Goal: Task Accomplishment & Management: Manage account settings

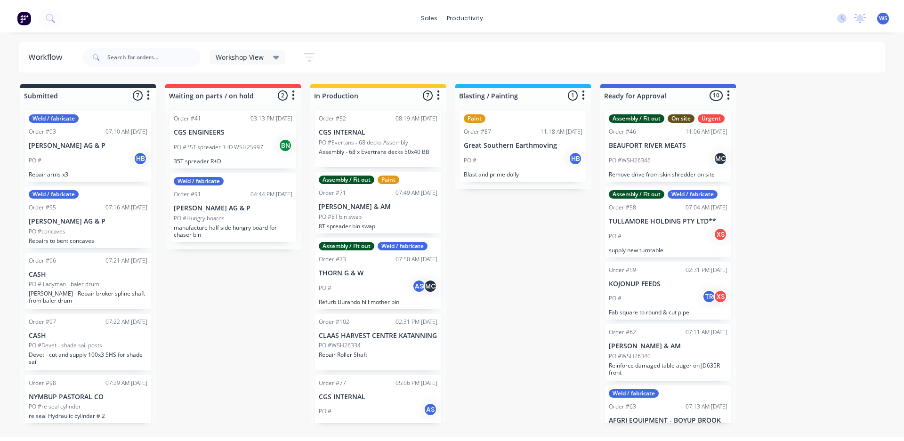
scroll to position [130, 0]
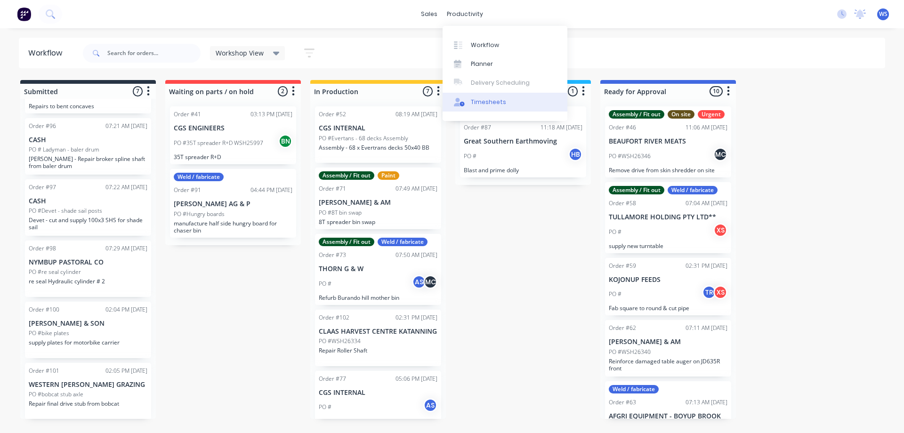
click at [479, 101] on div "Timesheets" at bounding box center [488, 102] width 35 height 8
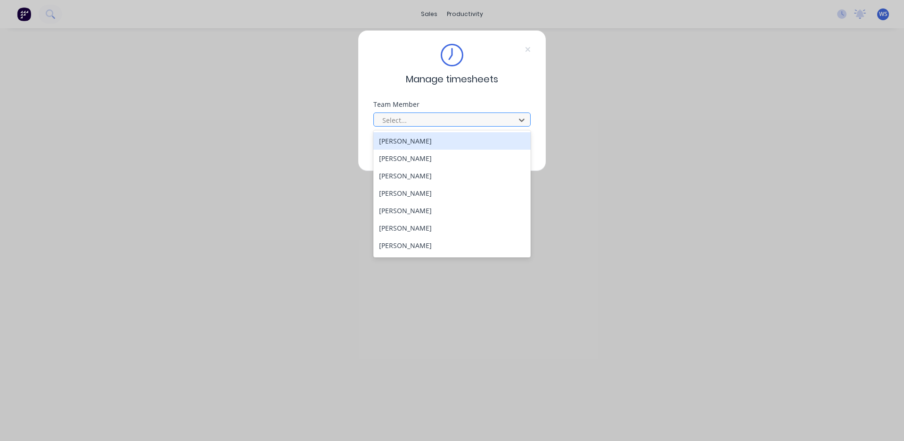
click at [464, 119] on div at bounding box center [445, 120] width 129 height 12
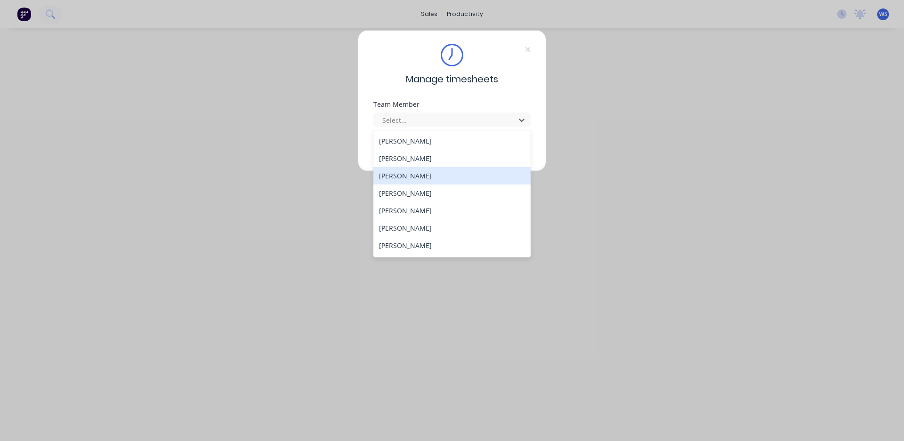
click at [438, 178] on div "[PERSON_NAME]" at bounding box center [451, 175] width 157 height 17
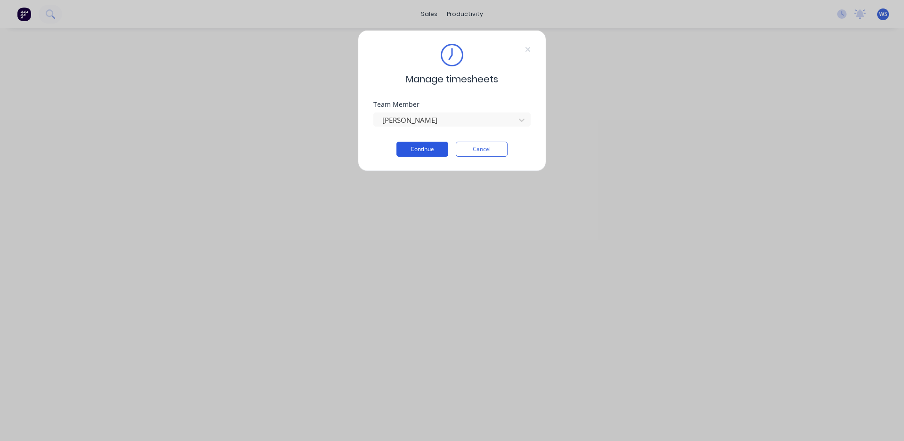
click at [440, 154] on button "Continue" at bounding box center [422, 149] width 52 height 15
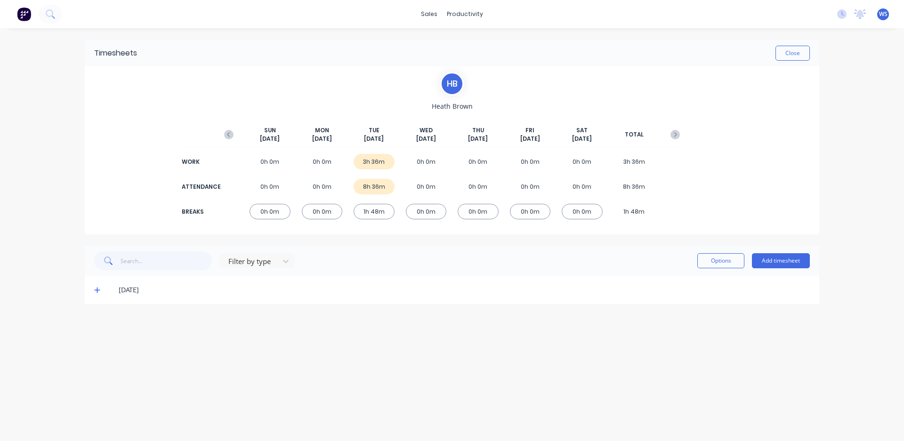
drag, startPoint x: 98, startPoint y: 294, endPoint x: 89, endPoint y: 287, distance: 11.4
click at [97, 292] on span at bounding box center [98, 289] width 9 height 9
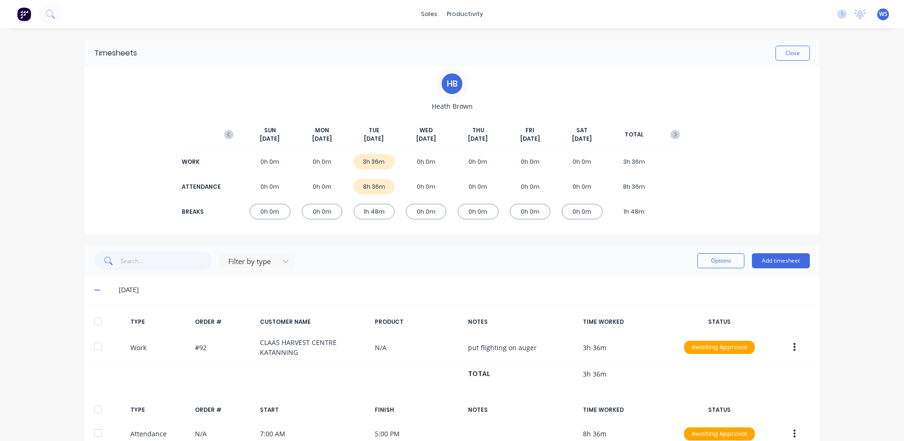
click at [89, 290] on div "[DATE]" at bounding box center [452, 290] width 735 height 28
click at [777, 263] on button "Add timesheet" at bounding box center [781, 260] width 58 height 15
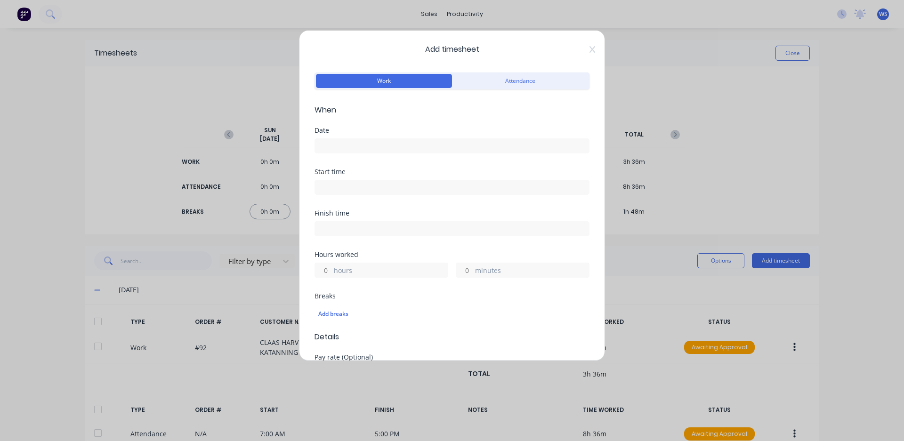
click at [480, 144] on input at bounding box center [452, 146] width 274 height 14
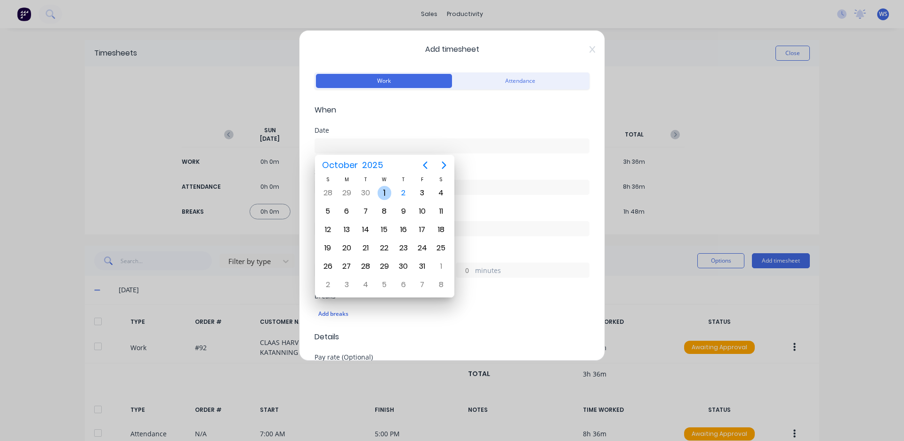
click at [384, 189] on div "1" at bounding box center [385, 193] width 14 height 14
type input "[DATE]"
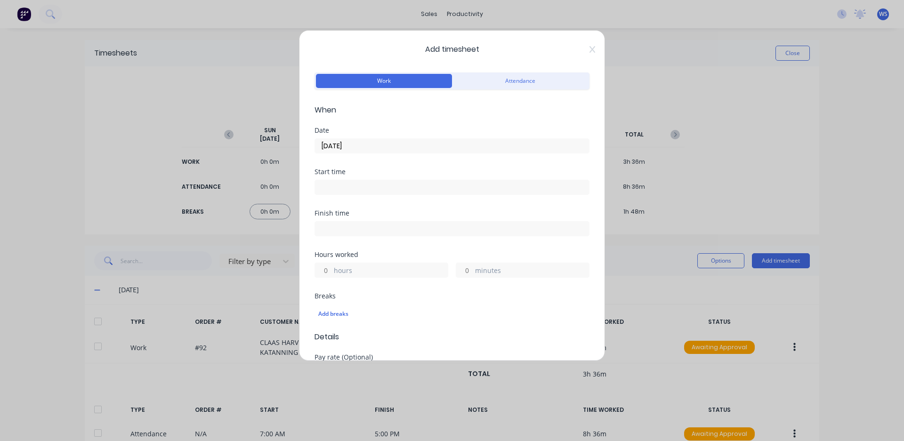
click at [380, 186] on input at bounding box center [452, 187] width 274 height 14
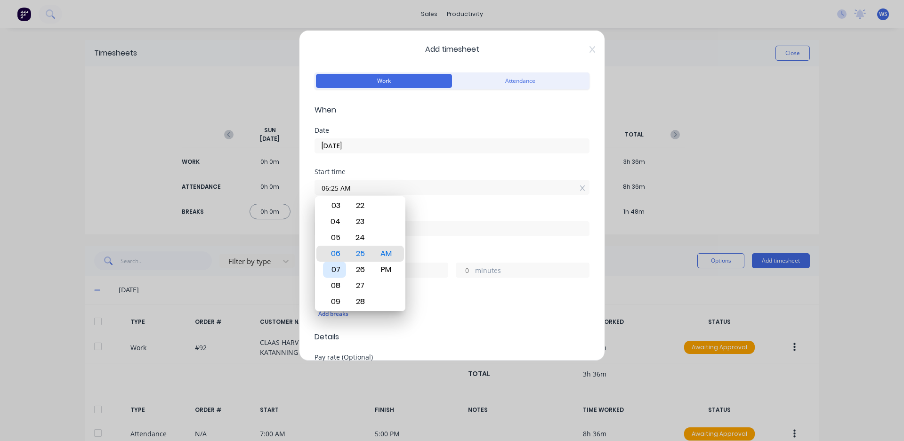
click at [338, 265] on div "07" at bounding box center [334, 270] width 23 height 16
type input "07:00 AM"
click at [363, 254] on div "00" at bounding box center [360, 254] width 23 height 16
click at [441, 211] on div "Finish time" at bounding box center [452, 213] width 275 height 7
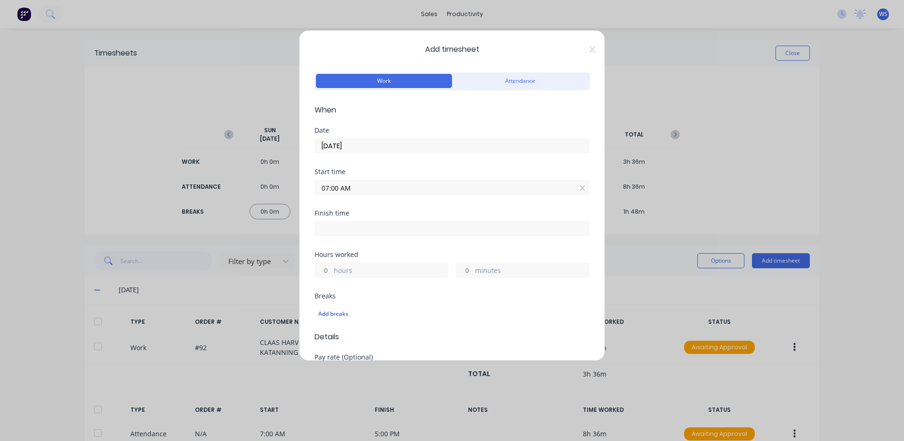
click at [429, 230] on input at bounding box center [452, 229] width 274 height 14
type input "06:25 AM"
type input "23"
type input "25"
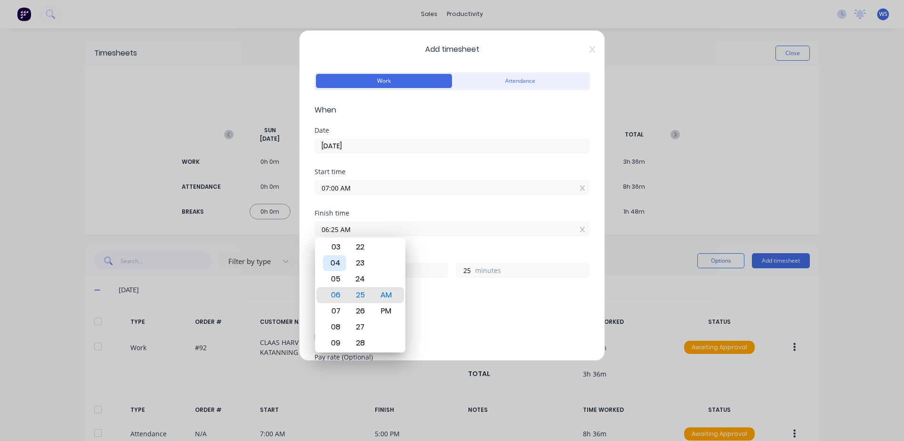
click at [342, 260] on div "04" at bounding box center [334, 263] width 23 height 16
type input "04:25 AM"
type input "21"
type input "04:30 AM"
type input "30"
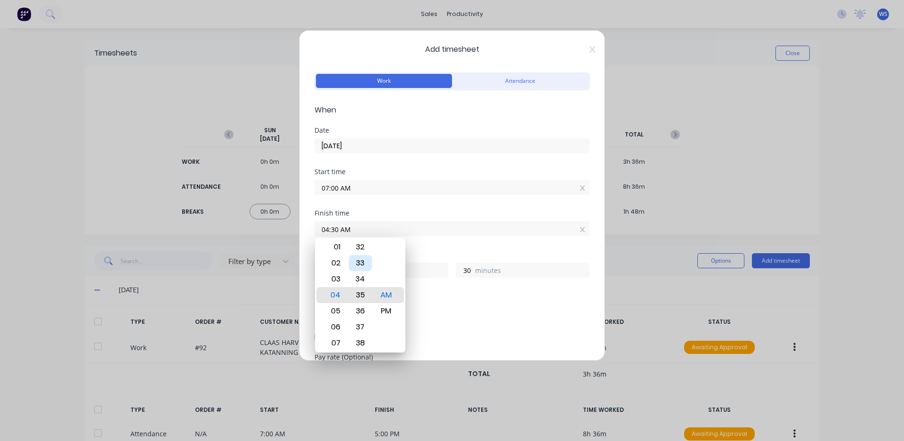
type input "04:35 AM"
type input "35"
type input "04:43 AM"
type input "43"
type input "04:38 AM"
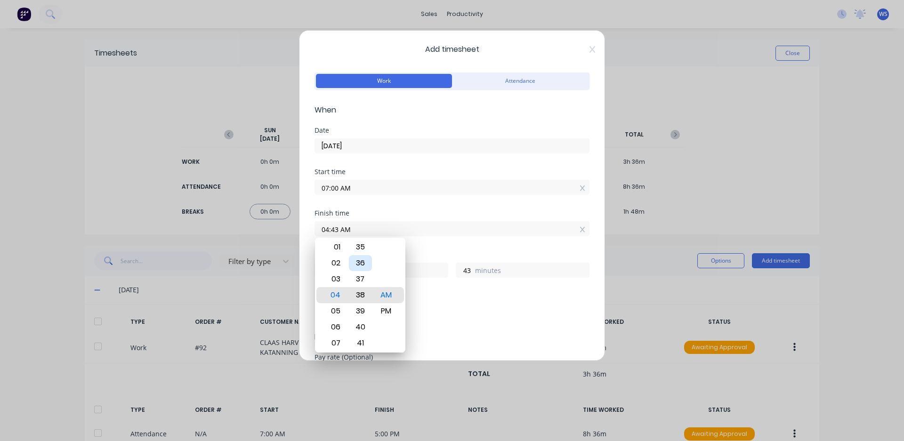
type input "38"
type input "04:36 AM"
type input "36"
type input "04:35 AM"
type input "35"
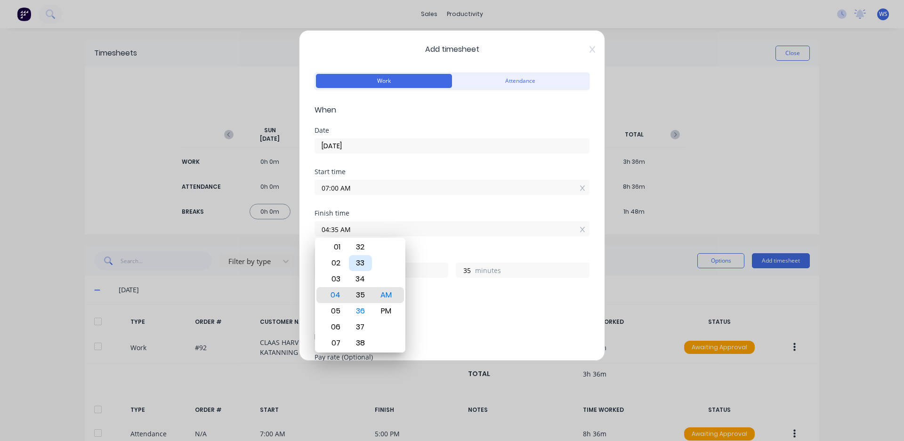
type input "04:34 AM"
type input "34"
type input "04:33 AM"
type input "33"
type input "04:32 AM"
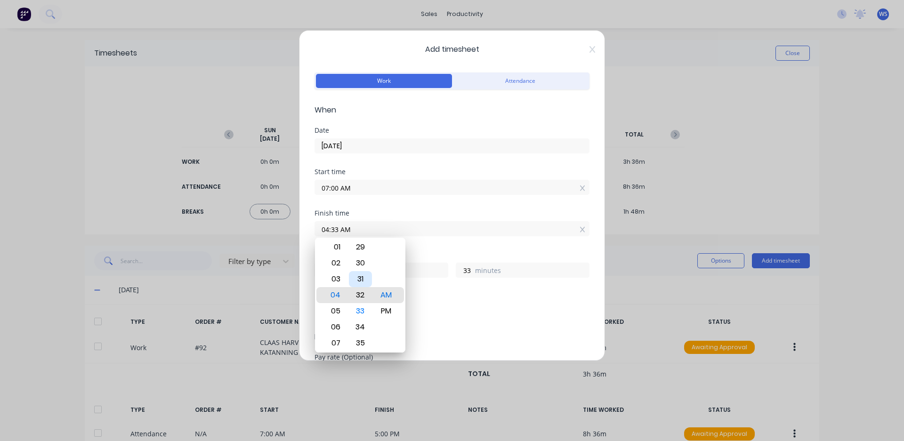
type input "32"
type input "04:31 AM"
type input "31"
type input "04:30 AM"
type input "30"
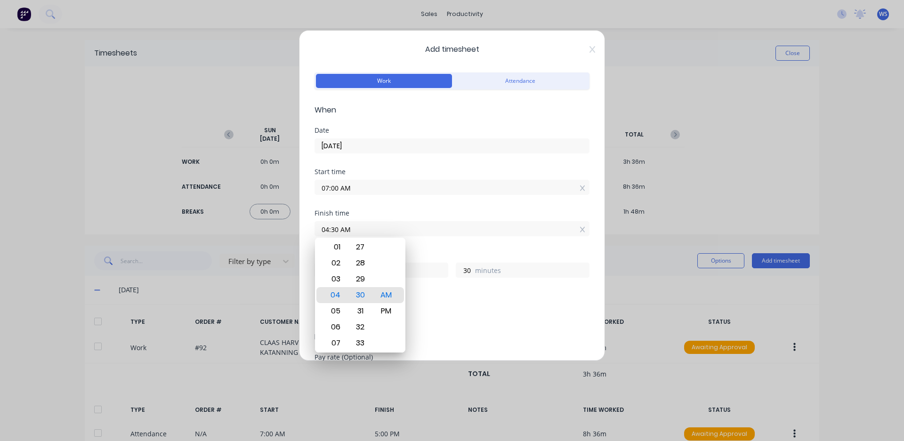
click at [442, 305] on div "Add breaks" at bounding box center [452, 314] width 275 height 20
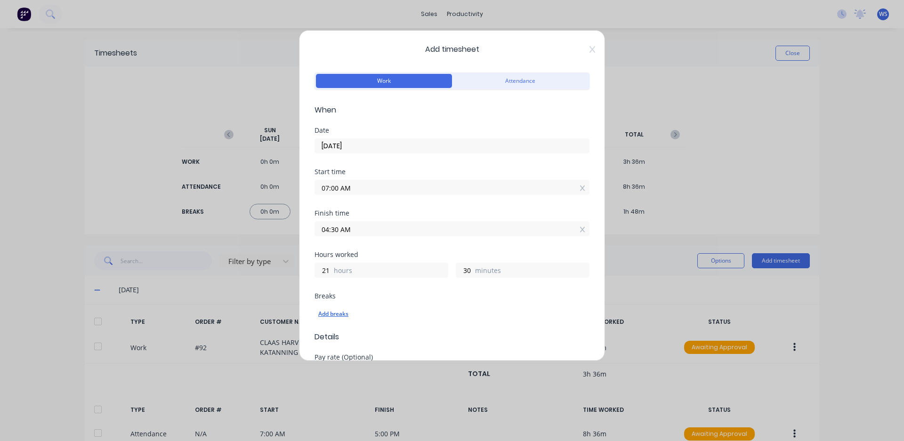
click at [330, 317] on div "Add breaks" at bounding box center [451, 314] width 267 height 12
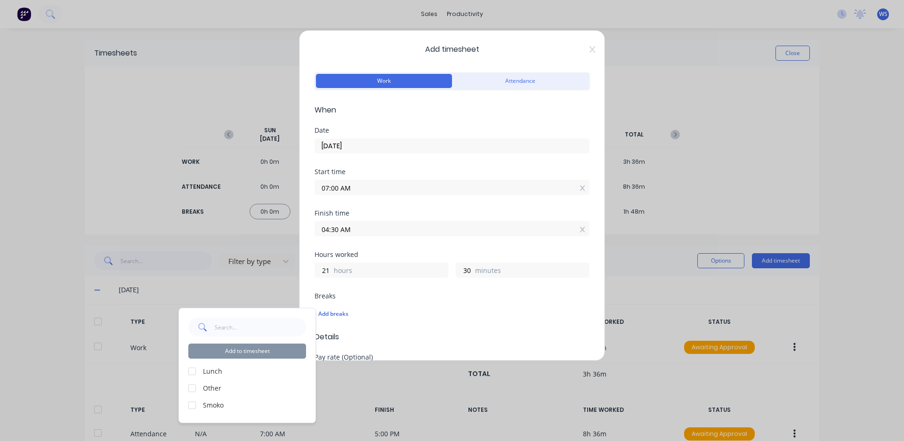
click at [191, 373] on div at bounding box center [192, 371] width 19 height 19
click at [194, 408] on div at bounding box center [192, 405] width 19 height 19
click at [236, 353] on button "Add to timesheet" at bounding box center [247, 351] width 118 height 15
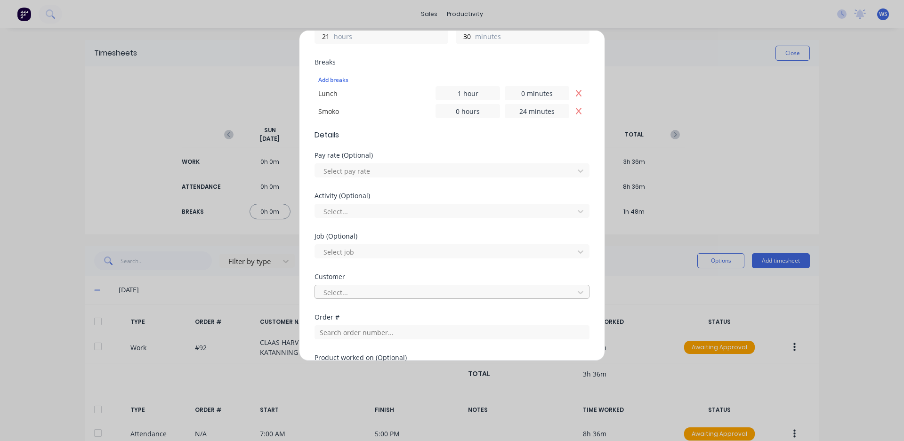
scroll to position [235, 0]
click at [378, 295] on div at bounding box center [446, 291] width 247 height 12
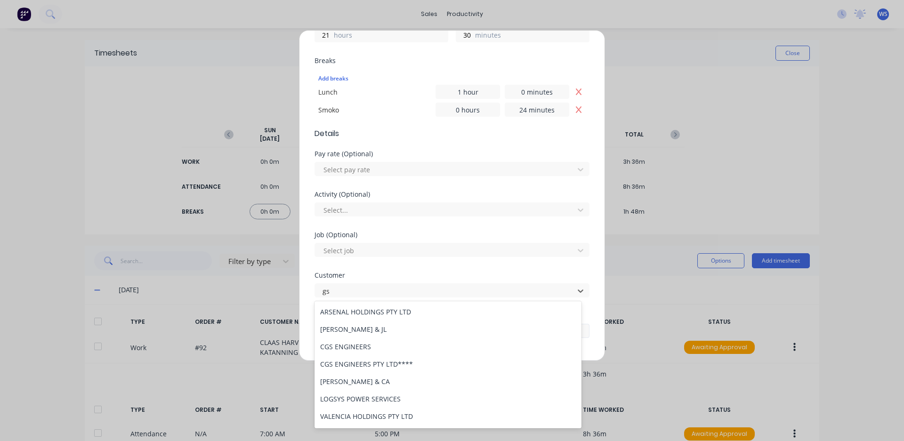
type input "g"
type input "G"
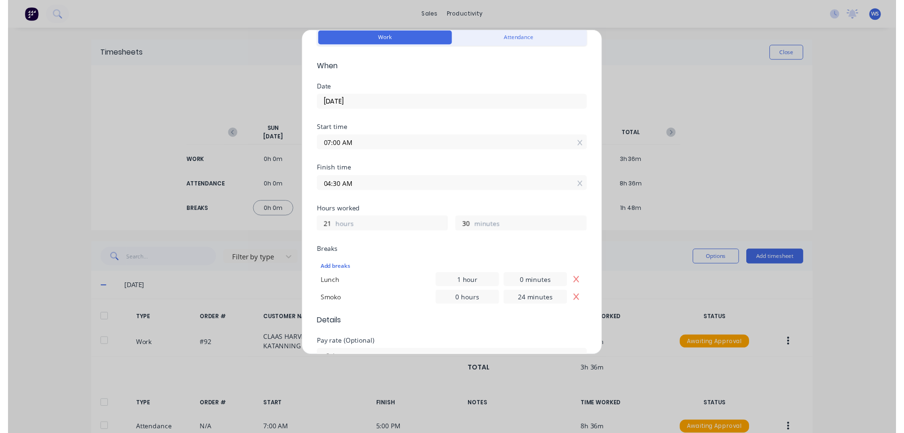
scroll to position [0, 0]
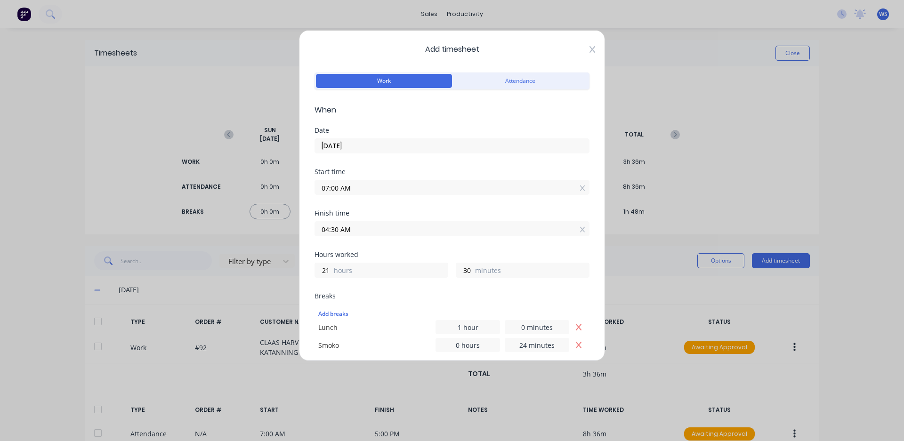
click at [590, 49] on icon at bounding box center [593, 50] width 6 height 8
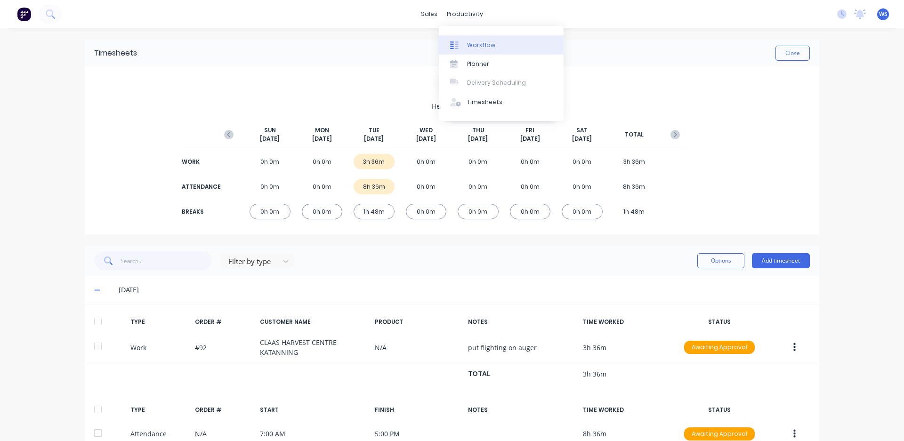
click at [462, 47] on div at bounding box center [457, 45] width 14 height 8
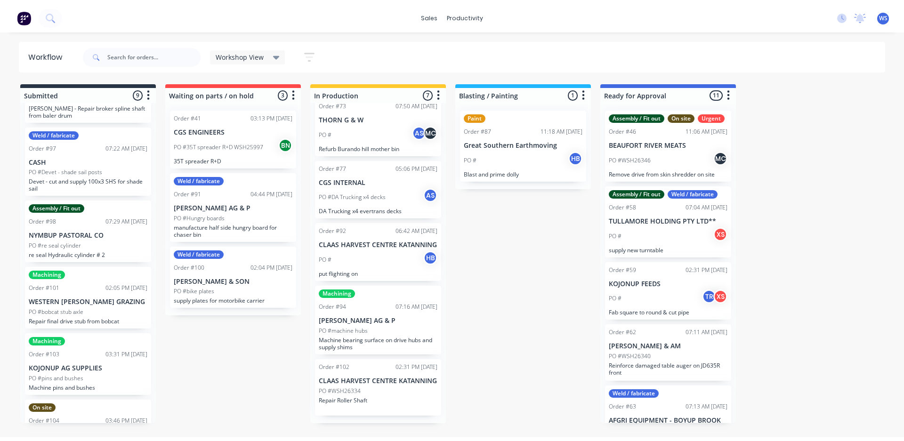
scroll to position [109, 0]
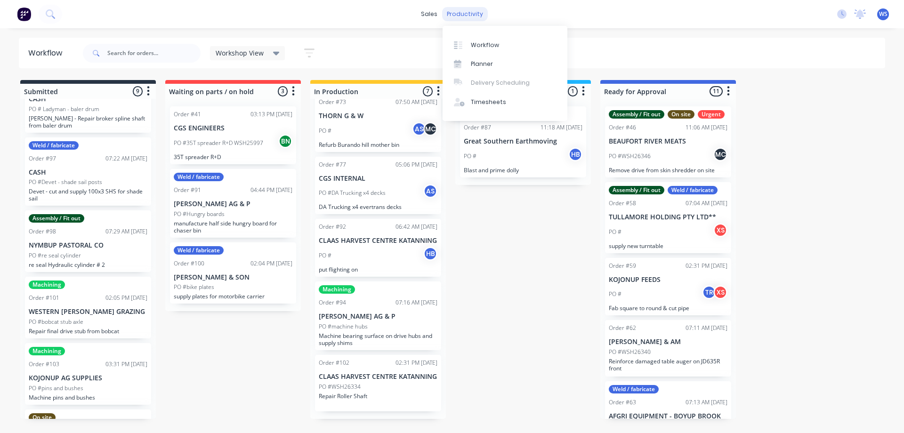
click at [471, 15] on div "productivity" at bounding box center [465, 14] width 46 height 14
click at [473, 41] on div "Workflow" at bounding box center [485, 45] width 28 height 8
click at [463, 10] on div "productivity" at bounding box center [465, 14] width 46 height 14
click at [480, 106] on div "Timesheets" at bounding box center [488, 102] width 35 height 8
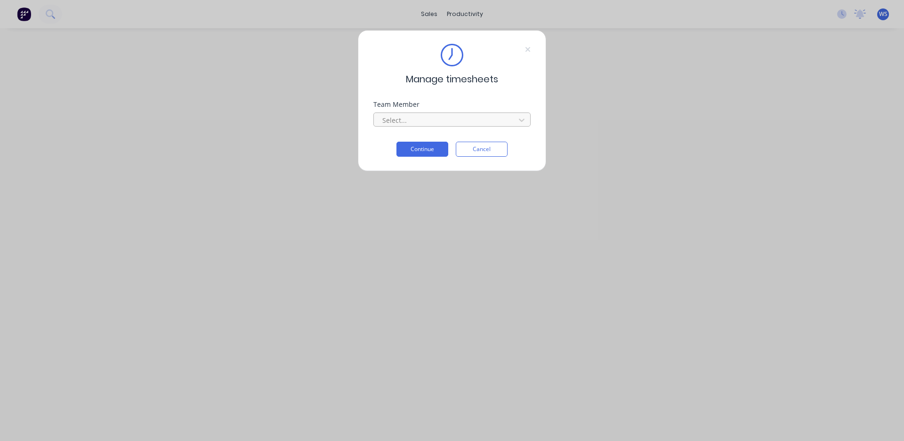
click at [455, 118] on div at bounding box center [445, 120] width 129 height 12
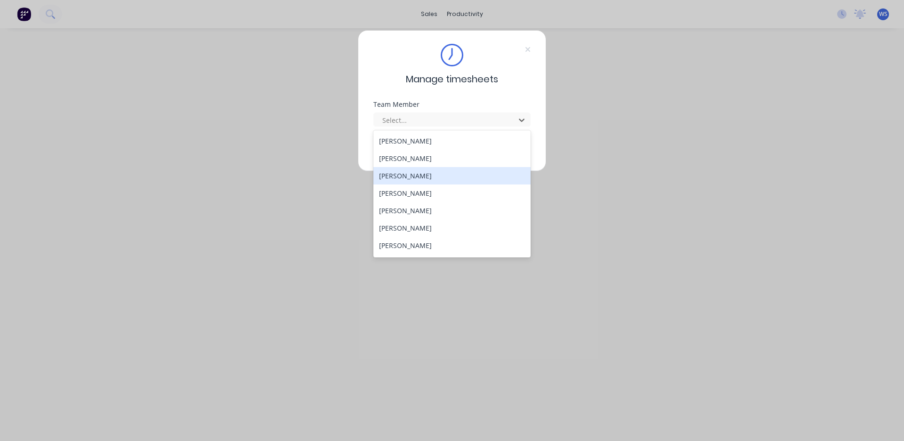
click at [413, 173] on div "[PERSON_NAME]" at bounding box center [451, 175] width 157 height 17
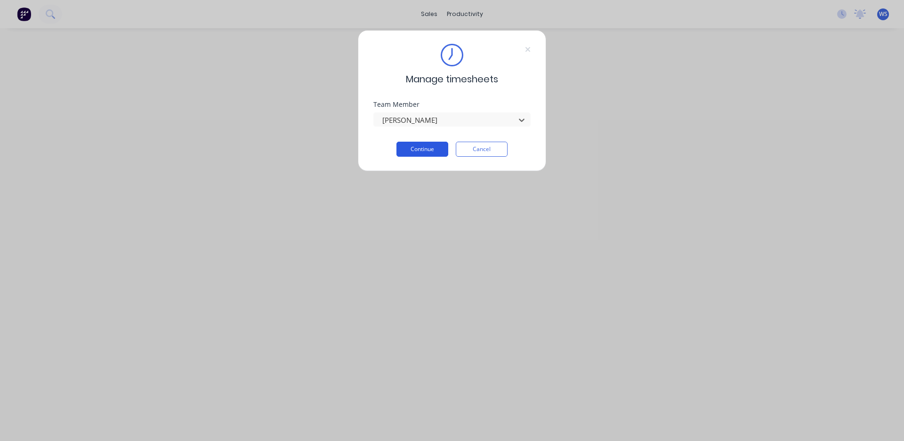
click at [420, 154] on button "Continue" at bounding box center [422, 149] width 52 height 15
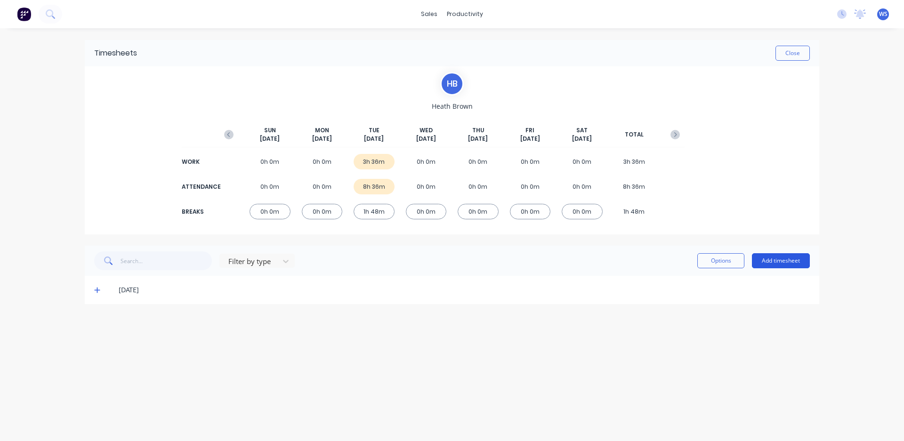
click at [769, 262] on button "Add timesheet" at bounding box center [781, 260] width 58 height 15
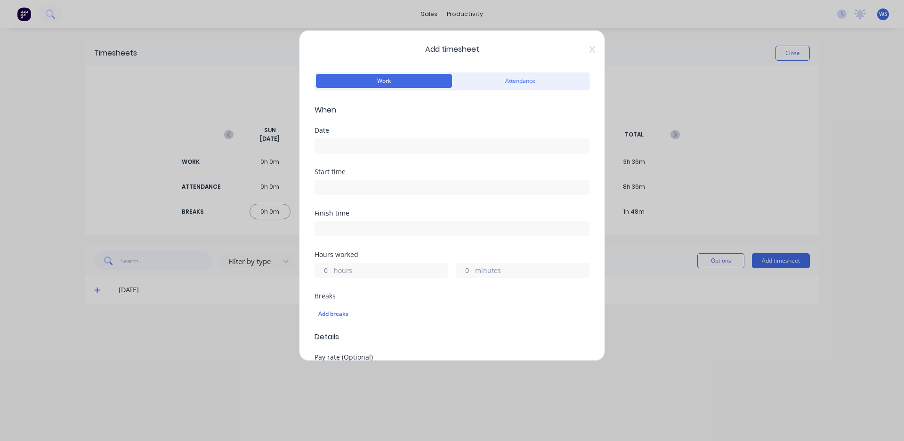
click at [348, 186] on input at bounding box center [452, 187] width 274 height 14
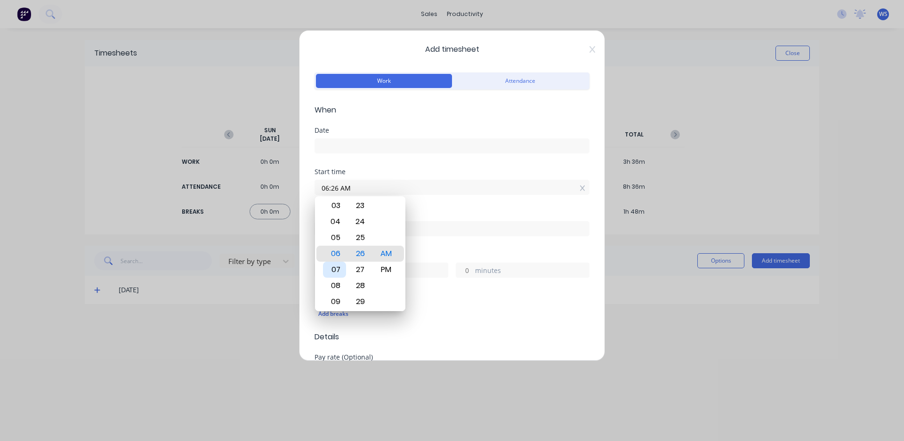
click at [338, 270] on div "07" at bounding box center [334, 270] width 23 height 16
type input "07:00 AM"
click at [370, 257] on div "00" at bounding box center [360, 254] width 23 height 16
click at [418, 313] on div "Add breaks" at bounding box center [451, 314] width 267 height 12
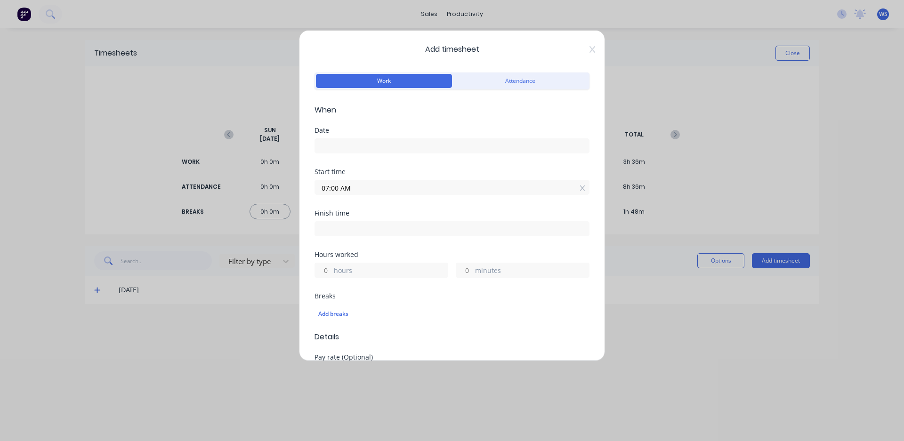
click at [398, 227] on input at bounding box center [452, 229] width 274 height 14
type input "06:26 AM"
type input "23"
type input "26"
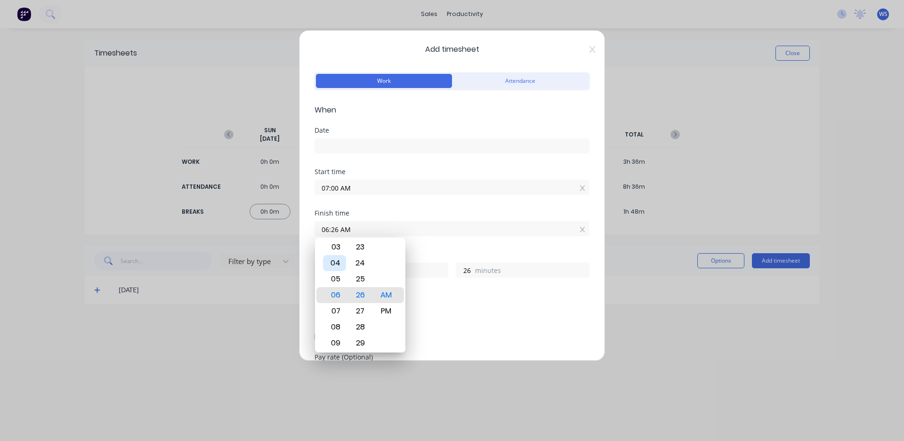
click at [337, 262] on div "04" at bounding box center [334, 263] width 23 height 16
type input "04:26 AM"
type input "21"
click at [385, 316] on div "PM" at bounding box center [386, 311] width 23 height 16
type input "04:26 PM"
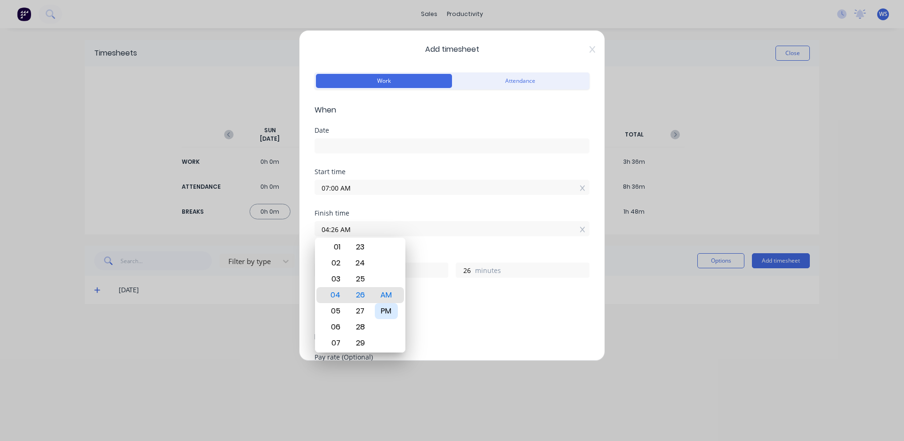
type input "9"
type input "04:28 PM"
type input "28"
type input "04:29 PM"
type input "29"
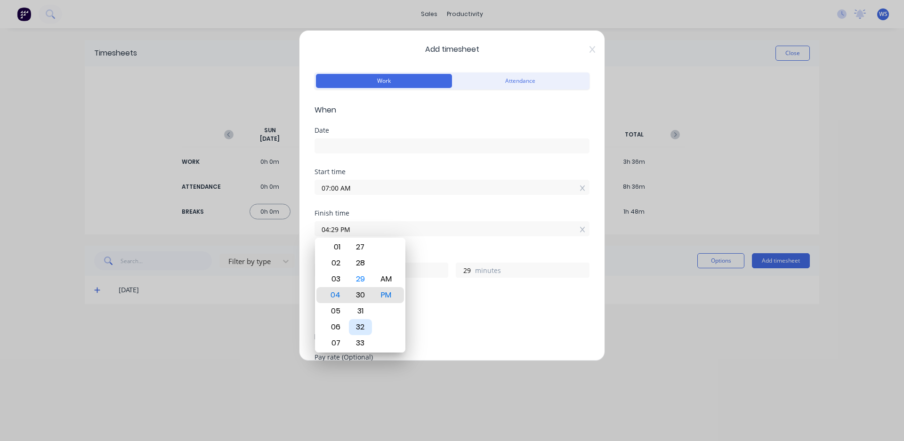
type input "04:30 PM"
type input "30"
click at [365, 293] on div "30" at bounding box center [360, 295] width 23 height 16
click at [445, 330] on div "Breaks Add breaks" at bounding box center [452, 312] width 275 height 39
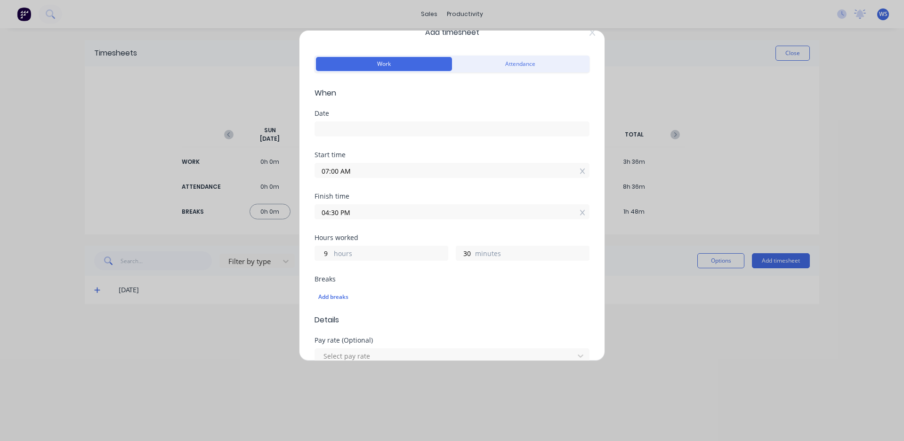
scroll to position [47, 0]
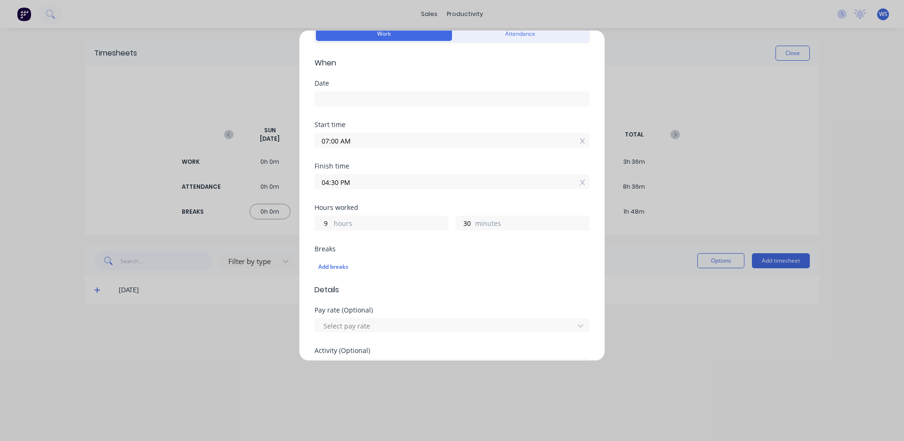
click at [335, 259] on div "Add breaks" at bounding box center [452, 267] width 275 height 20
click at [334, 266] on div "Add breaks" at bounding box center [451, 267] width 267 height 12
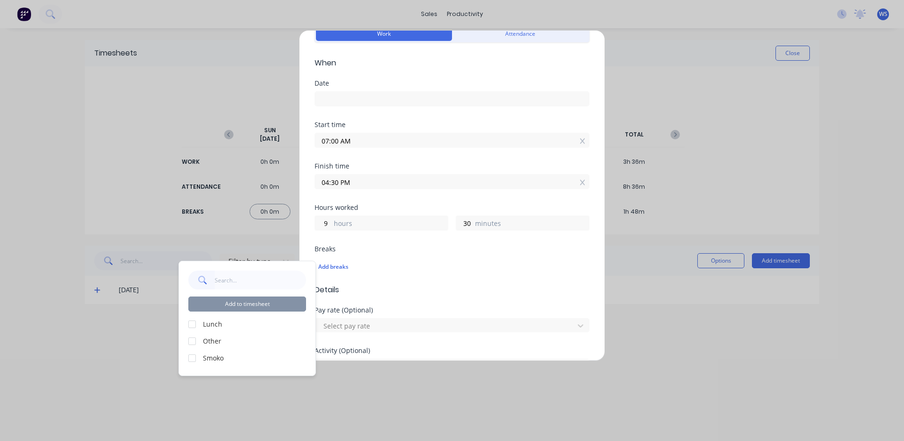
click at [189, 323] on div at bounding box center [192, 324] width 19 height 19
click at [189, 359] on div at bounding box center [192, 358] width 19 height 19
click at [218, 308] on button "Add to timesheet" at bounding box center [247, 304] width 118 height 15
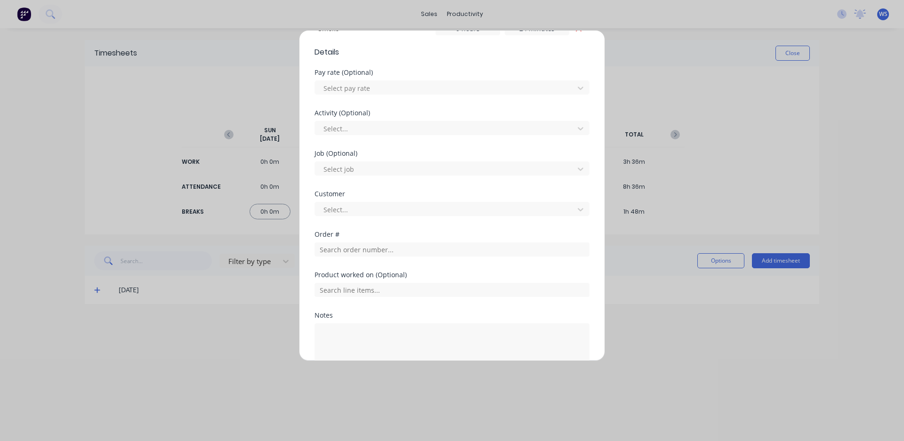
scroll to position [326, 0]
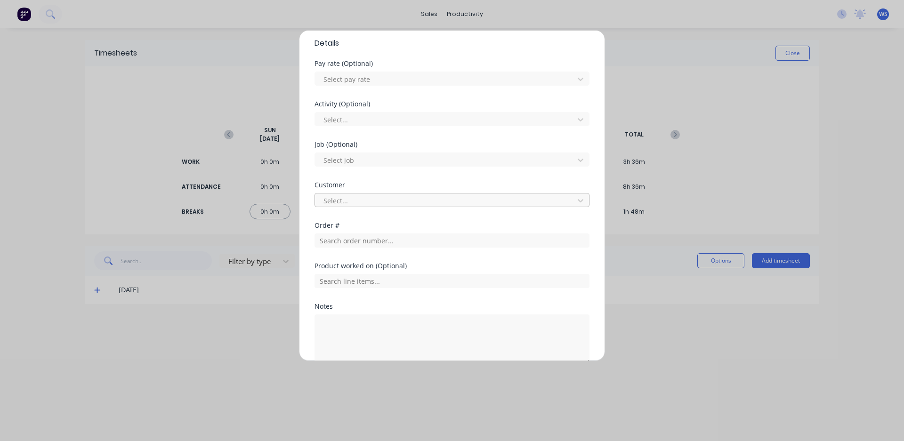
click at [427, 202] on div at bounding box center [446, 201] width 247 height 12
type input "great southern eart"
click at [464, 267] on div "Product worked on (Optional)" at bounding box center [452, 266] width 275 height 7
click at [417, 239] on input "text" at bounding box center [452, 241] width 275 height 14
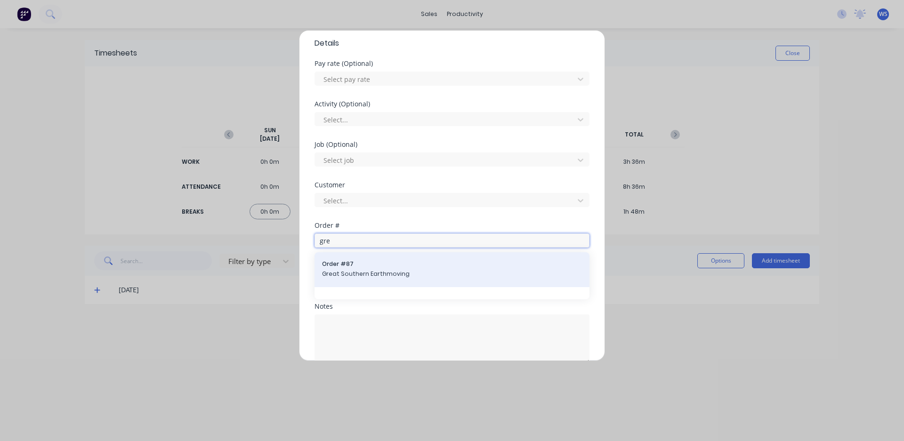
type input "gre"
click at [413, 268] on span "Order # 87" at bounding box center [452, 264] width 260 height 8
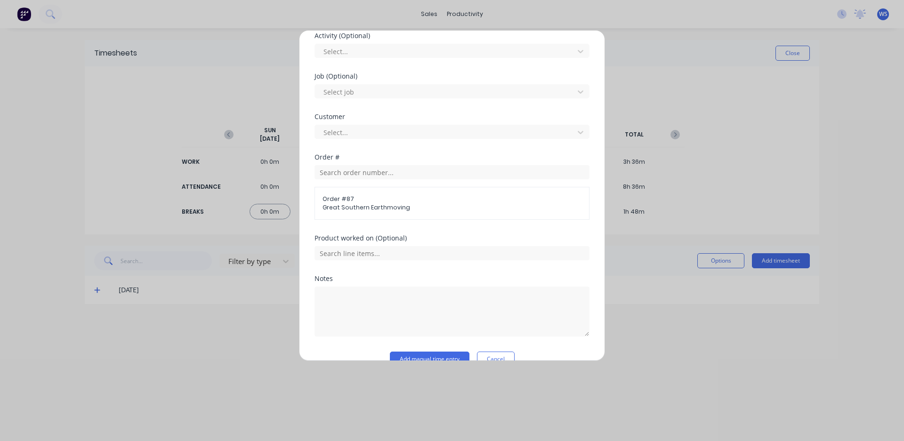
scroll to position [413, 0]
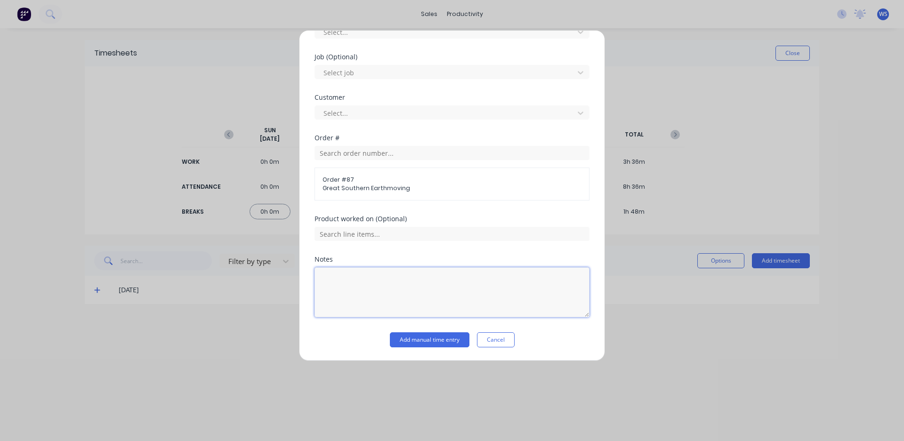
click at [424, 288] on textarea at bounding box center [452, 292] width 275 height 50
type textarea "blast and sweep grit."
click at [447, 338] on button "Add manual time entry" at bounding box center [430, 339] width 80 height 15
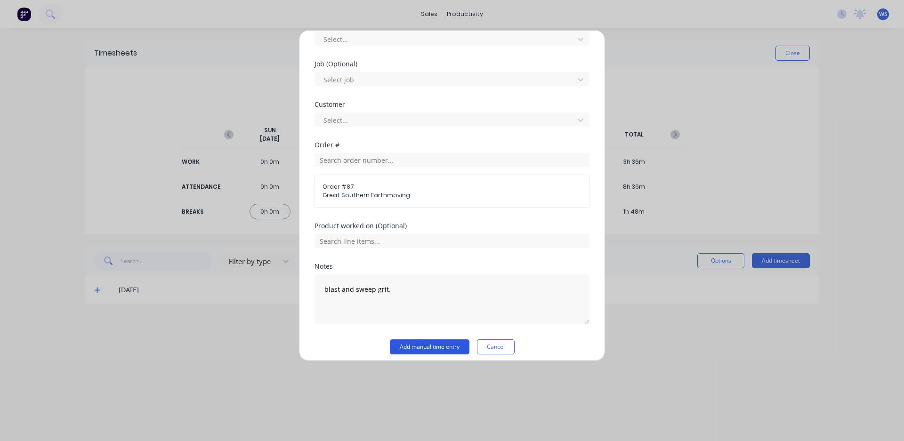
scroll to position [421, 0]
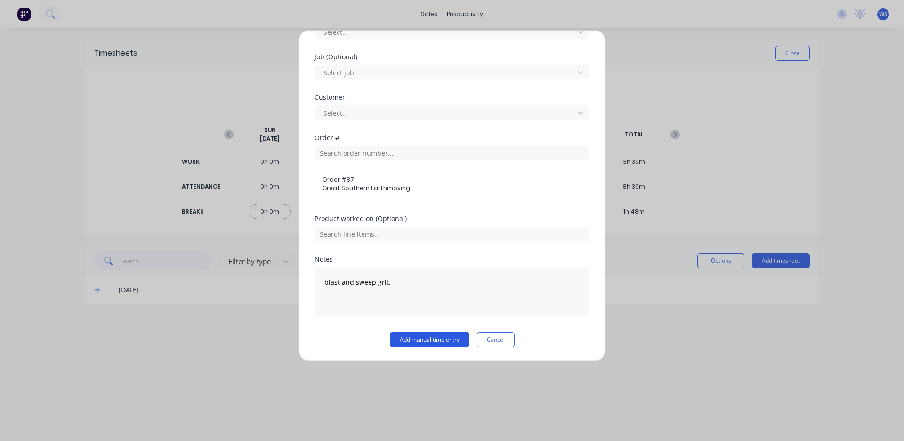
click at [445, 340] on button "Add manual time entry" at bounding box center [430, 339] width 80 height 15
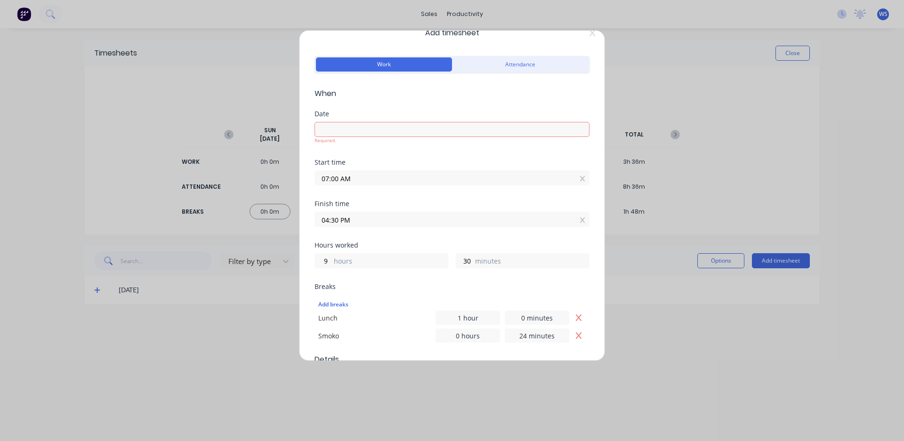
scroll to position [0, 0]
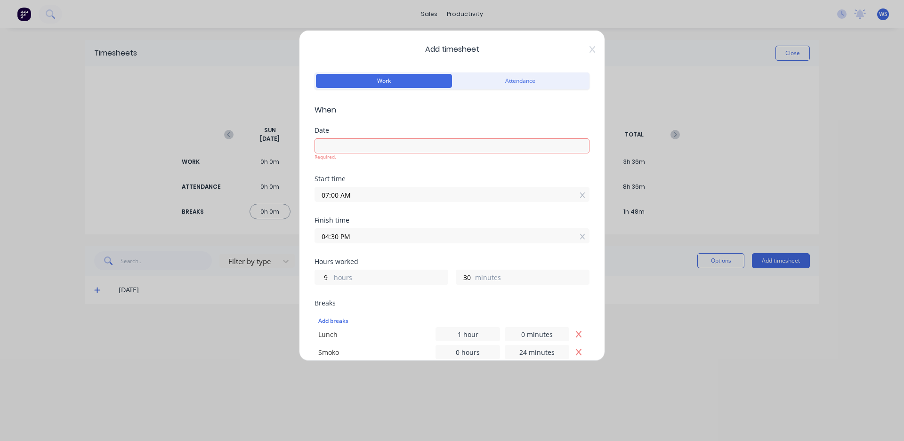
click at [376, 151] on input at bounding box center [452, 146] width 274 height 14
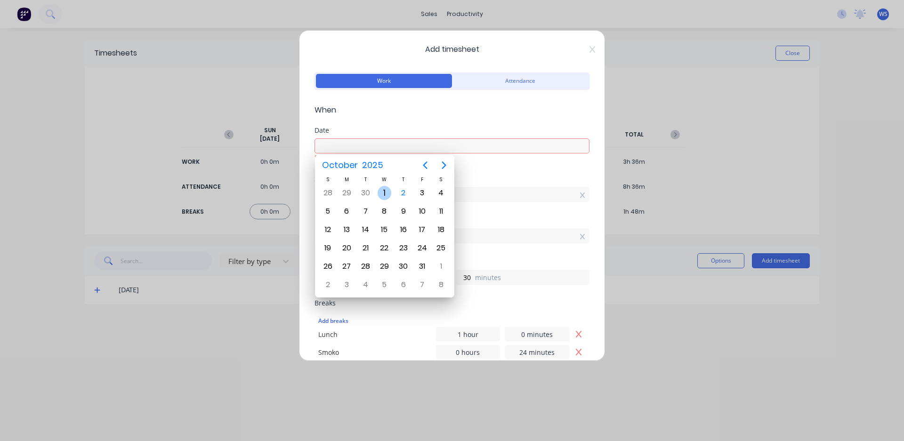
click at [391, 195] on div "1" at bounding box center [385, 193] width 14 height 14
type input "[DATE]"
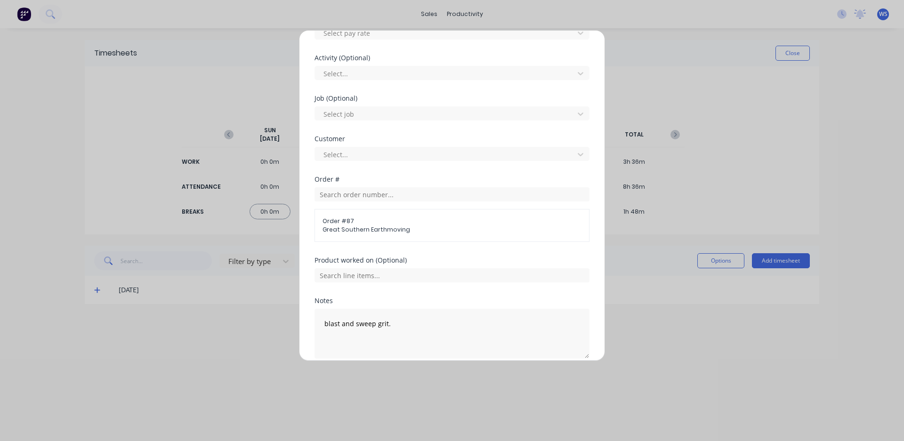
scroll to position [413, 0]
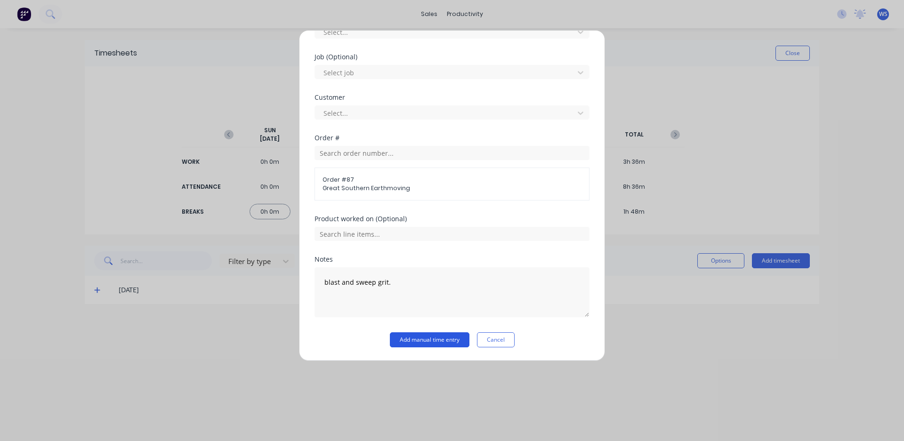
click at [416, 337] on button "Add manual time entry" at bounding box center [430, 339] width 80 height 15
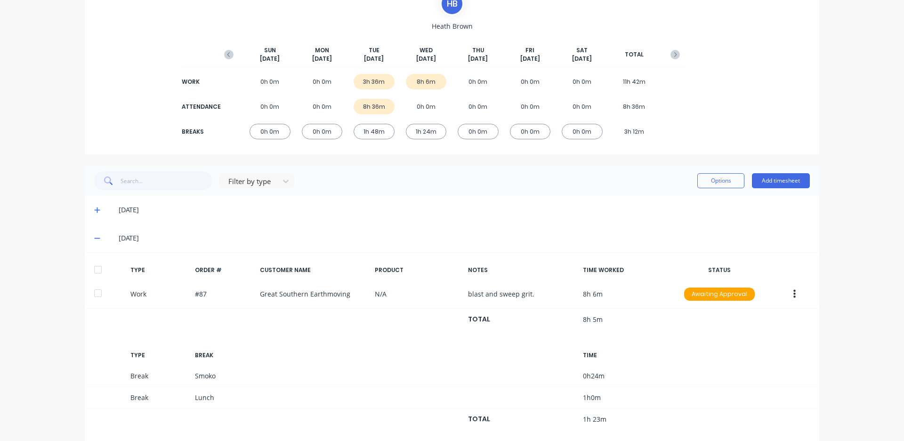
scroll to position [96, 0]
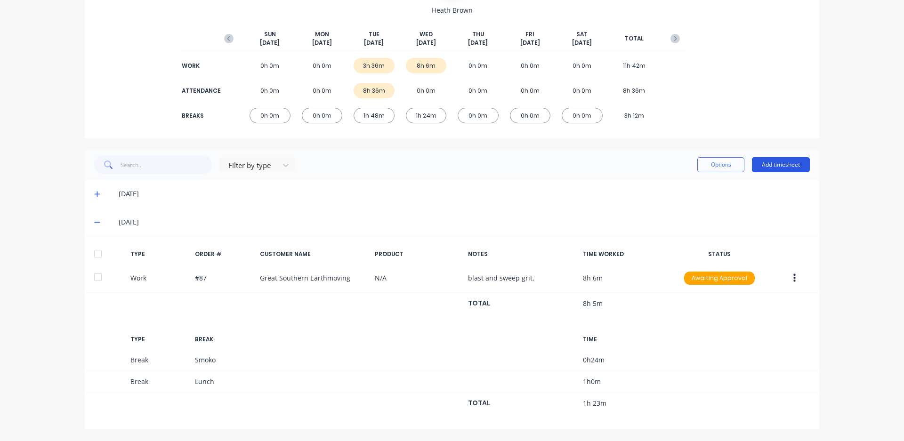
click at [764, 159] on button "Add timesheet" at bounding box center [781, 164] width 58 height 15
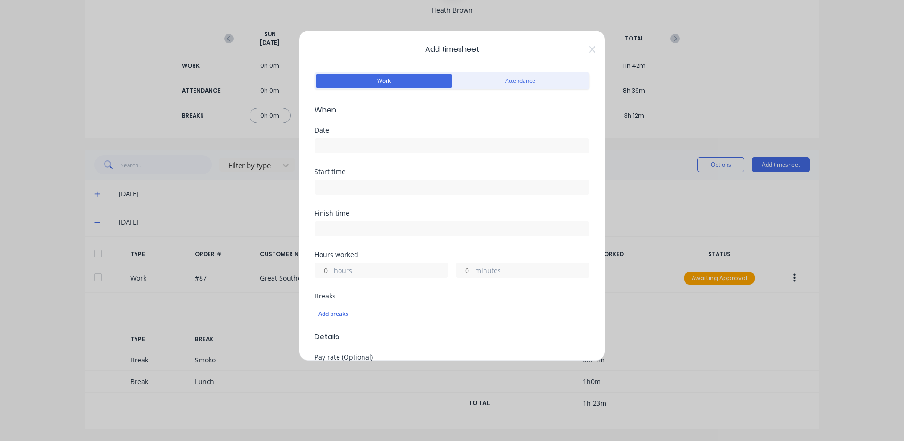
click at [456, 146] on input at bounding box center [452, 146] width 274 height 14
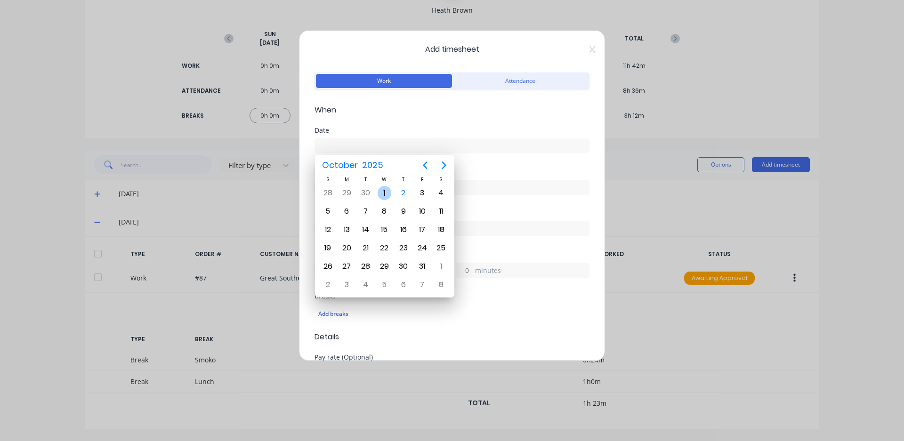
click at [379, 192] on div "1" at bounding box center [385, 193] width 14 height 14
type input "[DATE]"
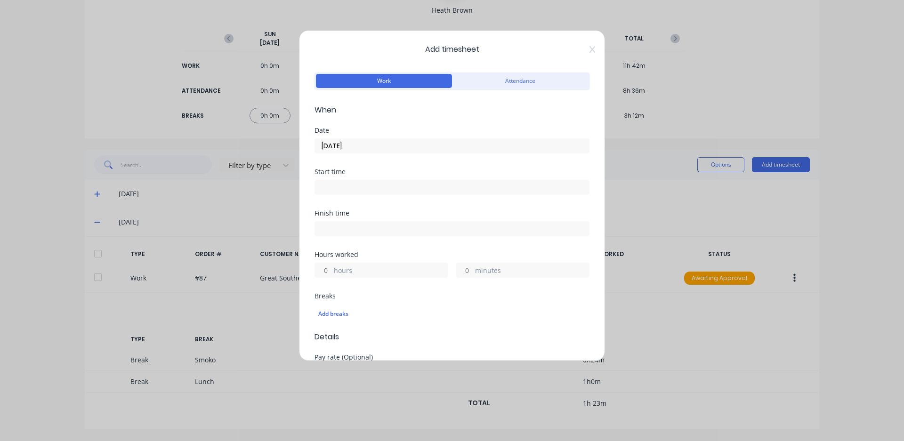
click at [388, 186] on input at bounding box center [452, 187] width 274 height 14
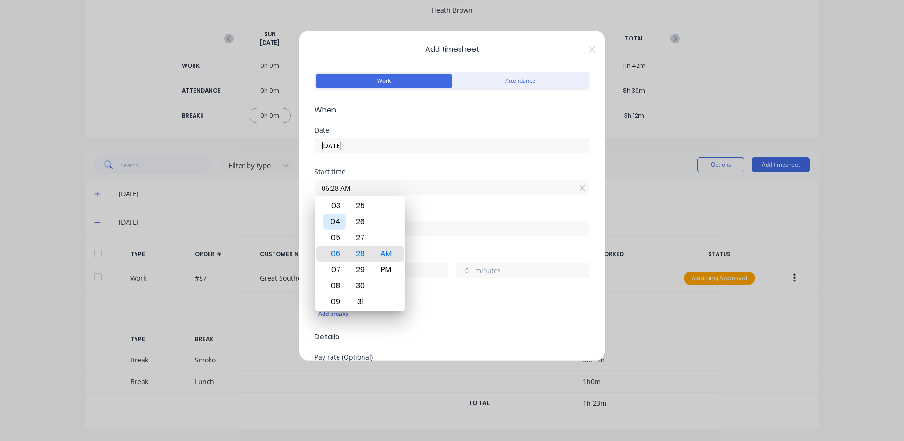
click at [333, 220] on div "04" at bounding box center [334, 222] width 23 height 16
click at [363, 289] on div "30" at bounding box center [360, 286] width 23 height 16
click at [380, 268] on div "PM" at bounding box center [386, 270] width 23 height 16
type input "04:30 PM"
click at [433, 312] on div "Add breaks" at bounding box center [451, 314] width 267 height 12
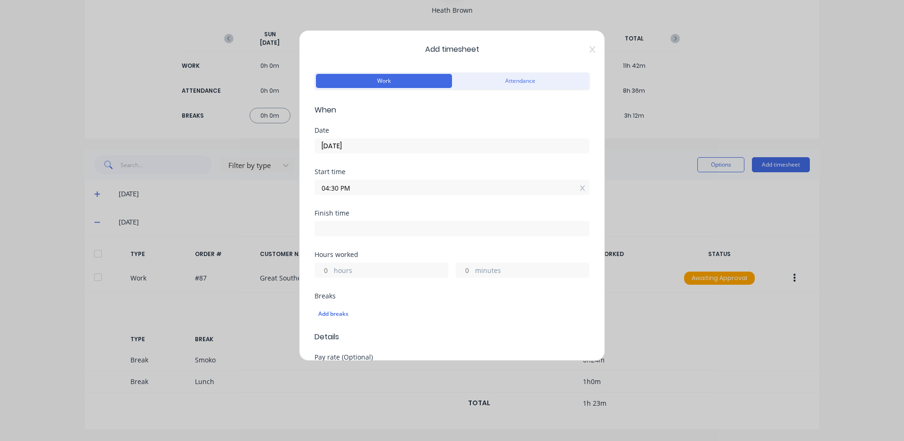
click at [416, 222] on input at bounding box center [452, 229] width 274 height 14
type input "06:28 AM"
type input "13"
type input "58"
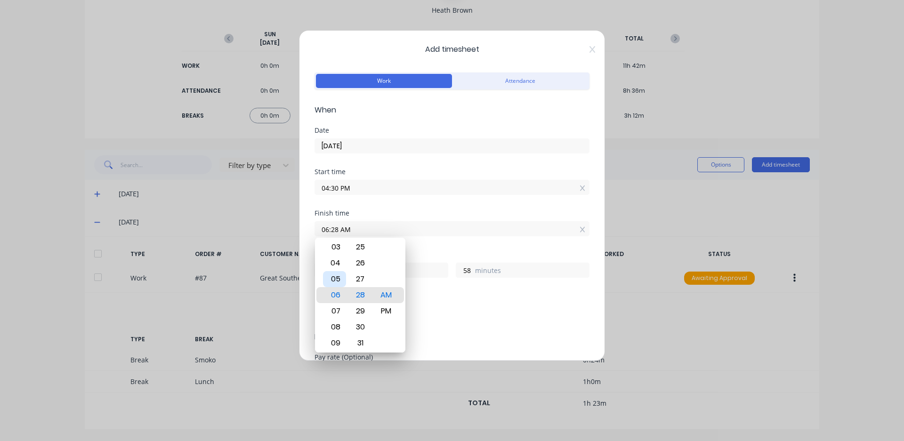
click at [337, 275] on div "05" at bounding box center [334, 279] width 23 height 16
type input "05:28 AM"
type input "12"
type input "05:22 AM"
type input "52"
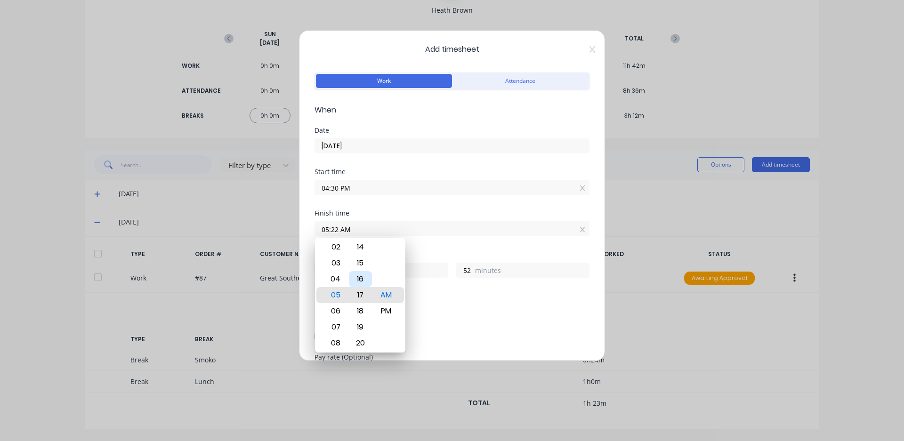
type input "05:17 AM"
type input "47"
type input "05:11 AM"
type input "41"
type input "05:05 AM"
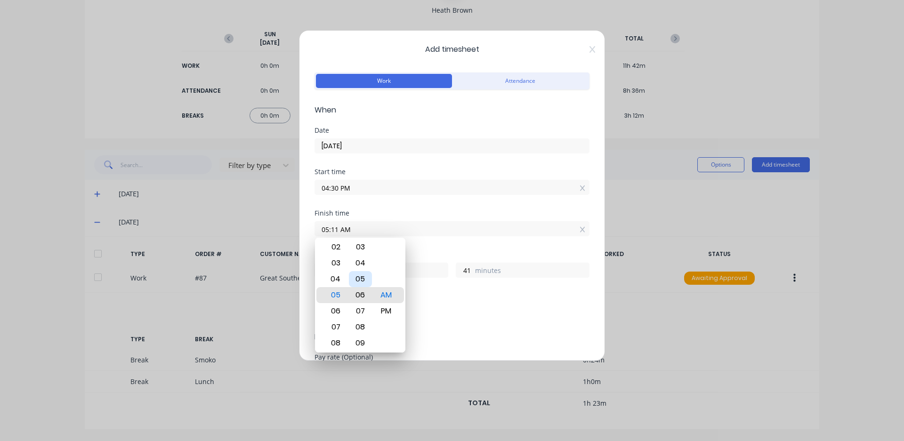
type input "35"
type input "05:00 AM"
type input "30"
click at [358, 294] on div "00" at bounding box center [360, 295] width 23 height 16
click at [387, 313] on div "PM" at bounding box center [386, 311] width 23 height 16
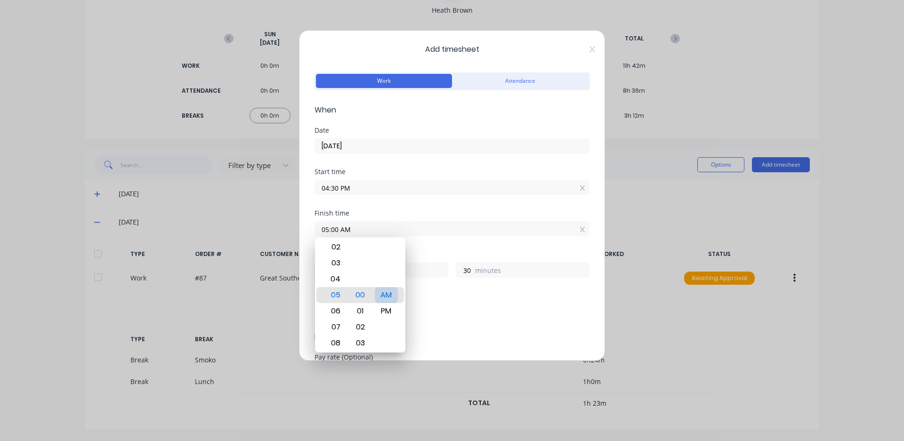
type input "05:00 PM"
type input "0"
click at [433, 313] on div "Add breaks" at bounding box center [451, 314] width 267 height 12
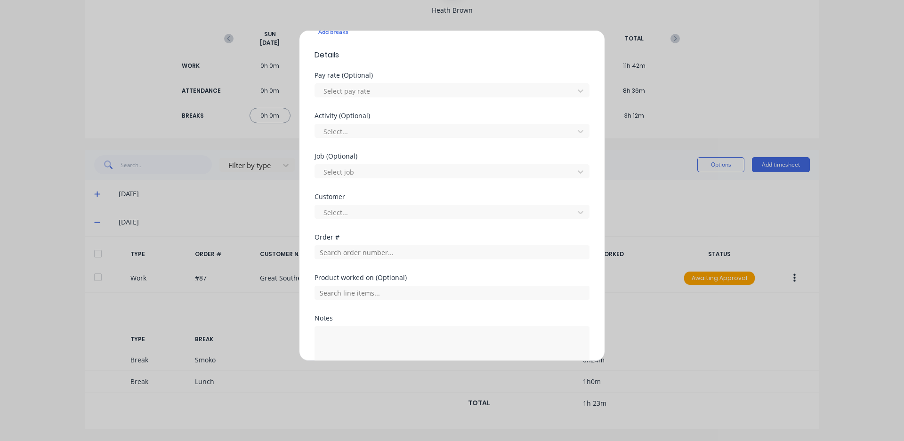
scroll to position [283, 0]
click at [371, 214] on div at bounding box center [446, 212] width 247 height 12
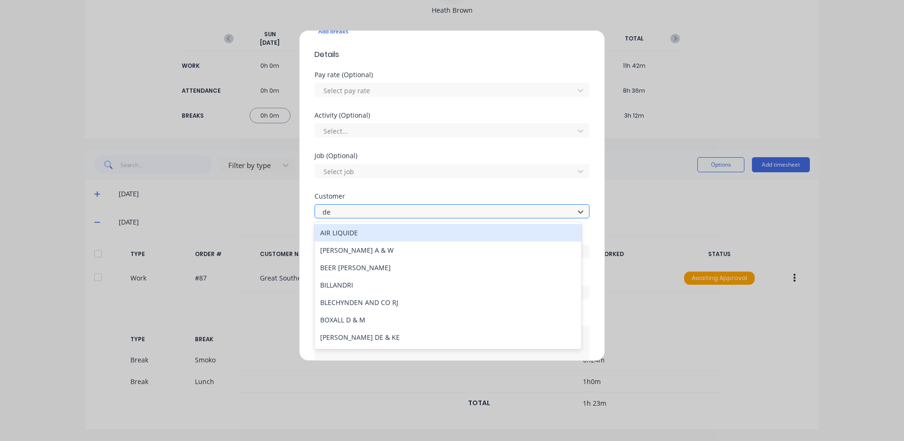
type input "d"
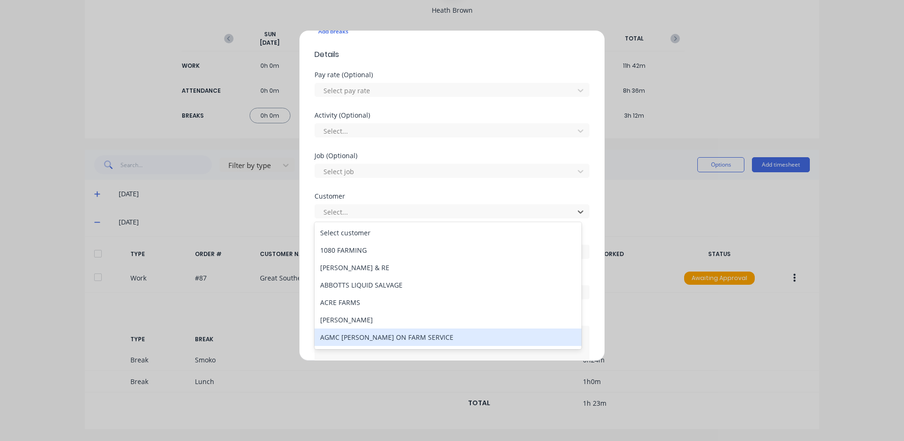
click at [270, 340] on div "Add timesheet Work Attendance When Date [DATE] Start time 04:30 PM Finish time …" at bounding box center [452, 220] width 904 height 441
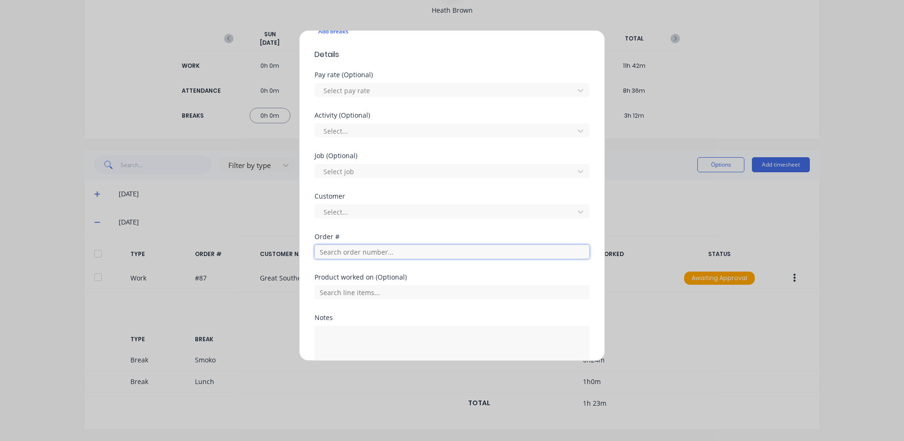
click at [360, 256] on input "text" at bounding box center [452, 252] width 275 height 14
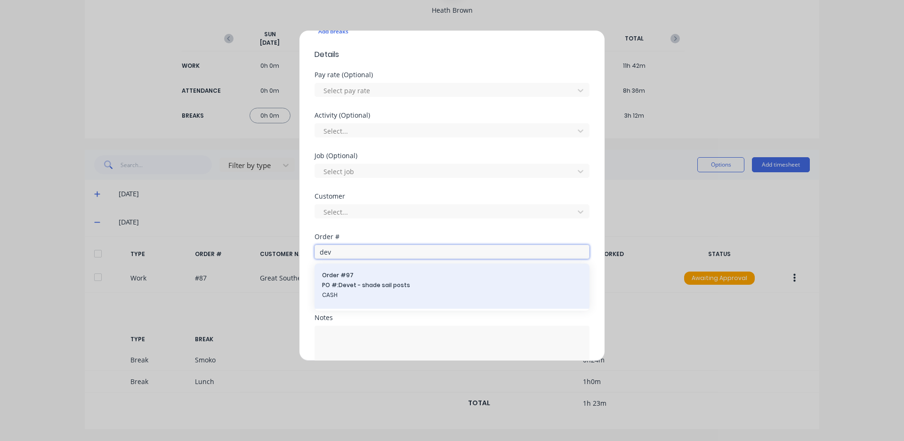
type input "dev"
click at [401, 284] on span "PO #: Devet - shade sail posts" at bounding box center [452, 285] width 260 height 8
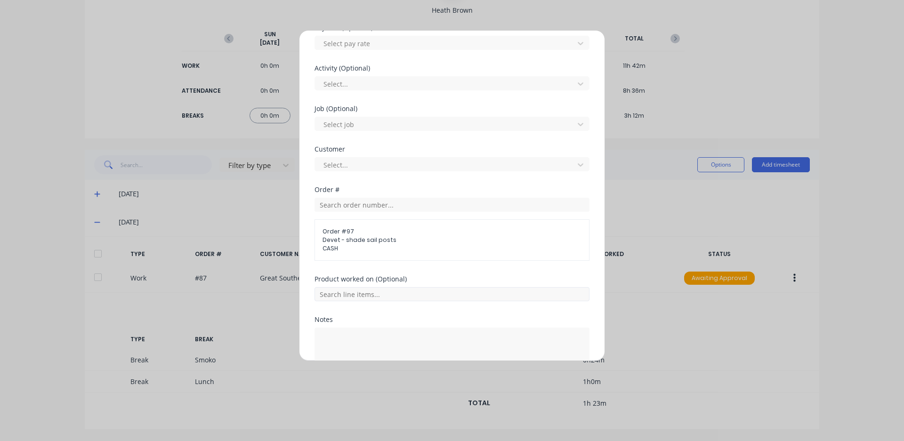
scroll to position [377, 0]
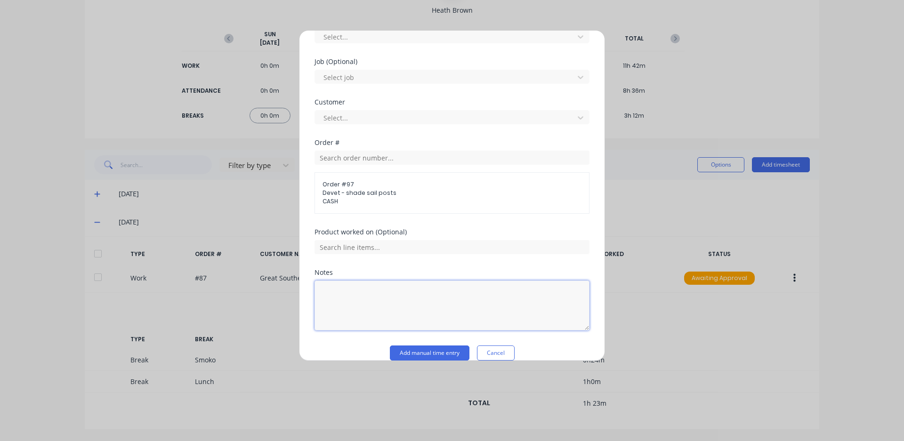
click at [397, 283] on textarea at bounding box center [452, 306] width 275 height 50
type textarea "cut steel."
click at [409, 350] on button "Add manual time entry" at bounding box center [430, 353] width 80 height 15
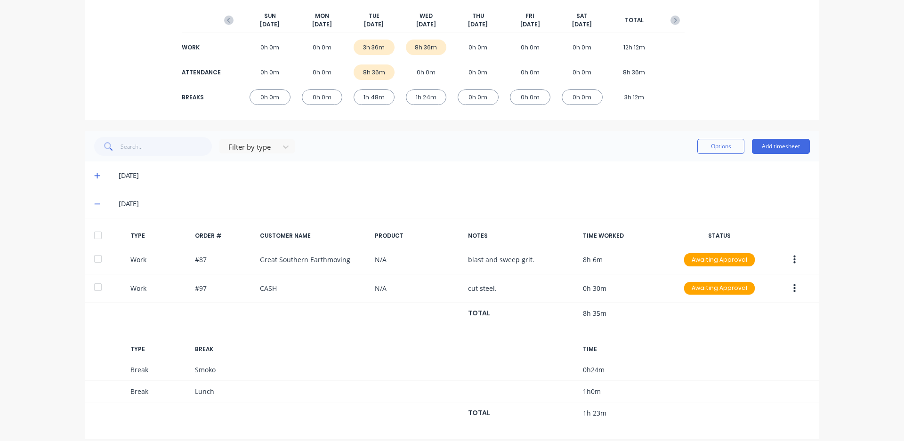
scroll to position [124, 0]
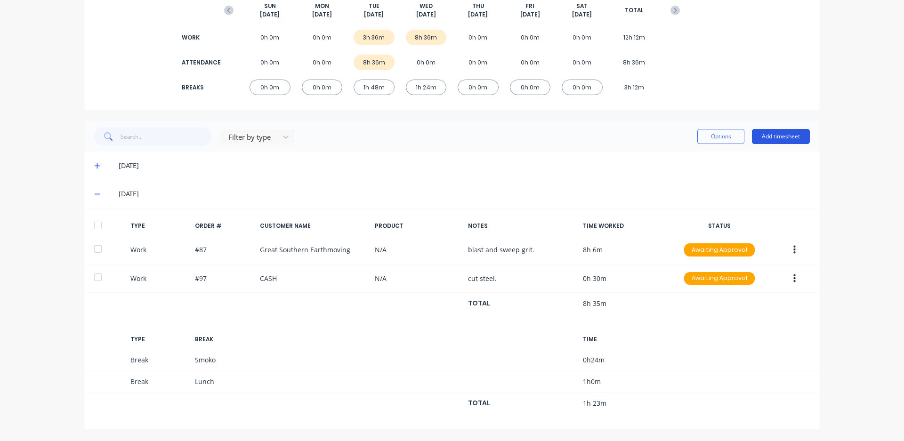
click at [755, 137] on button "Add timesheet" at bounding box center [781, 136] width 58 height 15
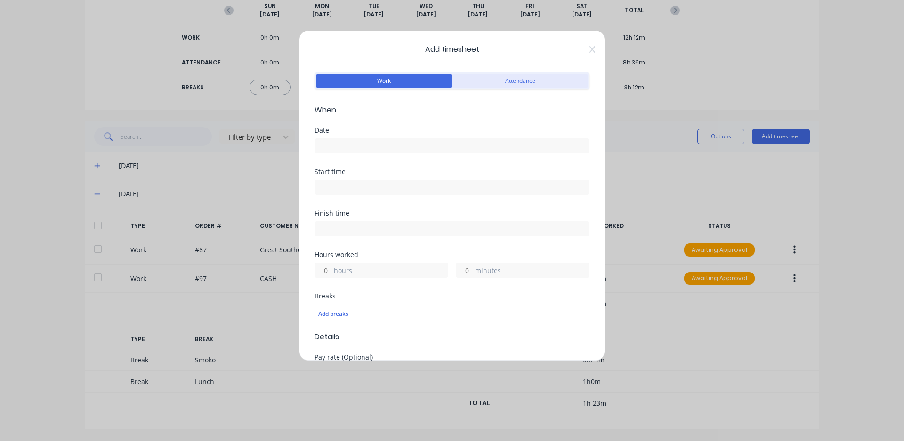
click at [487, 82] on button "Attendance" at bounding box center [520, 81] width 136 height 14
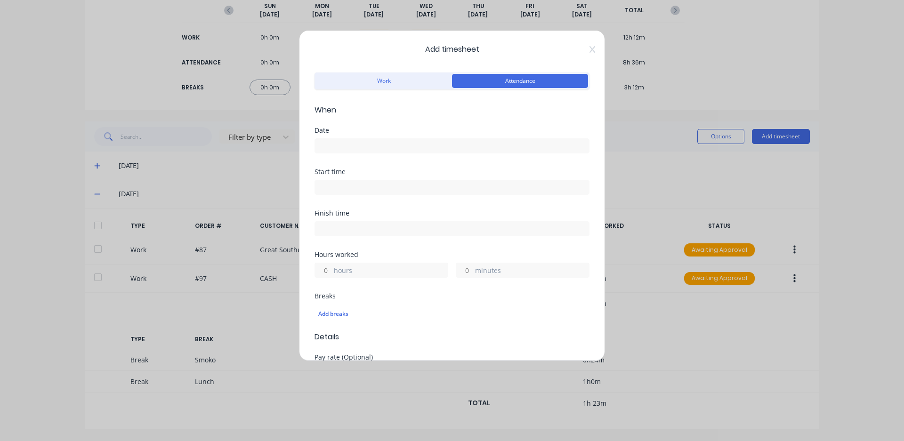
click at [417, 147] on input at bounding box center [452, 146] width 274 height 14
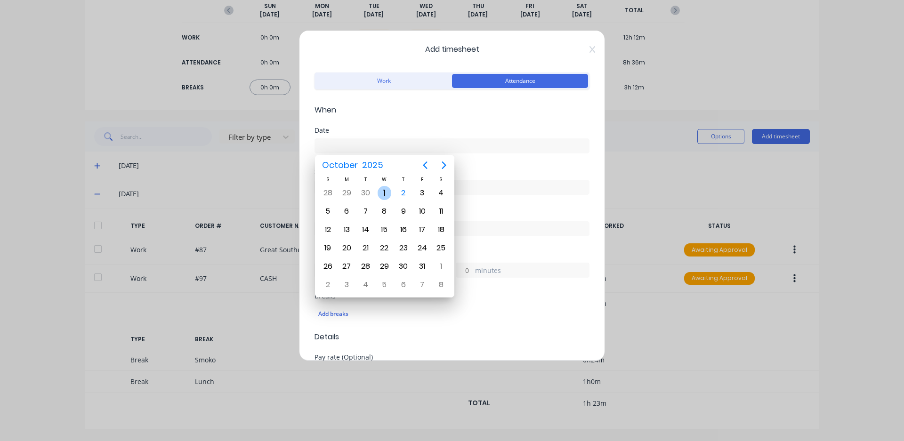
click at [381, 195] on div "1" at bounding box center [385, 193] width 14 height 14
type input "[DATE]"
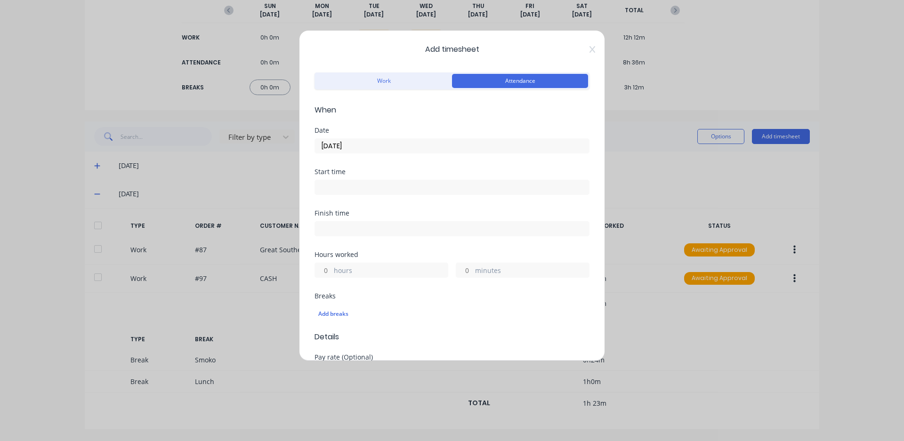
click at [370, 178] on div at bounding box center [452, 186] width 275 height 17
click at [370, 186] on input at bounding box center [452, 187] width 274 height 14
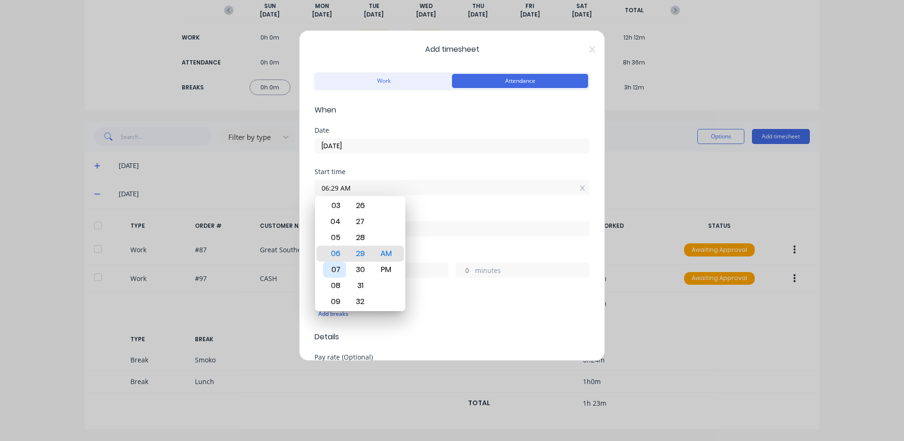
click at [340, 269] on div "07" at bounding box center [334, 270] width 23 height 16
type input "07:00 AM"
click at [360, 252] on div "00" at bounding box center [360, 254] width 23 height 16
click at [418, 304] on div "Add breaks" at bounding box center [452, 314] width 275 height 20
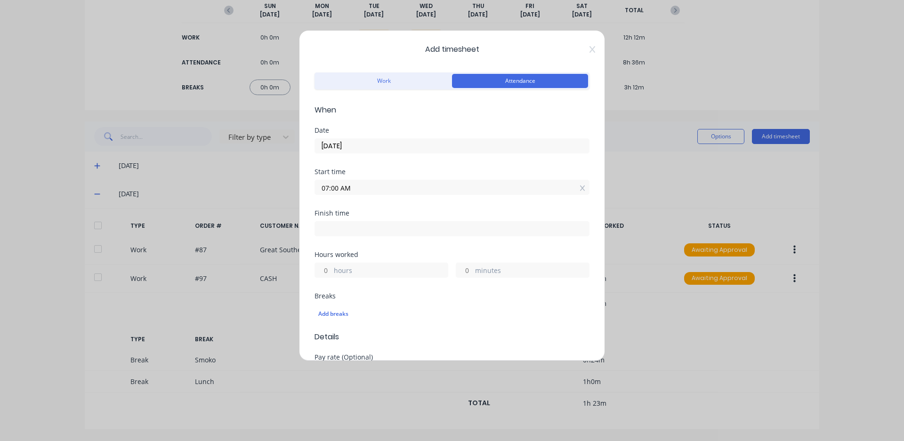
click at [387, 227] on input at bounding box center [452, 229] width 274 height 14
type input "06:29 AM"
type input "23"
type input "29"
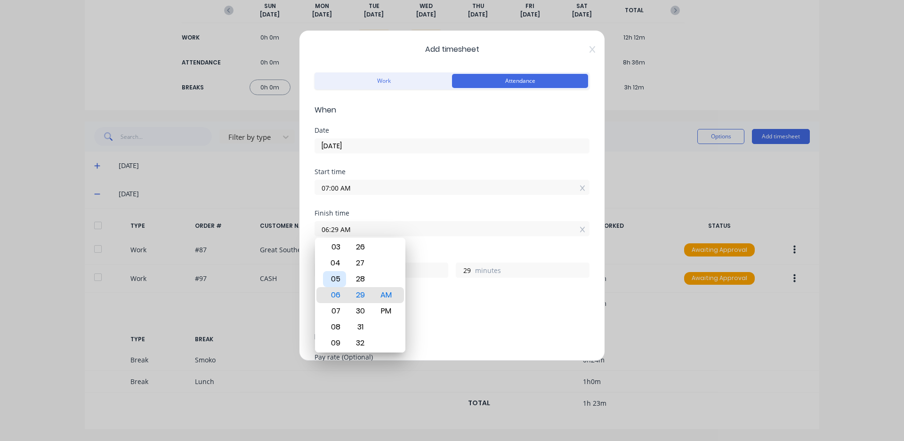
click at [339, 279] on div "05" at bounding box center [334, 279] width 23 height 16
type input "05:29 AM"
type input "22"
type input "05:24 AM"
type input "24"
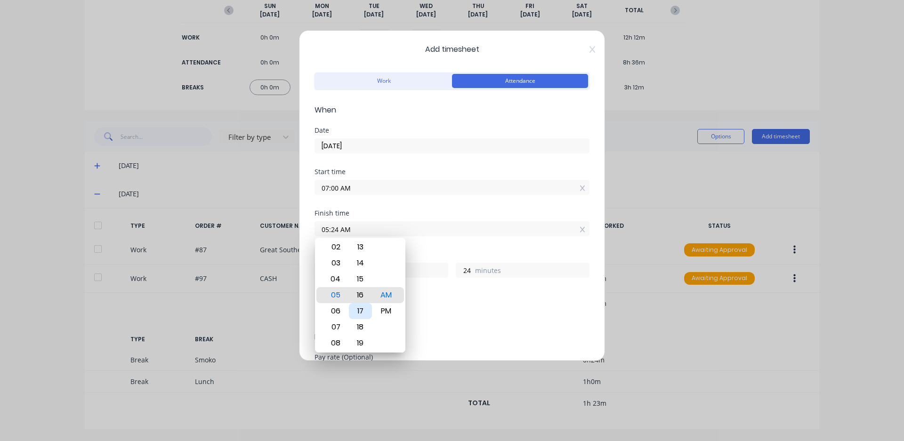
type input "05:16 AM"
type input "16"
type input "05:09 AM"
type input "9"
type input "05:02 AM"
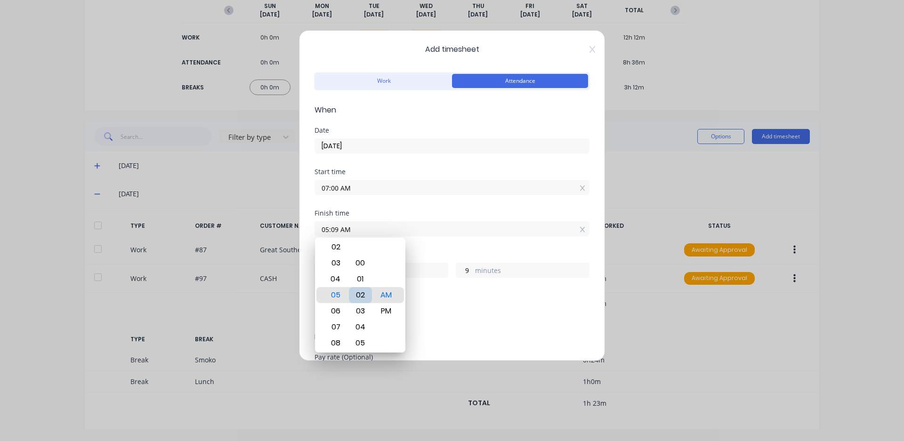
type input "2"
type input "05:00 AM"
type input "0"
click at [389, 316] on div "PM" at bounding box center [386, 311] width 23 height 16
type input "05:00 PM"
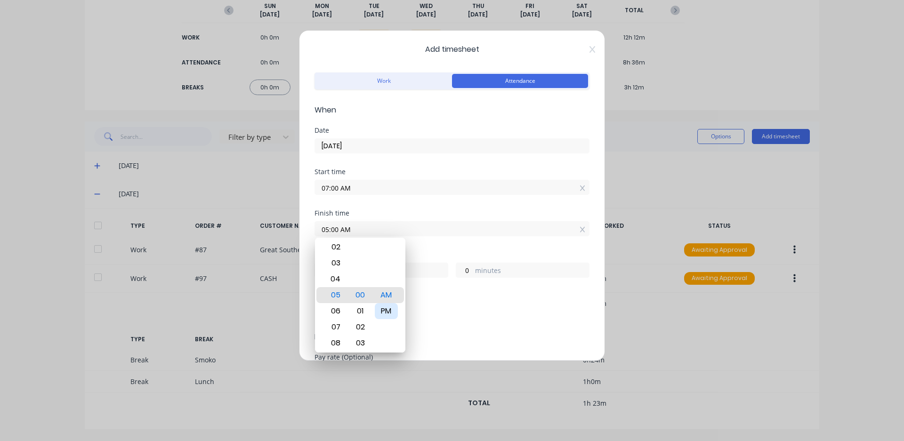
type input "10"
click at [419, 249] on div "Finish time 05:00 PM" at bounding box center [452, 230] width 275 height 41
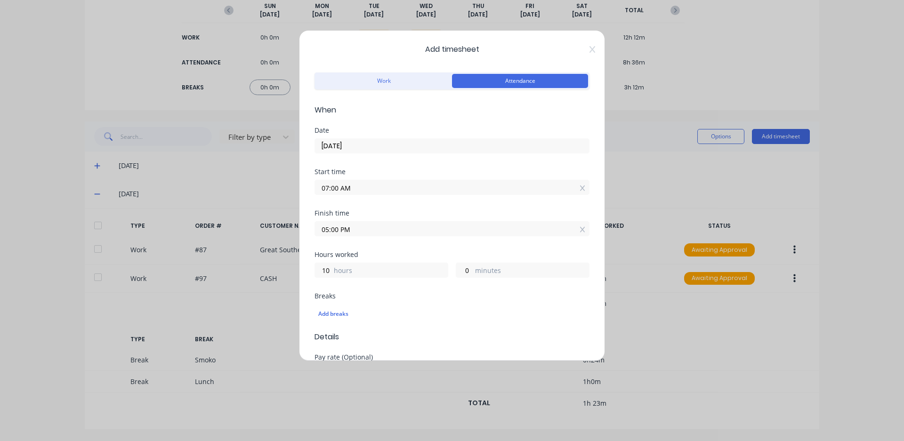
scroll to position [47, 0]
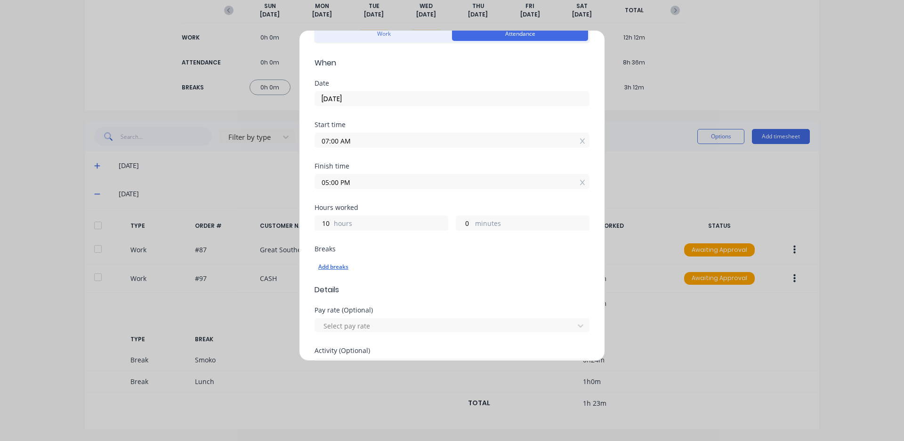
click at [344, 264] on div "Add breaks" at bounding box center [451, 267] width 267 height 12
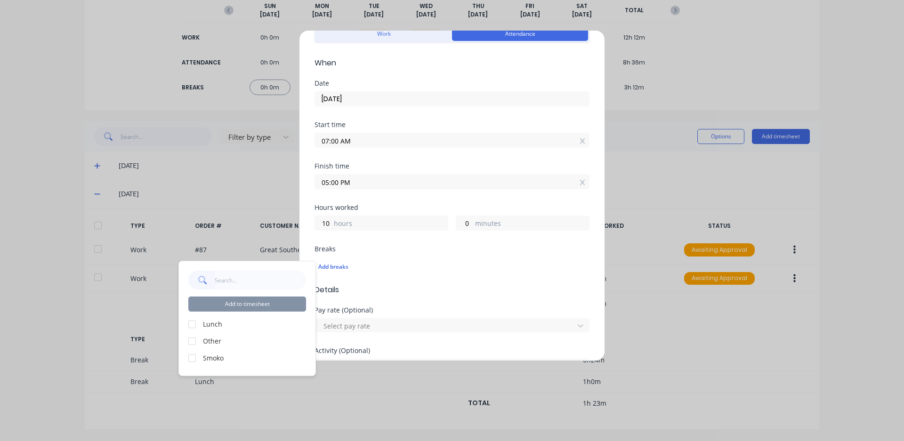
click at [207, 325] on label "Lunch" at bounding box center [254, 324] width 103 height 10
click at [191, 358] on div at bounding box center [192, 358] width 19 height 19
click at [194, 324] on div at bounding box center [192, 324] width 19 height 19
click at [228, 305] on button "Add to timesheet" at bounding box center [247, 304] width 118 height 15
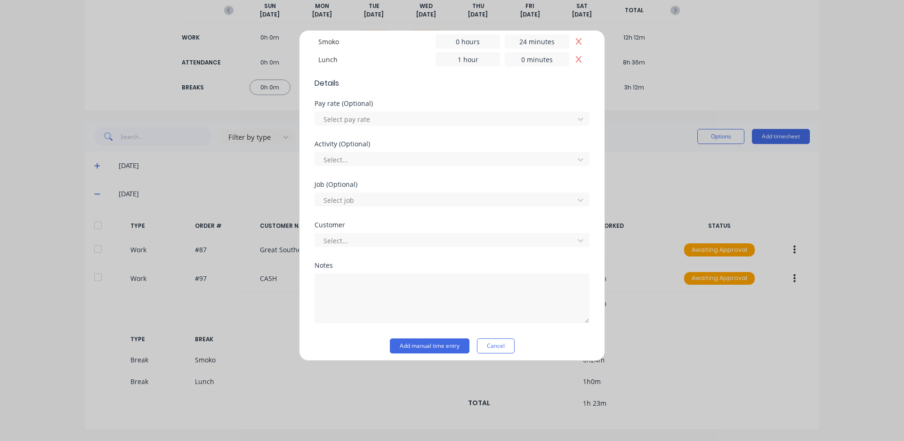
scroll to position [292, 0]
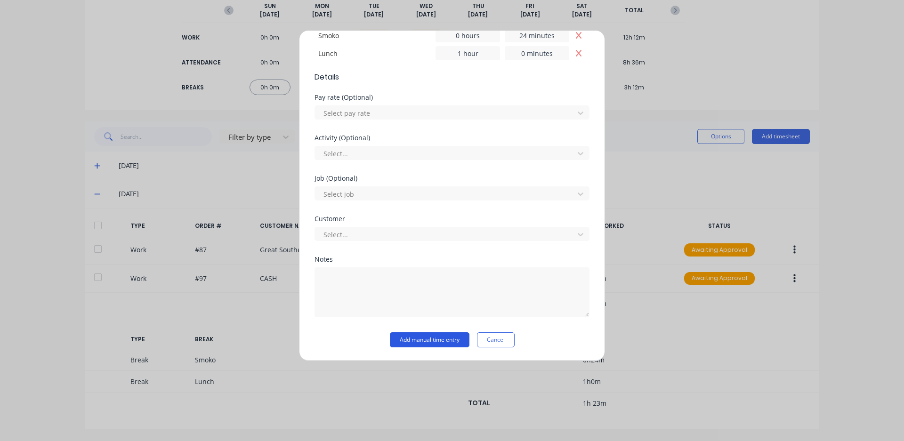
click at [429, 340] on button "Add manual time entry" at bounding box center [430, 339] width 80 height 15
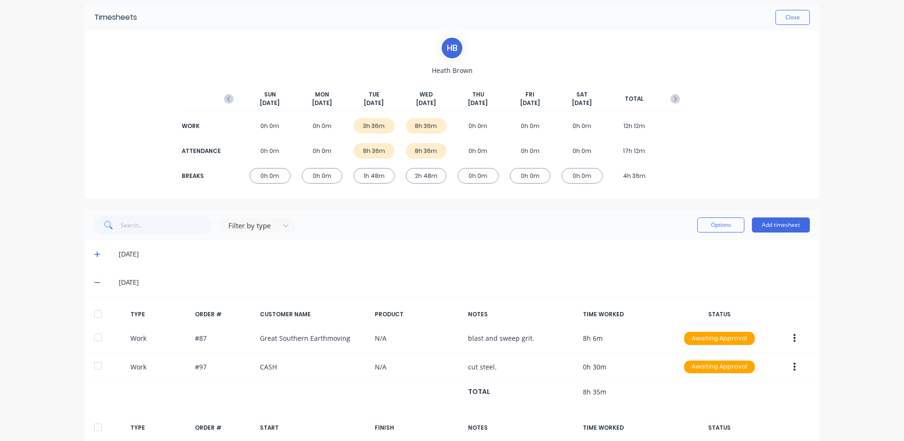
scroll to position [0, 0]
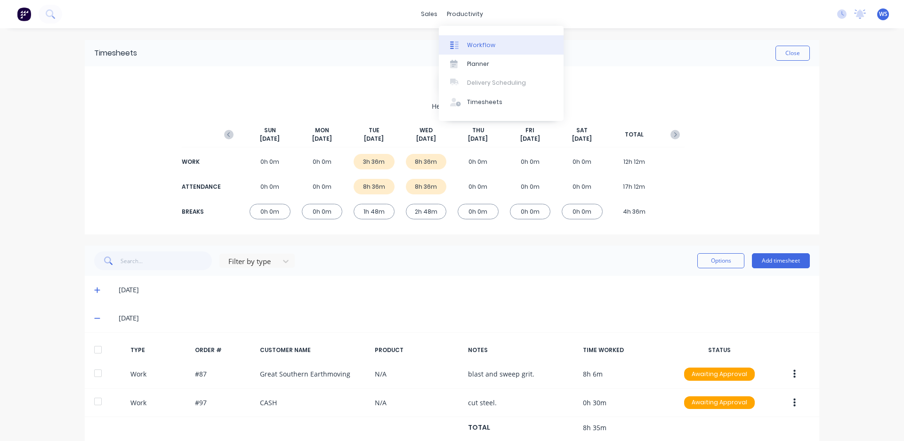
click at [463, 45] on div at bounding box center [457, 45] width 14 height 8
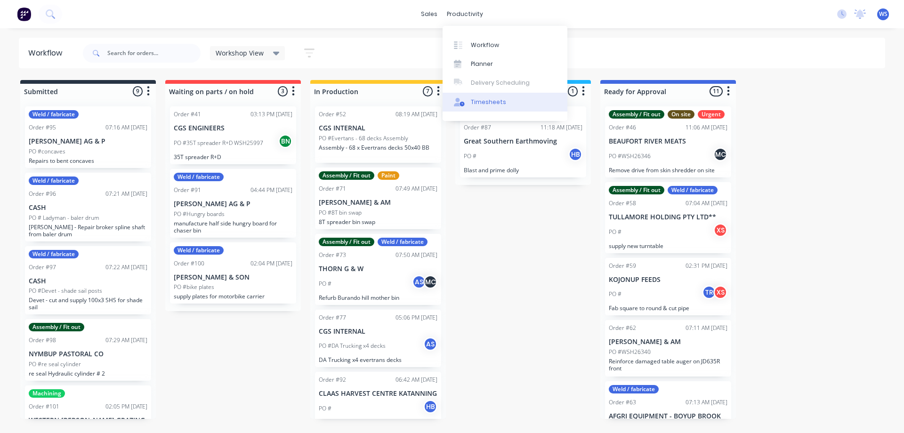
click at [495, 97] on link "Timesheets" at bounding box center [505, 102] width 125 height 19
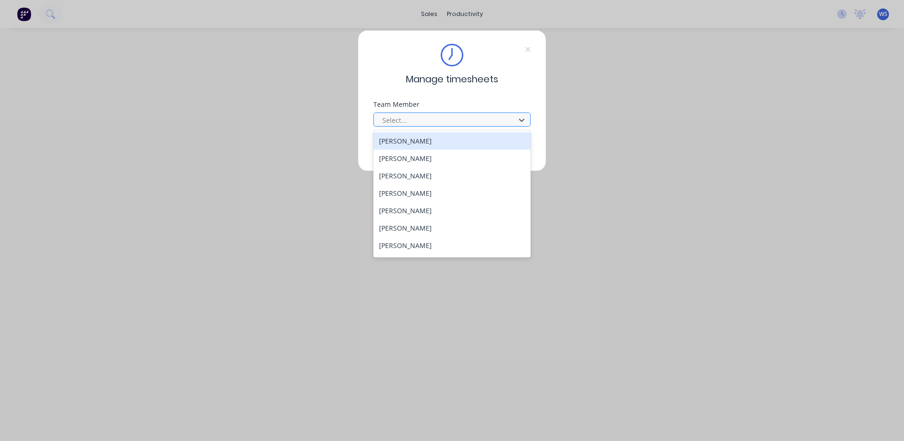
click at [418, 120] on div at bounding box center [445, 120] width 129 height 12
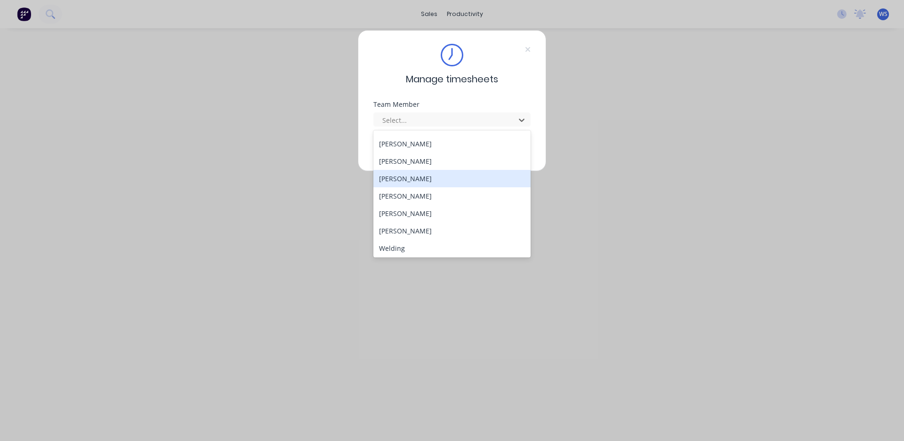
scroll to position [86, 0]
click at [412, 179] on div "[PERSON_NAME]" at bounding box center [451, 177] width 157 height 17
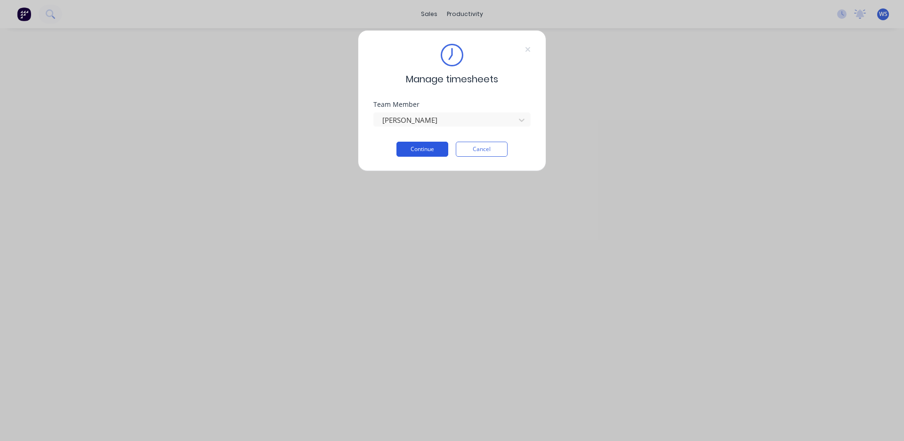
click at [421, 154] on button "Continue" at bounding box center [422, 149] width 52 height 15
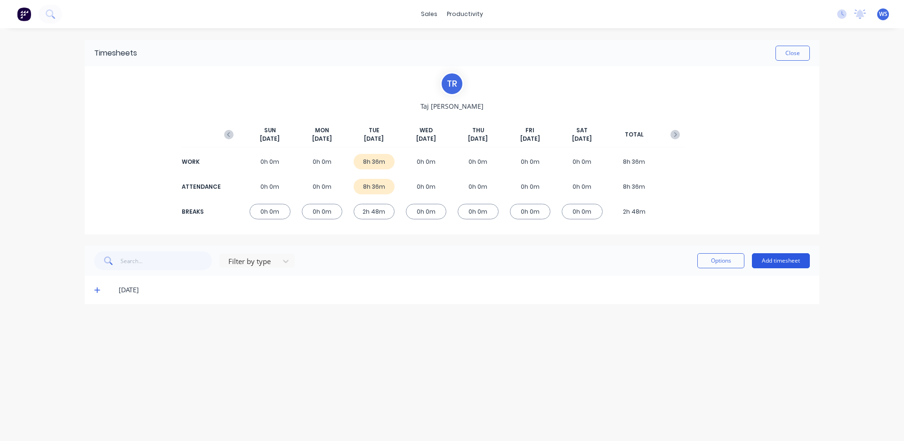
click at [762, 259] on button "Add timesheet" at bounding box center [781, 260] width 58 height 15
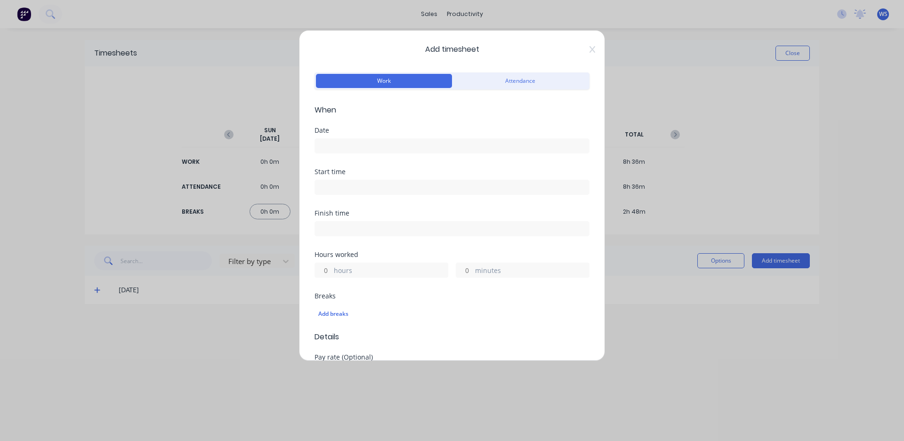
click at [405, 146] on input at bounding box center [452, 146] width 274 height 14
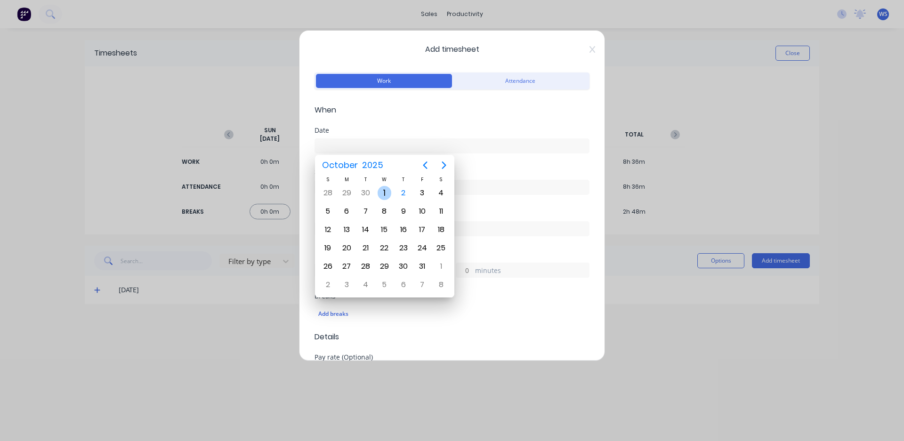
click at [387, 190] on div "1" at bounding box center [385, 193] width 14 height 14
type input "[DATE]"
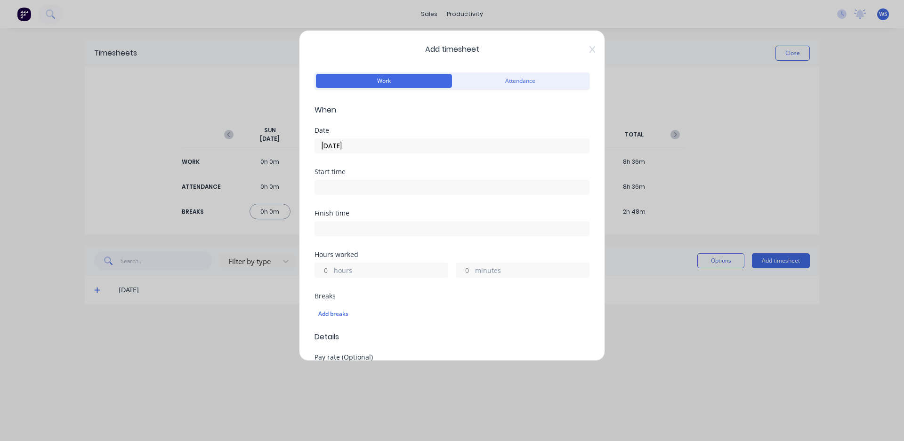
click at [375, 185] on input at bounding box center [452, 187] width 274 height 14
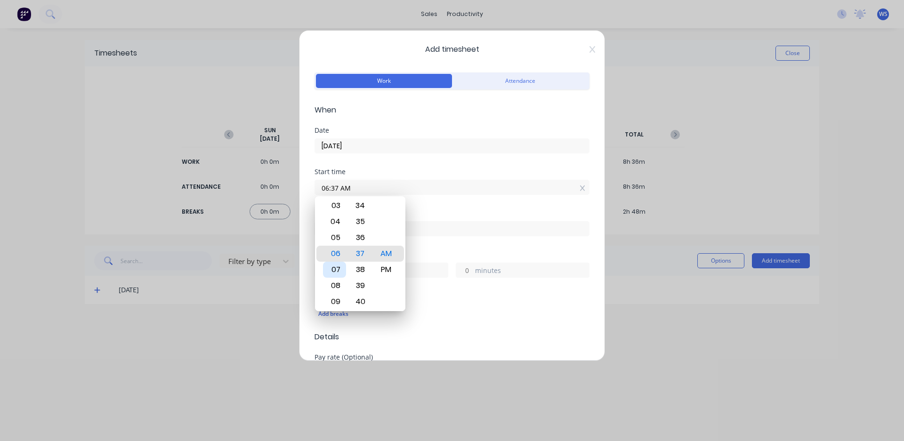
click at [337, 265] on div "07" at bounding box center [334, 270] width 23 height 16
type input "07:00 AM"
click at [454, 209] on div "Start time 07:00 AM" at bounding box center [452, 189] width 275 height 41
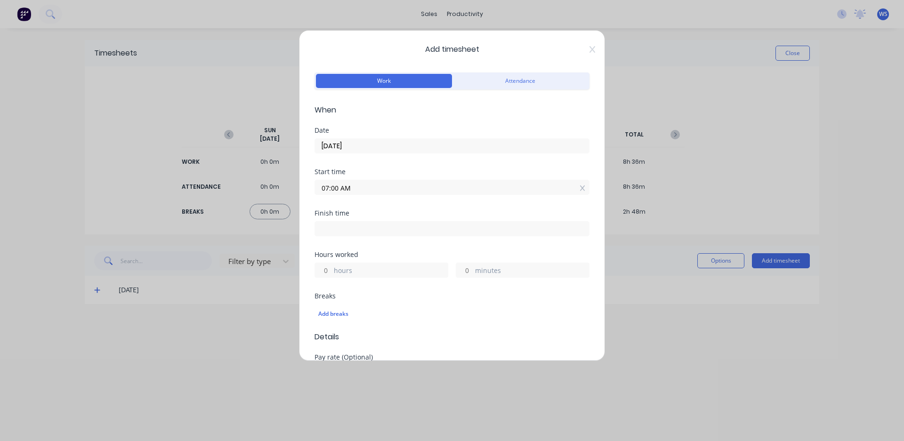
click at [448, 226] on input at bounding box center [452, 229] width 274 height 14
type input "06:37 AM"
type input "23"
type input "37"
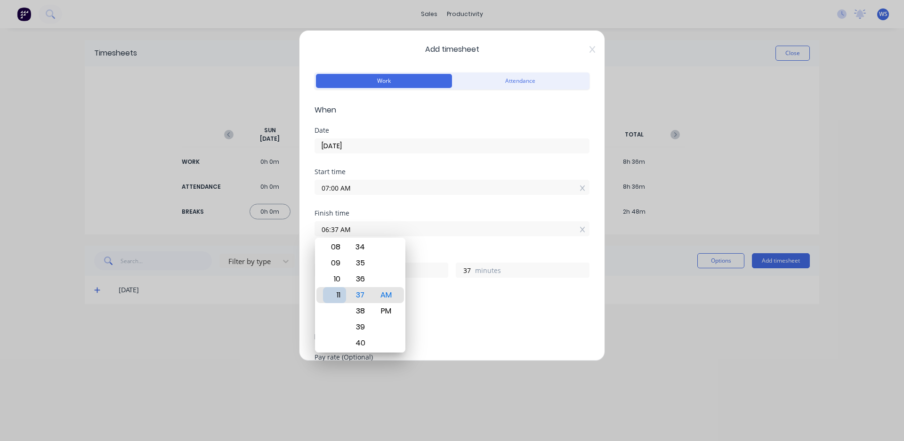
type input "11:37 AM"
type input "4"
type input "06:37 AM"
type input "23"
type input "12:37 AM"
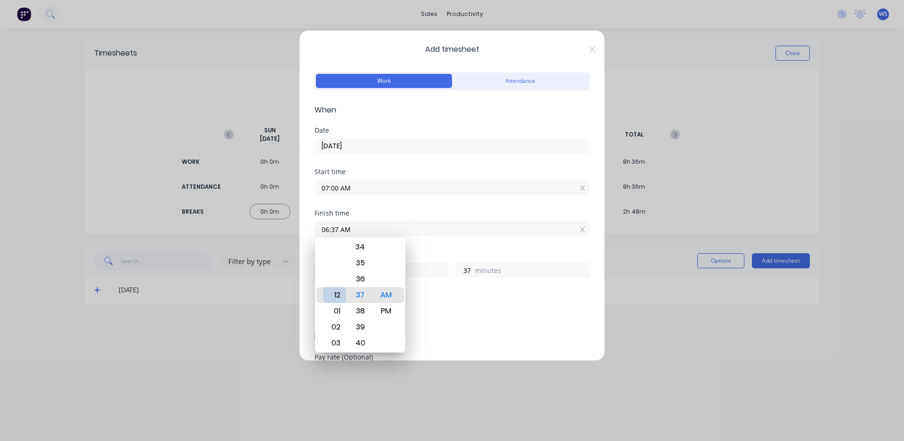
type input "17"
type input "01:37 AM"
type input "18"
type input "01:31 AM"
type input "31"
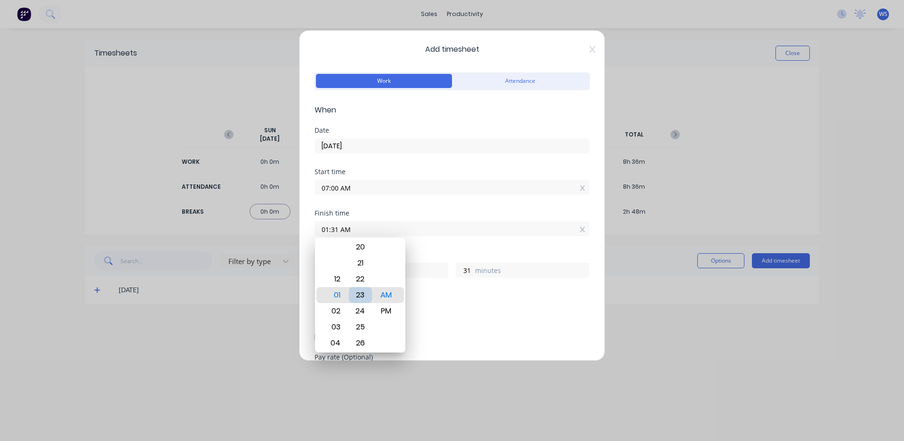
type input "01:23 AM"
type input "23"
type input "01:16 AM"
type input "16"
type input "01:09 AM"
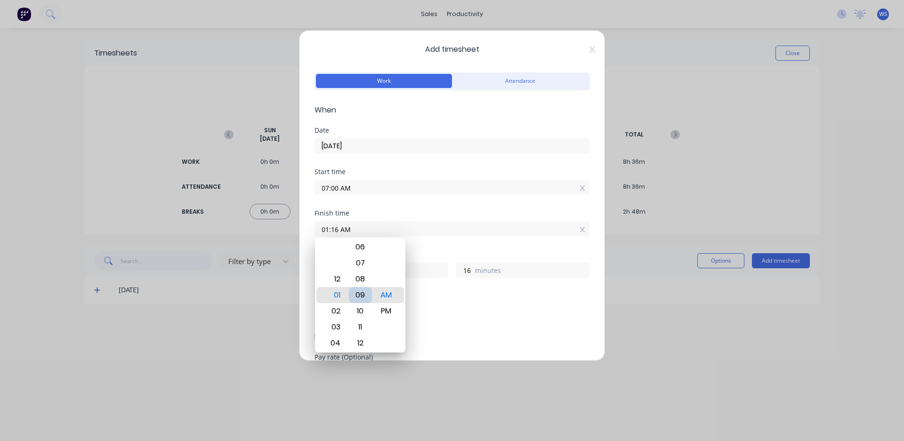
type input "9"
type input "01:02 AM"
type input "2"
type input "01:00 AM"
type input "0"
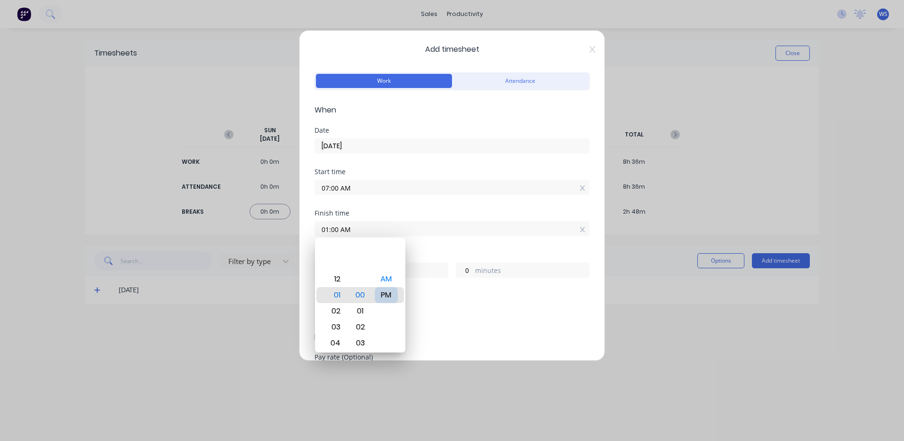
type input "01:00 PM"
type input "6"
click at [437, 245] on div "Finish time 01:00 PM" at bounding box center [452, 230] width 275 height 41
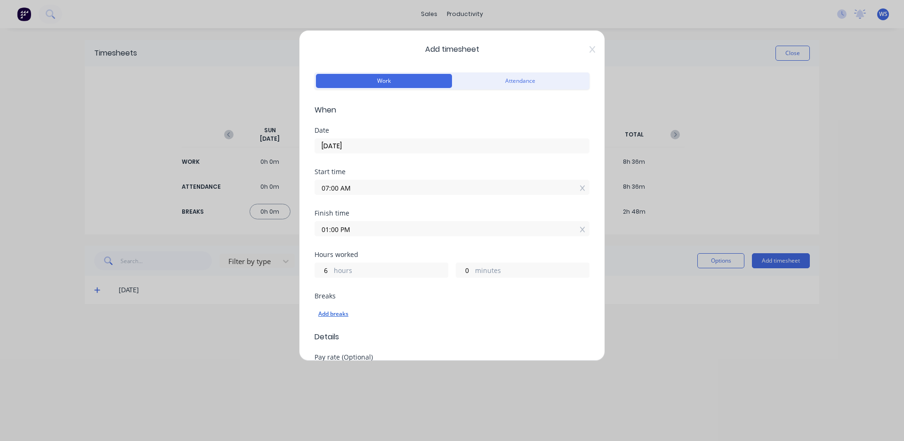
click at [346, 314] on div "Add breaks" at bounding box center [451, 314] width 267 height 12
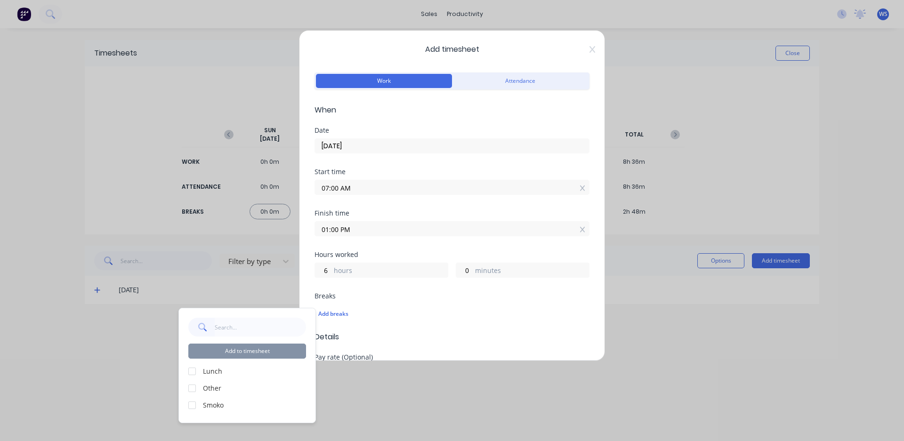
click at [218, 371] on label "Lunch" at bounding box center [254, 371] width 103 height 10
click at [190, 371] on div at bounding box center [192, 371] width 19 height 19
click at [191, 407] on div at bounding box center [192, 405] width 19 height 19
click at [257, 351] on button "Add to timesheet" at bounding box center [247, 351] width 118 height 15
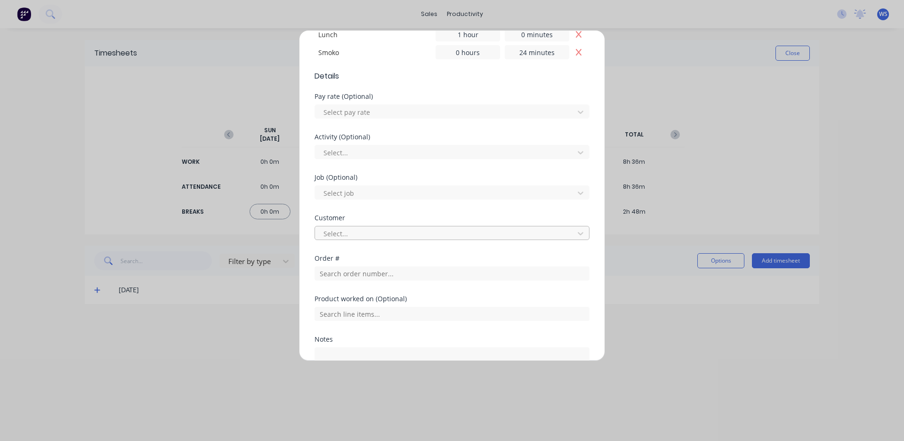
scroll to position [373, 0]
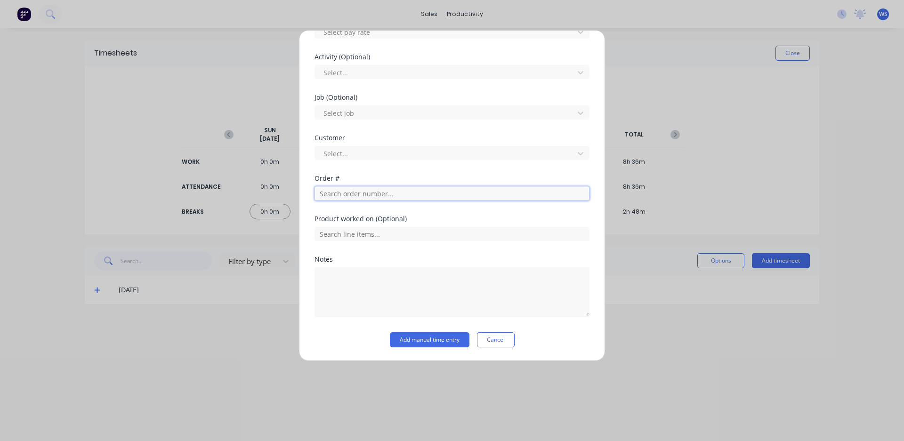
click at [381, 193] on input "text" at bounding box center [452, 193] width 275 height 14
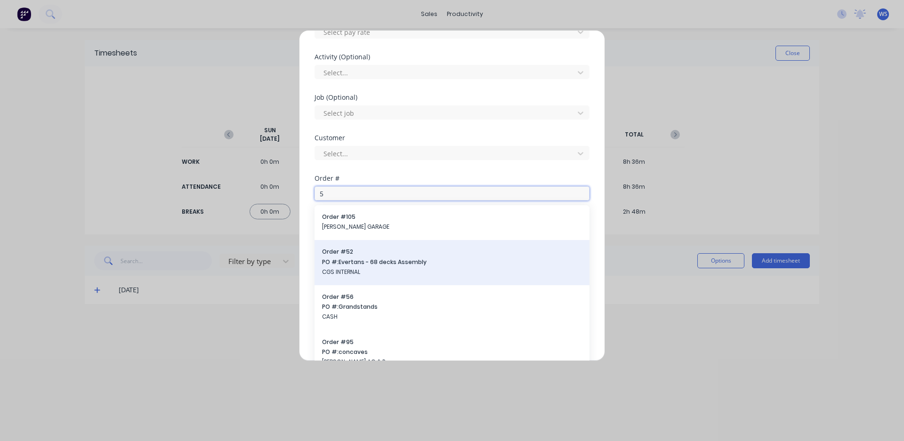
type input "5"
click at [388, 266] on span "PO #: Evertans - 68 decks Assembly" at bounding box center [452, 262] width 260 height 8
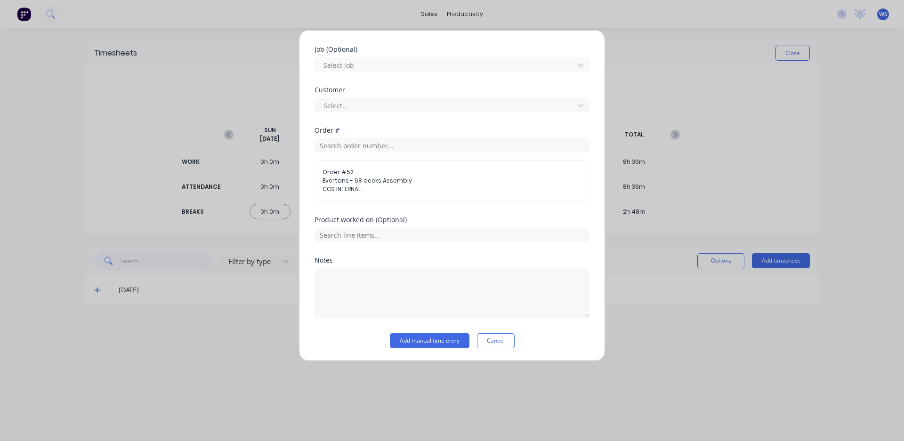
scroll to position [422, 0]
click at [412, 339] on button "Add manual time entry" at bounding box center [430, 339] width 80 height 15
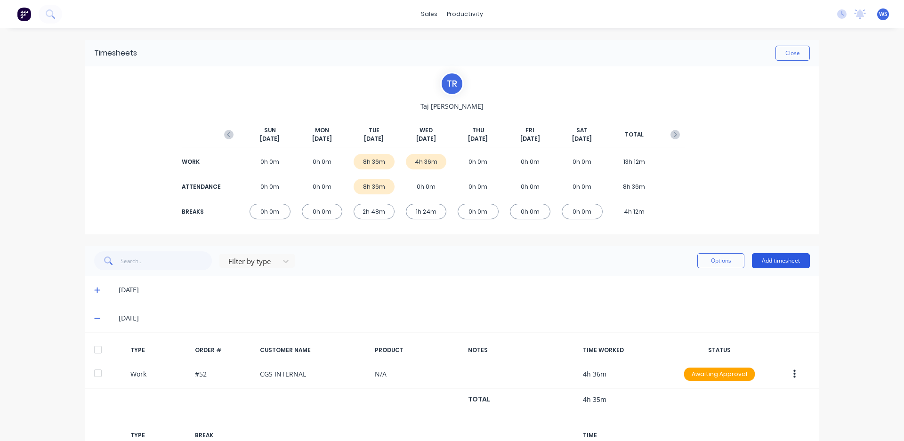
click at [772, 260] on button "Add timesheet" at bounding box center [781, 260] width 58 height 15
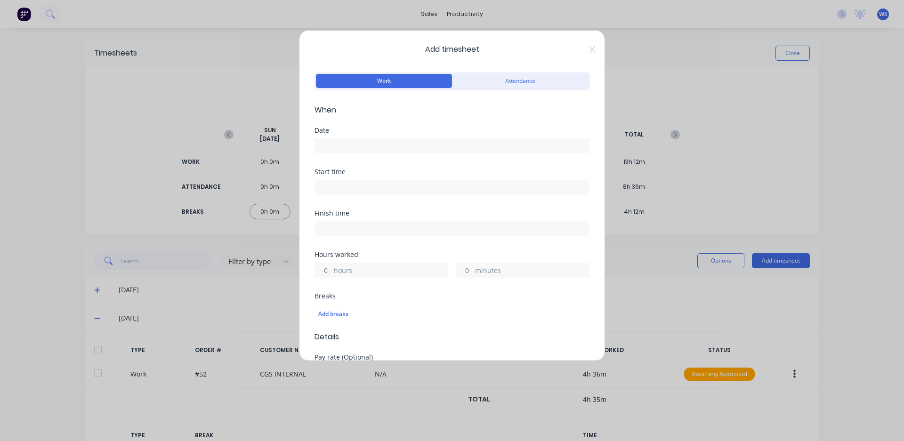
click at [343, 143] on input at bounding box center [452, 146] width 274 height 14
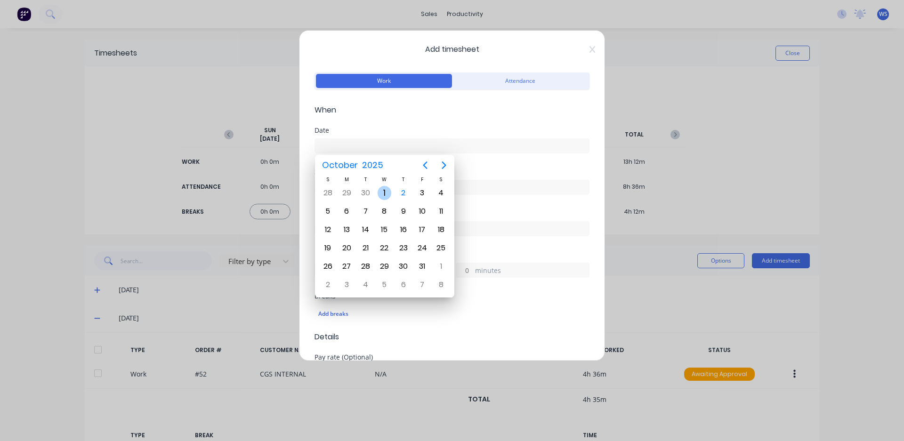
click at [386, 190] on div "1" at bounding box center [385, 193] width 14 height 14
type input "[DATE]"
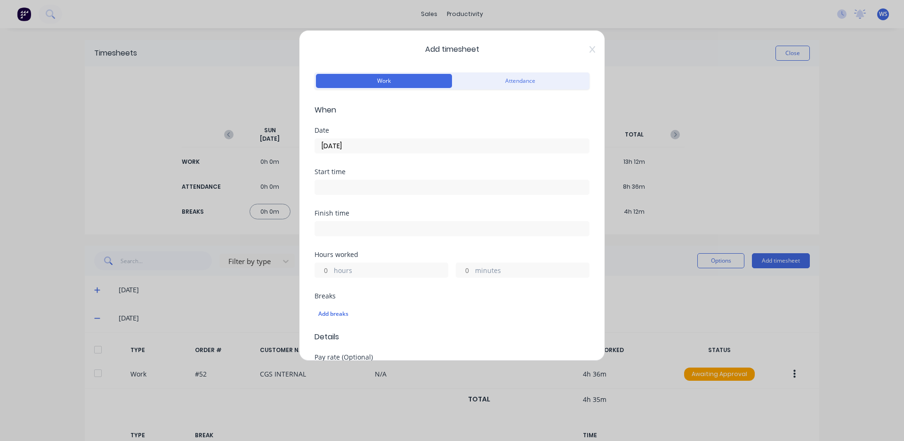
click at [363, 187] on input at bounding box center [452, 187] width 274 height 14
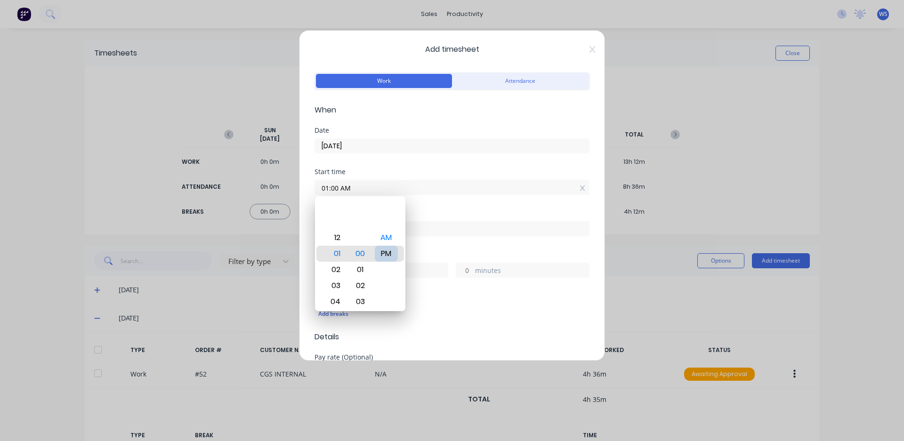
type input "01:00 PM"
click at [421, 209] on div "Start time 01:00 PM" at bounding box center [452, 189] width 275 height 41
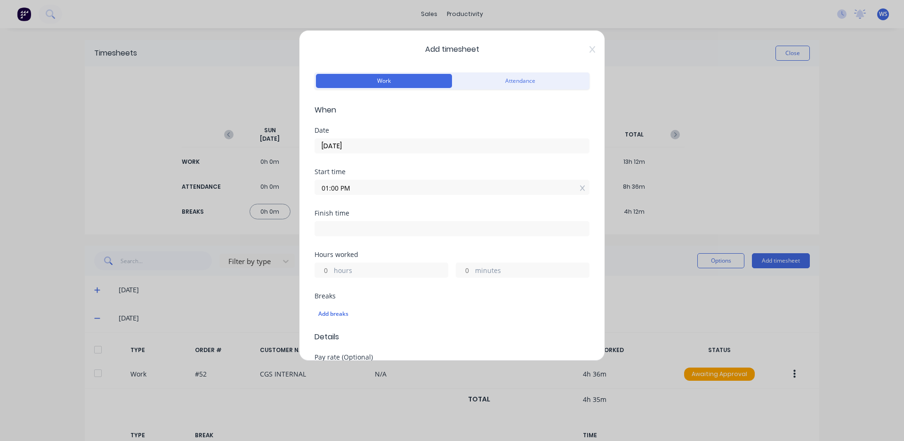
click at [402, 230] on input at bounding box center [452, 229] width 274 height 14
type input "06:38 AM"
type input "17"
type input "38"
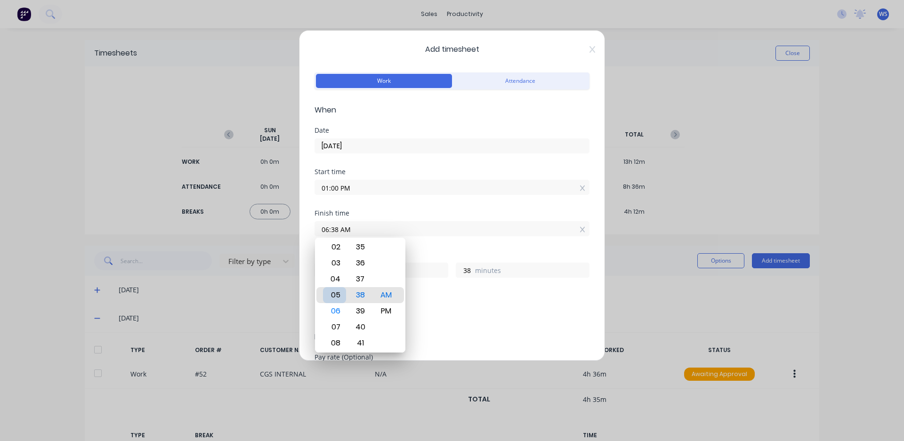
type input "05:38 AM"
type input "16"
type input "04:38 AM"
type input "15"
type input "04:35 AM"
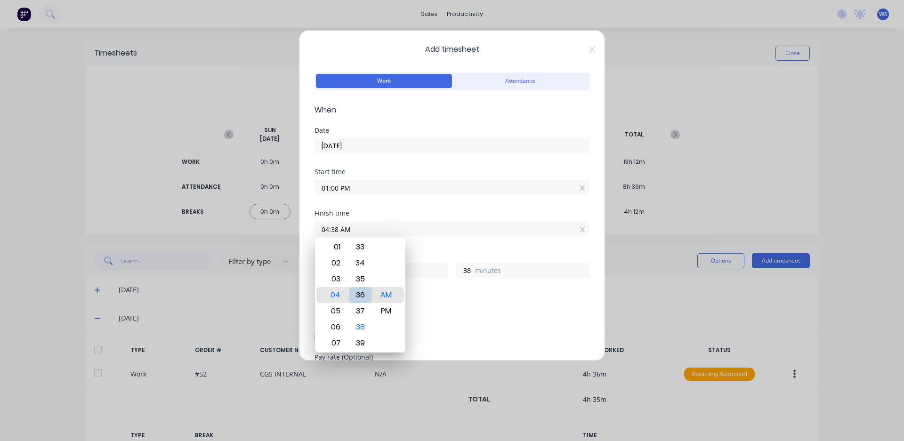
type input "35"
type input "04:30 AM"
type input "30"
type input "04:25 AM"
type input "25"
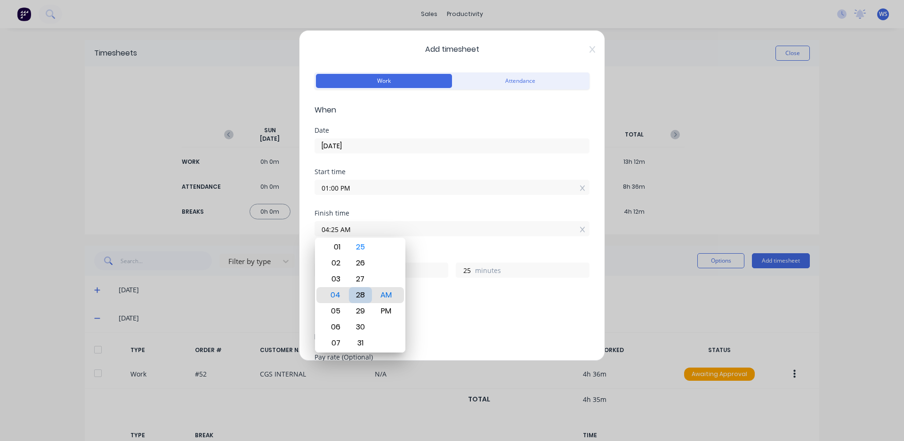
type input "04:28 AM"
type input "28"
type input "04:29 AM"
type input "29"
type input "04:30 AM"
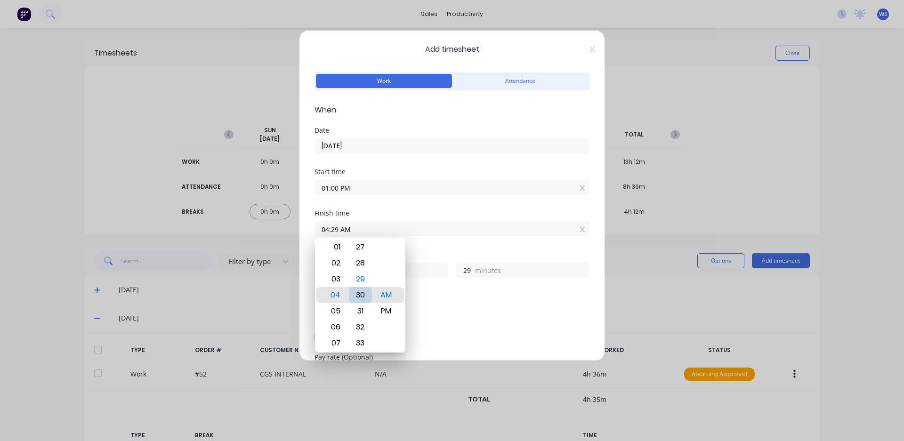
type input "30"
type input "04:30 PM"
type input "3"
click at [432, 305] on div "Add breaks" at bounding box center [452, 314] width 275 height 20
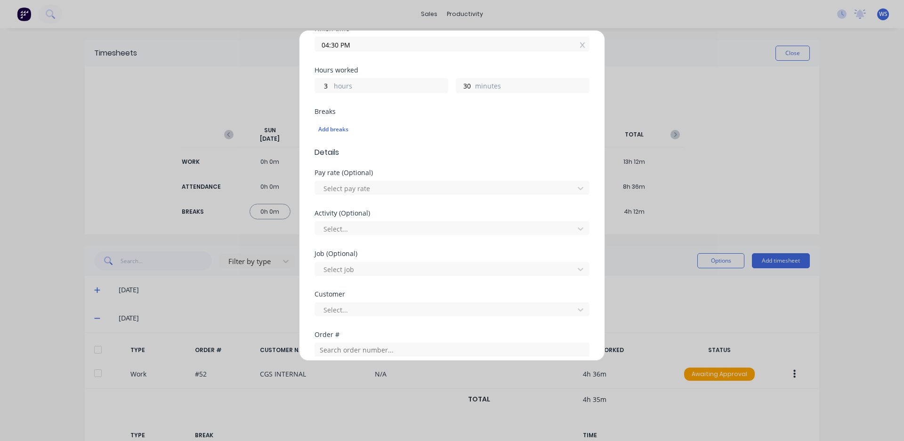
scroll to position [235, 0]
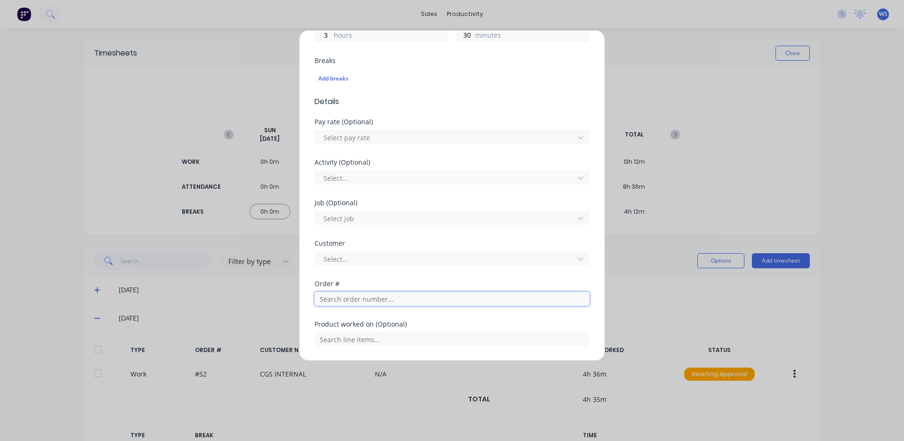
click at [366, 302] on input "text" at bounding box center [452, 299] width 275 height 14
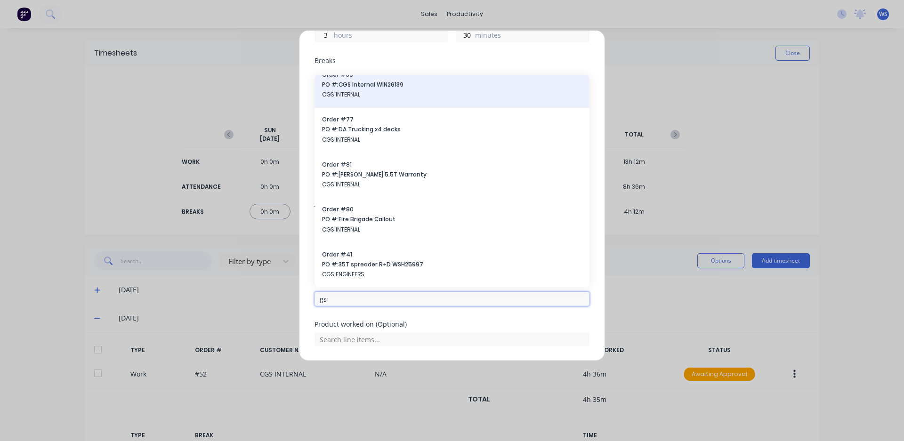
scroll to position [94, 0]
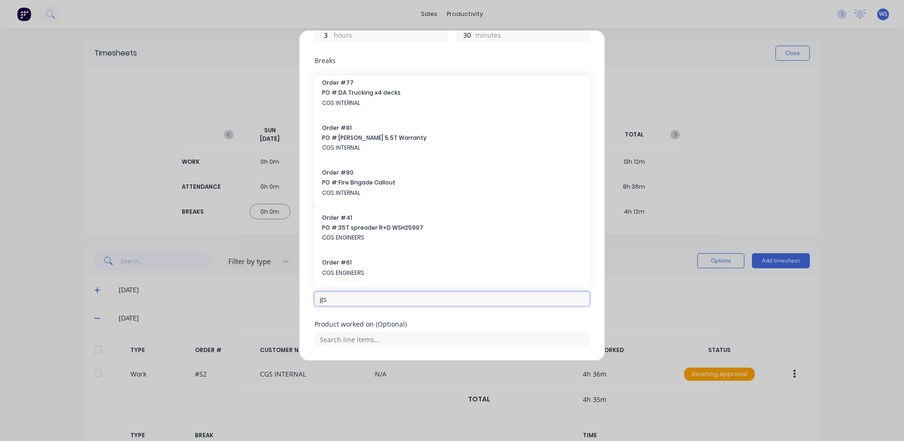
type input "g"
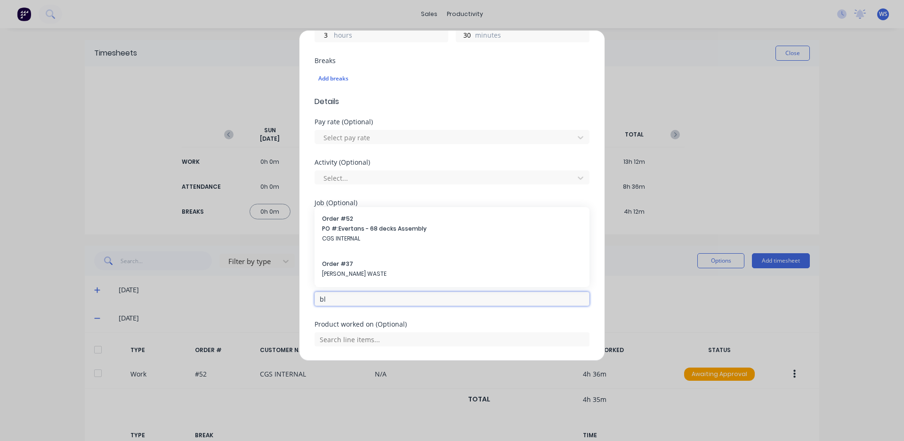
type input "b"
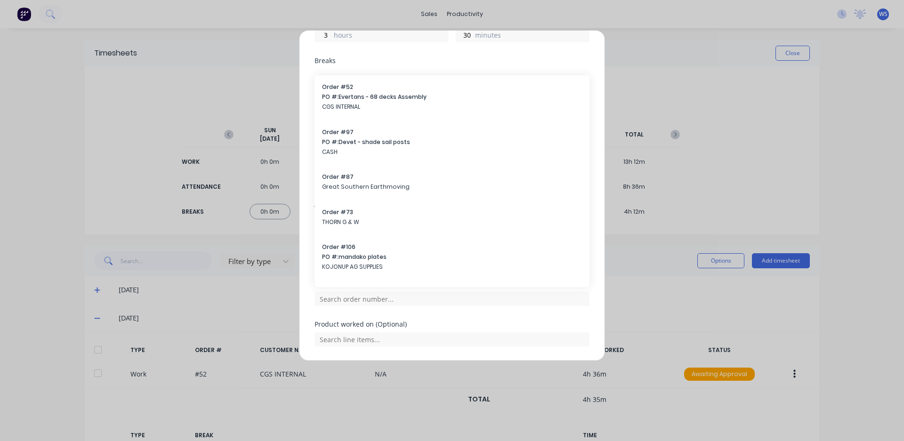
click at [24, 88] on div "Add timesheet Work Attendance When Date [DATE] Start time 01:00 PM Finish time …" at bounding box center [452, 220] width 904 height 441
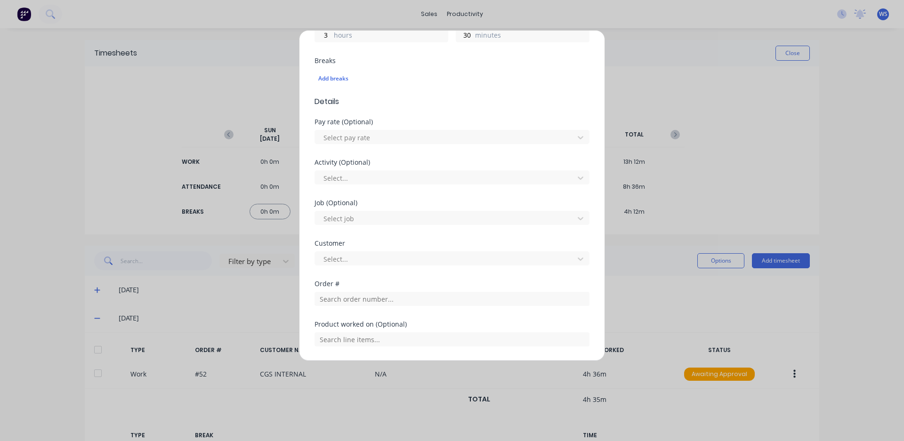
click at [24, 88] on div "Add timesheet Work Attendance When Date [DATE] Start time 01:00 PM Finish time …" at bounding box center [452, 220] width 904 height 441
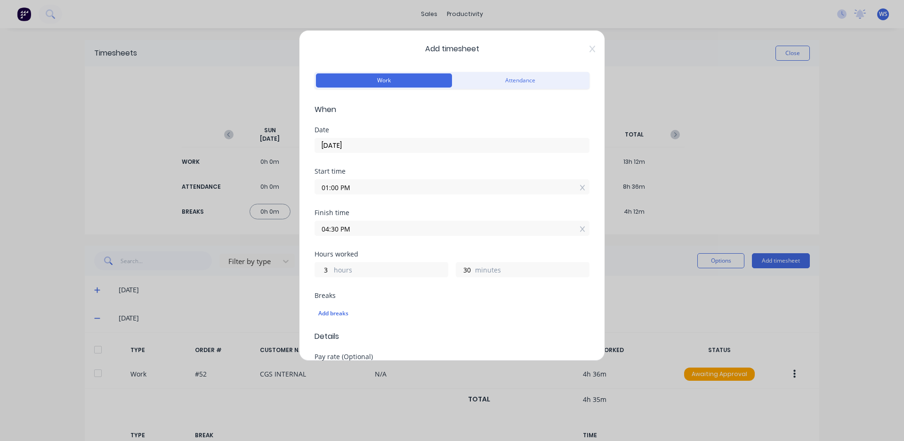
scroll to position [0, 0]
click at [546, 81] on button "Attendance" at bounding box center [520, 81] width 136 height 14
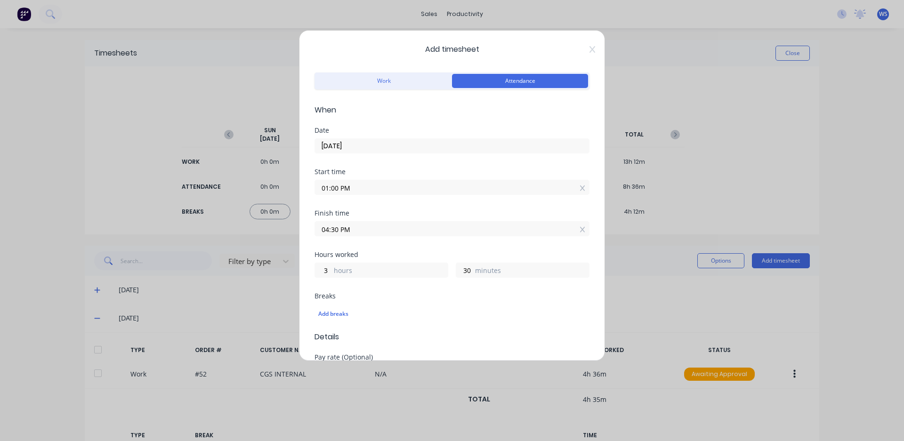
click at [365, 189] on input "01:00 PM" at bounding box center [452, 187] width 274 height 14
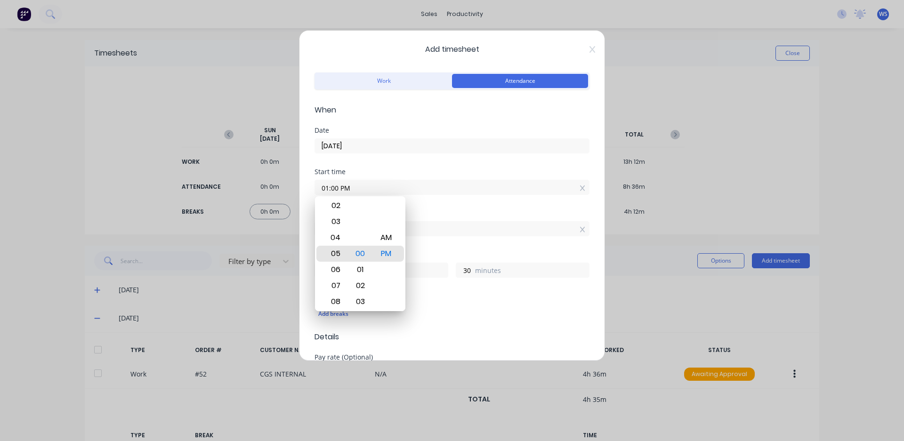
type input "05:00 PM"
type input "23"
type input "06:00 PM"
type input "22"
type input "07:00 PM"
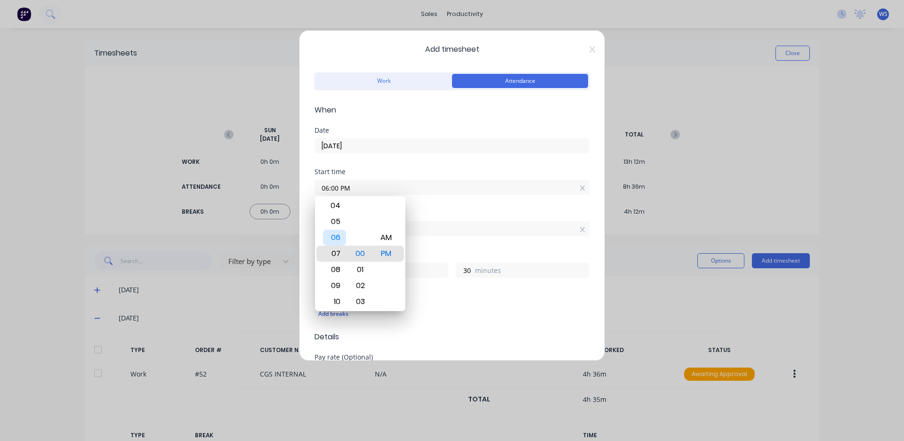
type input "21"
type input "07:00 AM"
type input "9"
click at [427, 163] on div "Date [DATE]" at bounding box center [452, 147] width 275 height 41
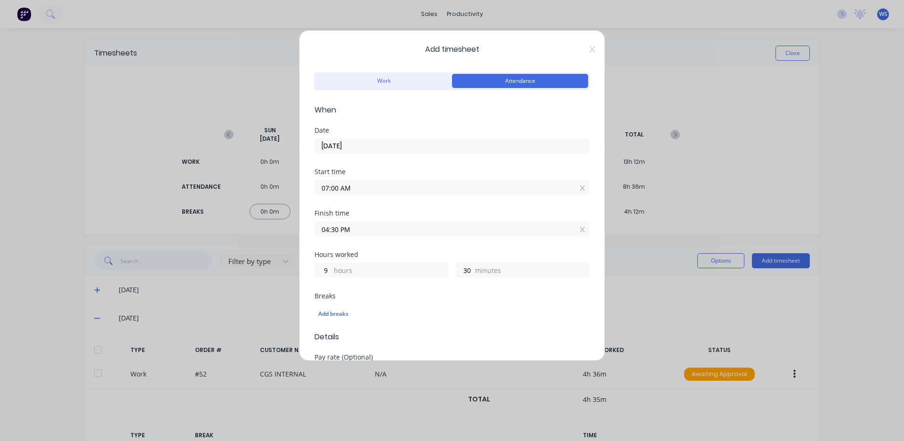
click at [340, 231] on input "04:30 PM" at bounding box center [452, 229] width 274 height 14
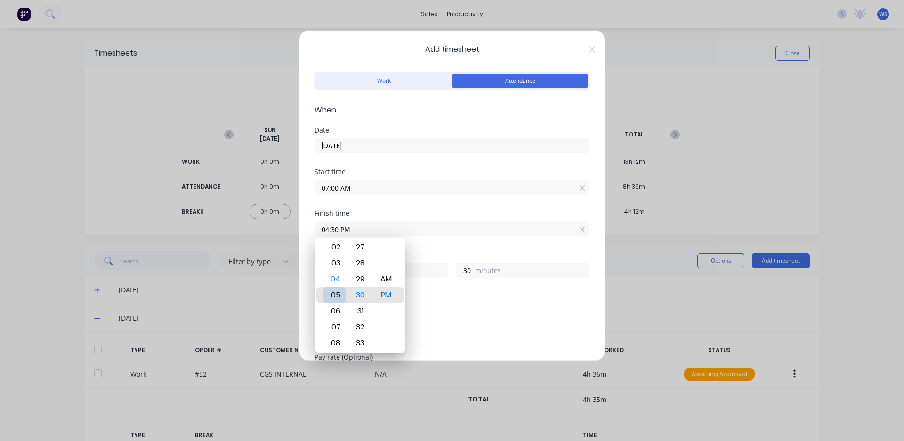
type input "05:30 PM"
type input "10"
type input "05:25 PM"
type input "25"
type input "05:20 PM"
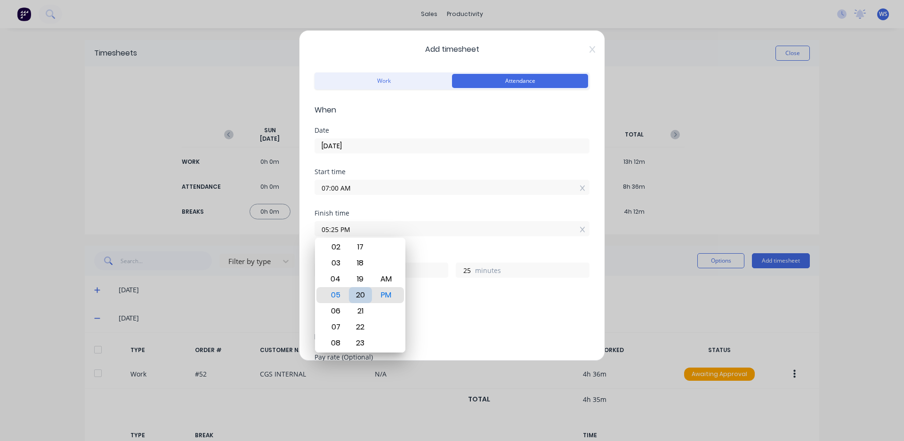
type input "20"
type input "05:15 PM"
type input "15"
type input "05:09 PM"
type input "9"
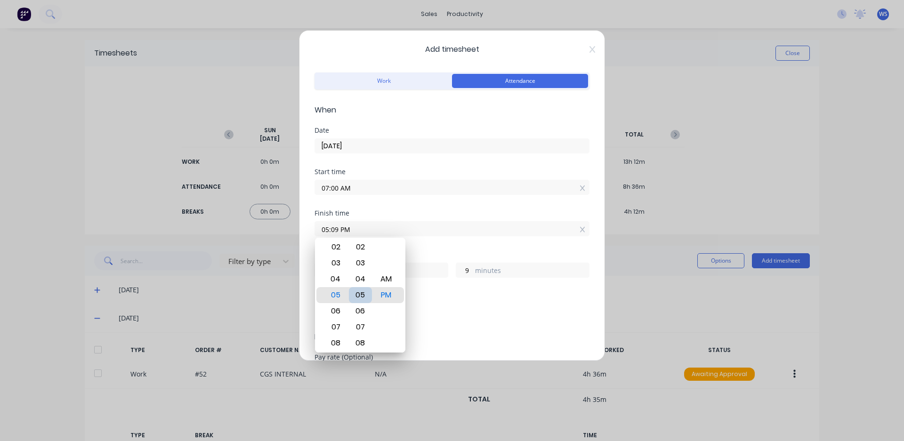
type input "05:05 PM"
type input "5"
type input "05:00 PM"
type input "0"
click at [504, 312] on div "Add breaks" at bounding box center [451, 314] width 267 height 12
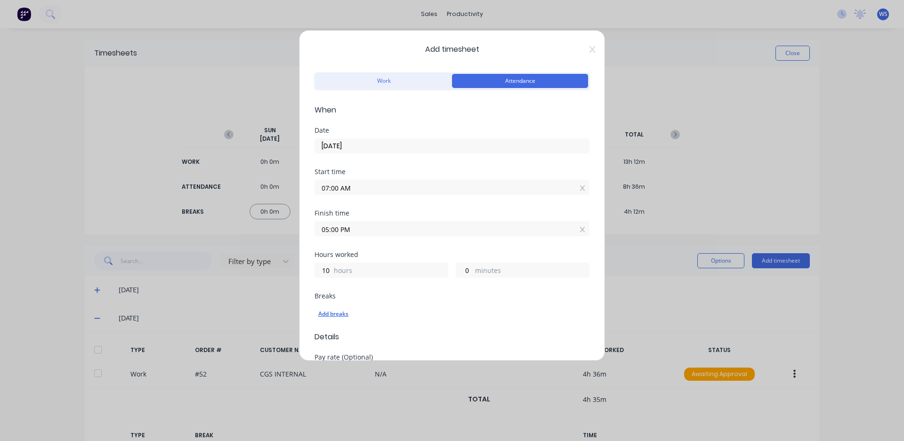
click at [324, 315] on div "Add breaks" at bounding box center [451, 314] width 267 height 12
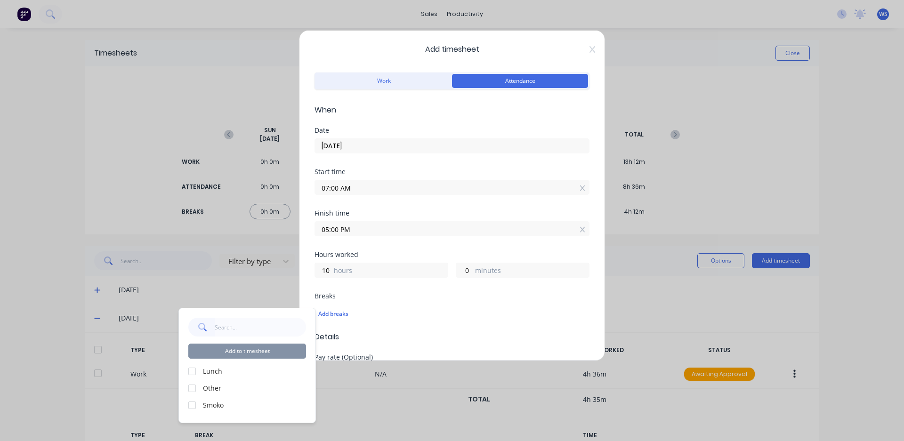
click at [193, 371] on div at bounding box center [192, 371] width 19 height 19
click at [191, 404] on div at bounding box center [192, 405] width 19 height 19
click at [292, 349] on button "Add to timesheet" at bounding box center [247, 351] width 118 height 15
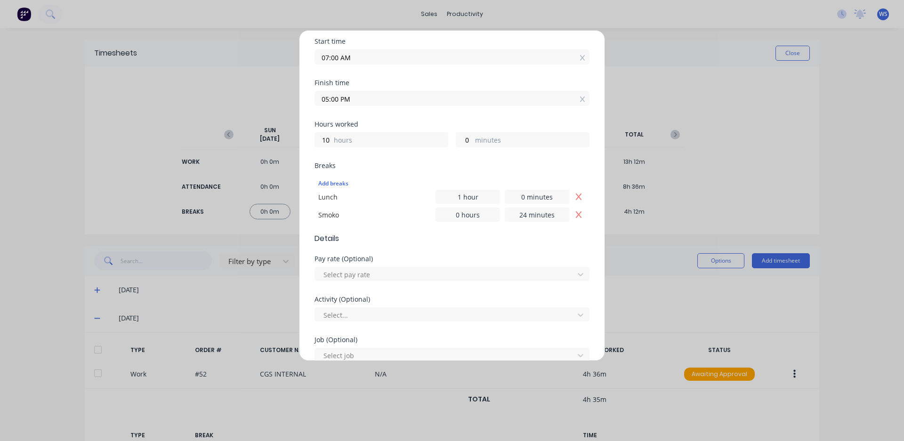
scroll to position [292, 0]
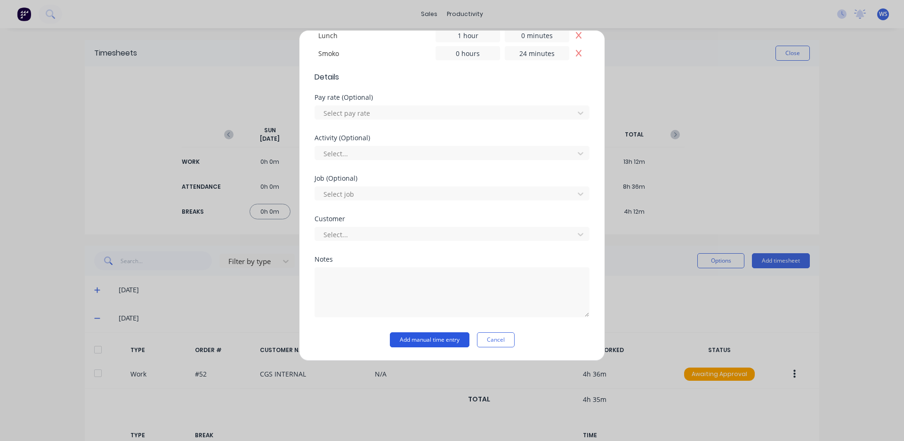
click at [421, 346] on button "Add manual time entry" at bounding box center [430, 339] width 80 height 15
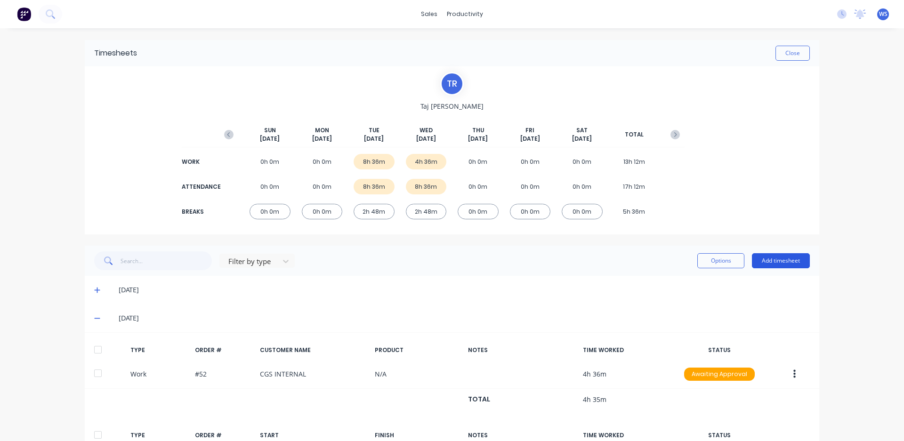
click at [766, 259] on button "Add timesheet" at bounding box center [781, 260] width 58 height 15
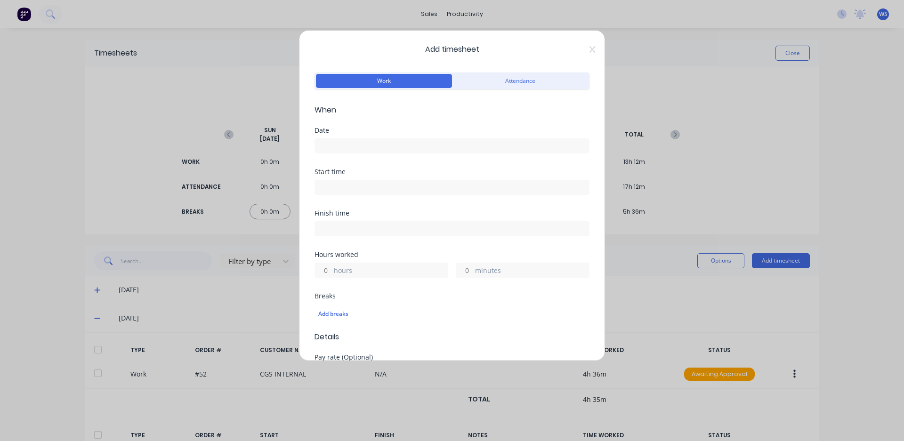
click at [410, 146] on input at bounding box center [452, 146] width 274 height 14
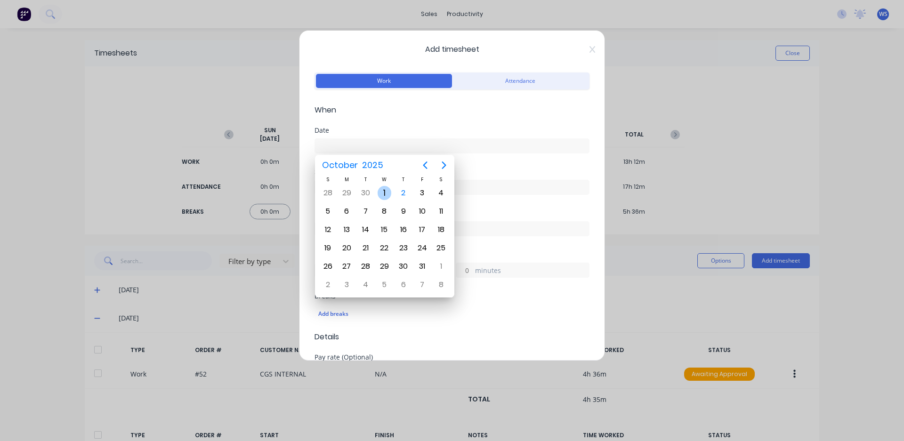
click at [385, 191] on div "1" at bounding box center [385, 193] width 14 height 14
type input "[DATE]"
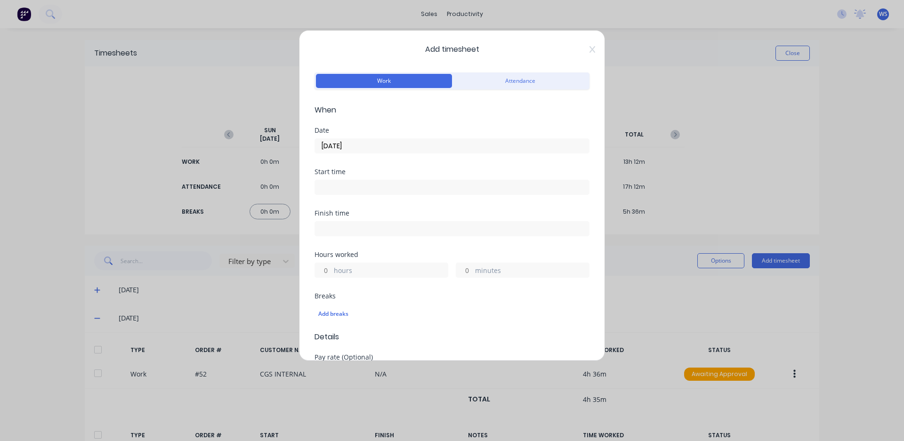
click at [337, 189] on input at bounding box center [452, 187] width 274 height 14
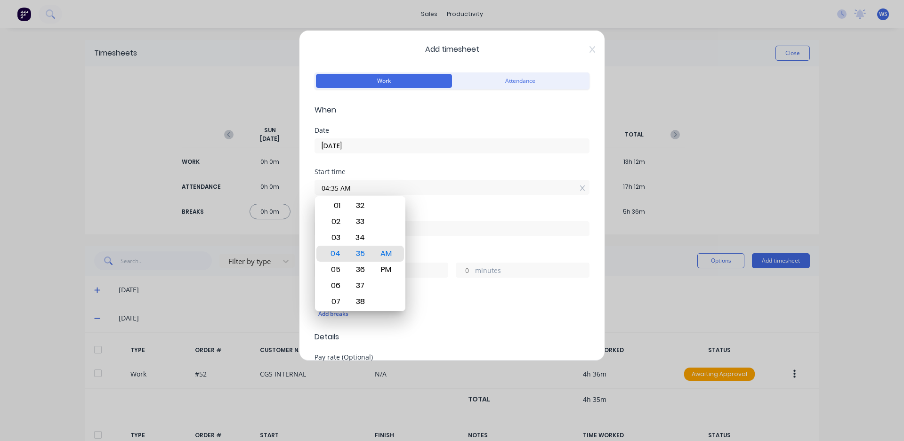
drag, startPoint x: 365, startPoint y: 253, endPoint x: 433, endPoint y: 211, distance: 79.9
click at [433, 211] on div "Finish time" at bounding box center [452, 213] width 275 height 7
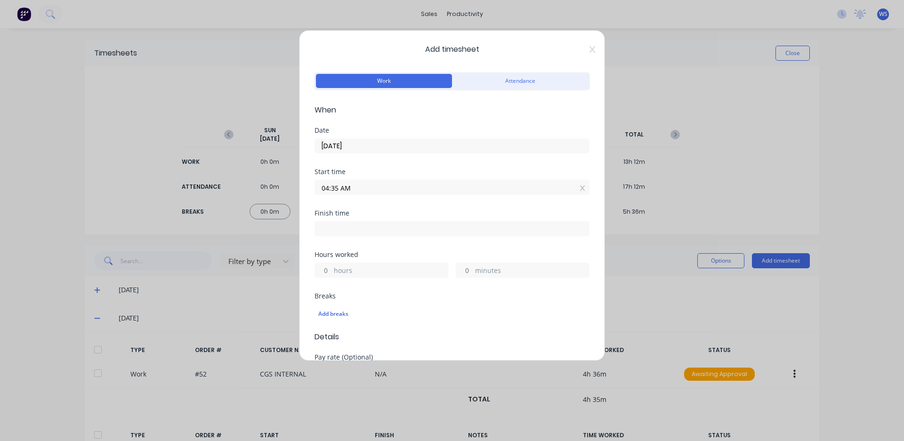
click at [337, 187] on input "04:35 AM" at bounding box center [452, 187] width 274 height 14
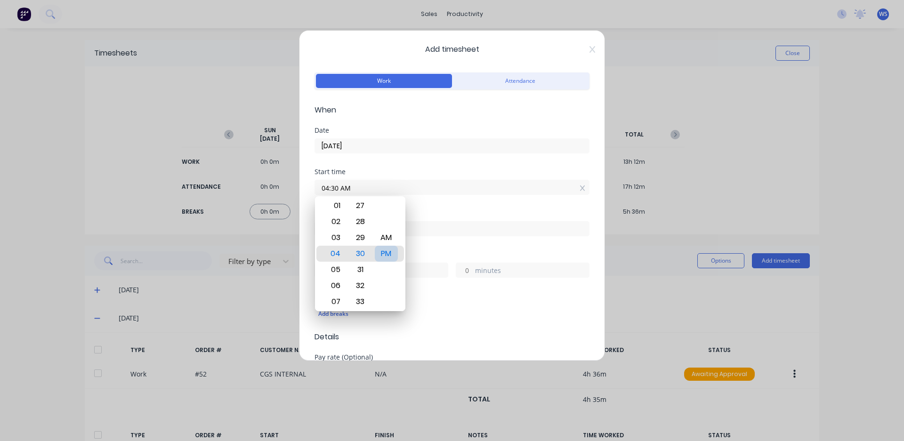
type input "04:30 PM"
click at [436, 207] on div "Start time 04:30 PM" at bounding box center [452, 189] width 275 height 41
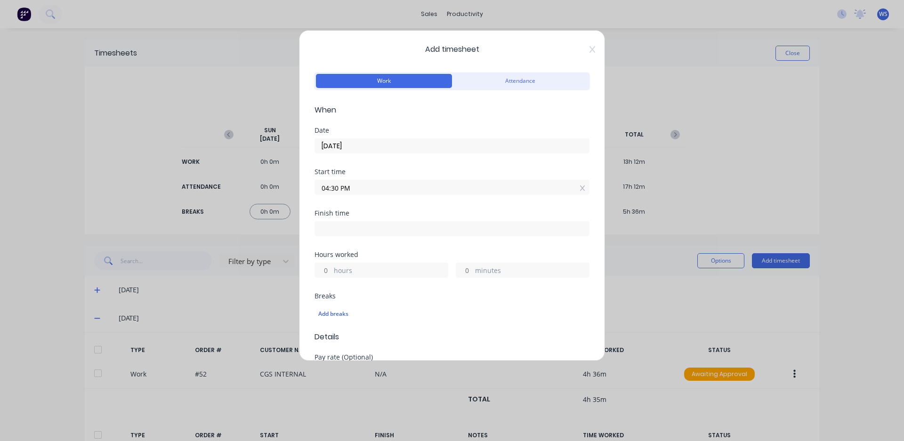
click at [371, 226] on input at bounding box center [452, 229] width 274 height 14
type input "06:40 AM"
type input "14"
type input "10"
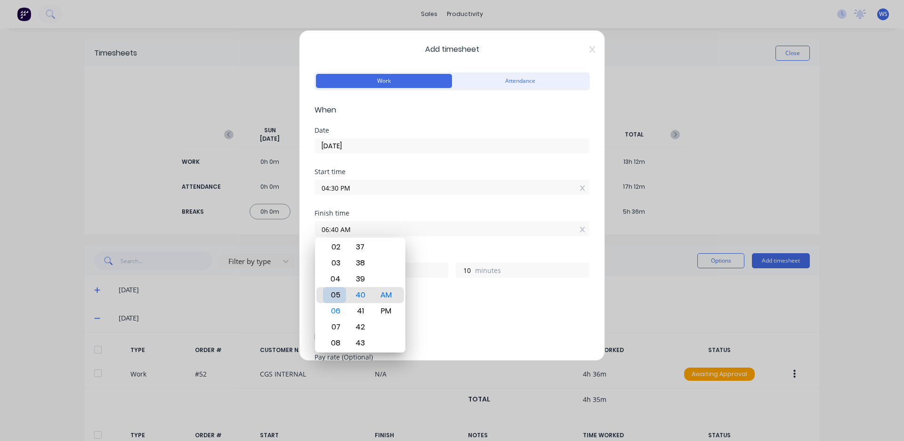
type input "05:40 AM"
type input "13"
type input "05:34 AM"
type input "4"
type input "05:28 AM"
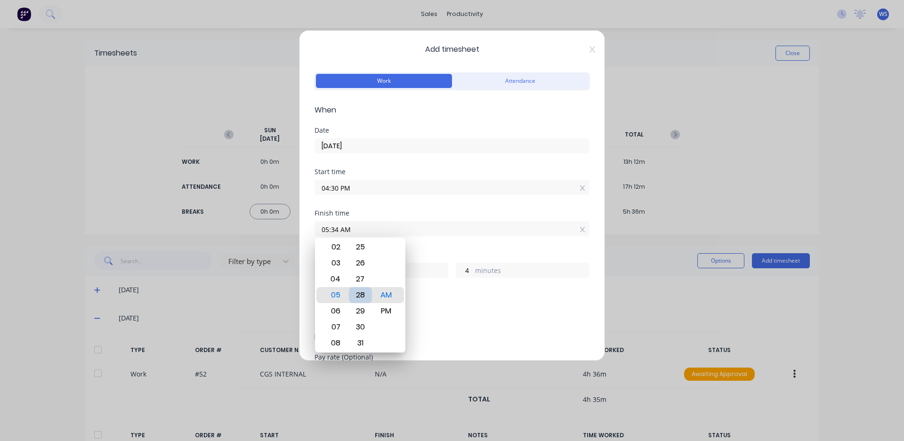
type input "12"
type input "58"
type input "05:21 AM"
type input "51"
type input "05:14 AM"
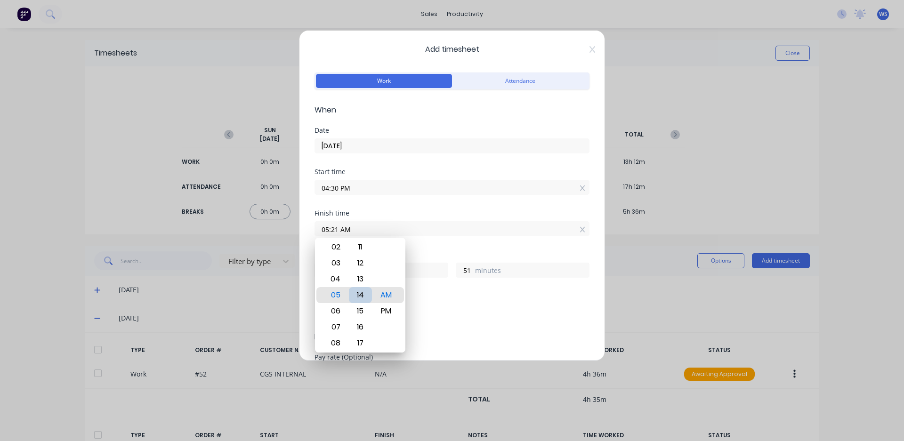
type input "44"
type input "05:07 AM"
type input "37"
type input "05:01 AM"
type input "31"
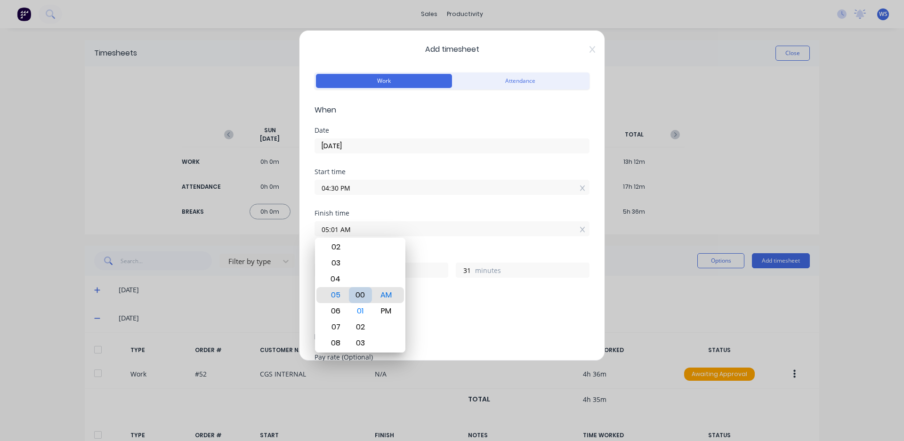
type input "05:00 AM"
type input "30"
click at [388, 308] on div "PM" at bounding box center [386, 311] width 23 height 16
type input "05:00 PM"
type input "0"
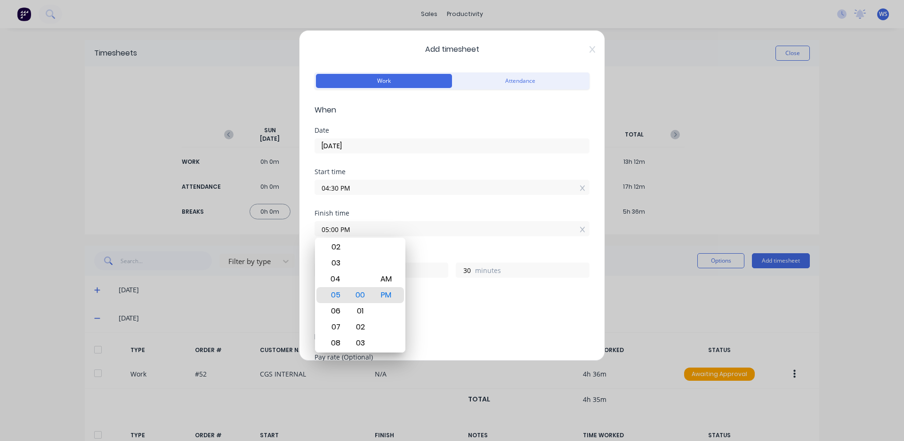
click at [438, 239] on div "Finish time 05:00 PM" at bounding box center [452, 230] width 275 height 41
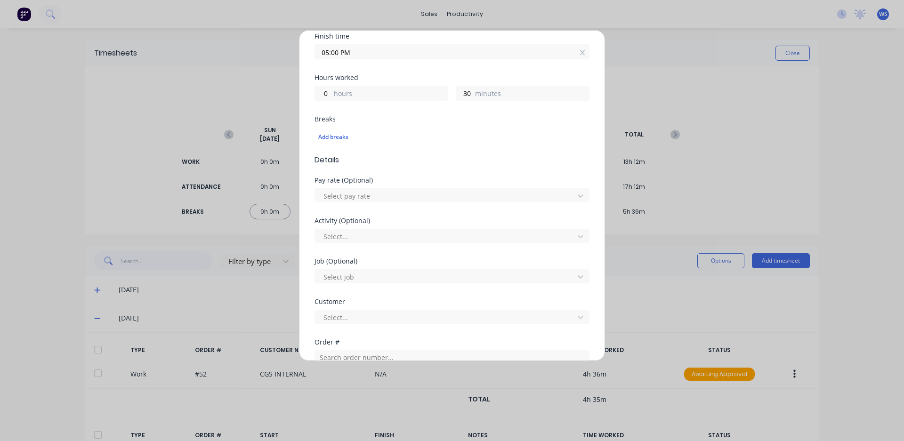
scroll to position [283, 0]
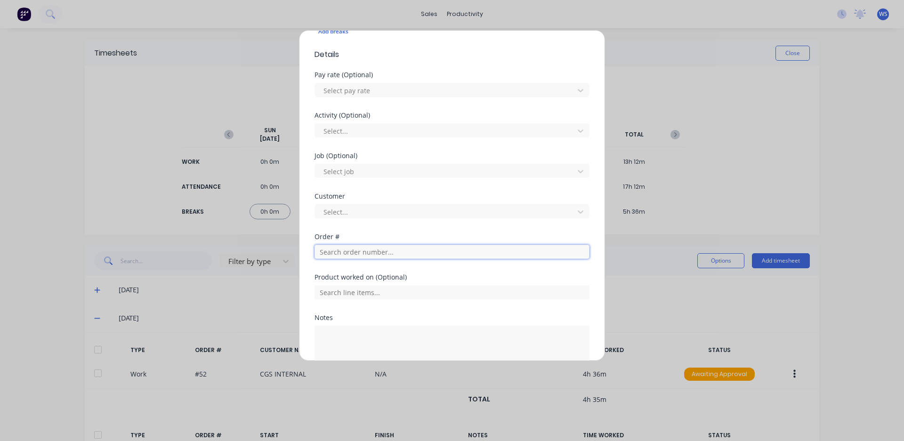
click at [353, 254] on input "text" at bounding box center [452, 252] width 275 height 14
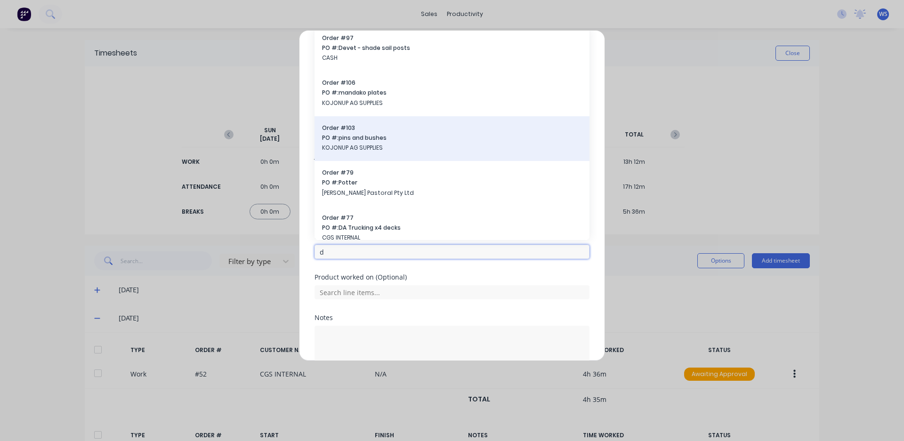
scroll to position [94, 0]
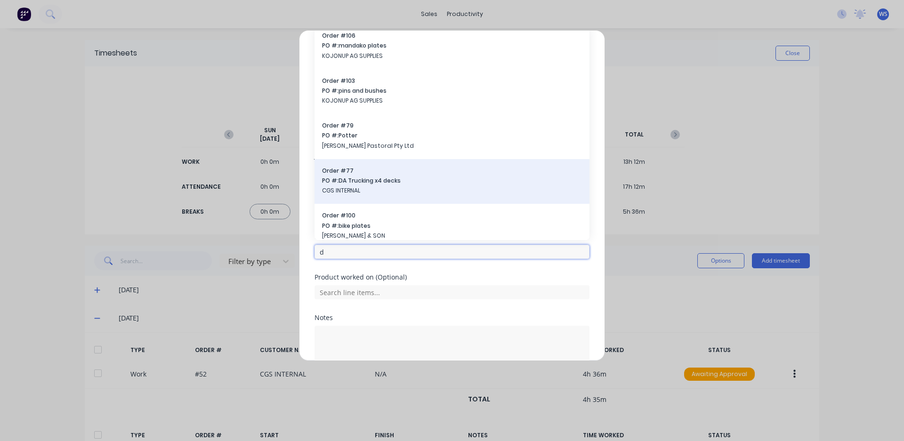
type input "d"
click at [374, 185] on span "PO #: DA Trucking x4 decks" at bounding box center [452, 181] width 260 height 8
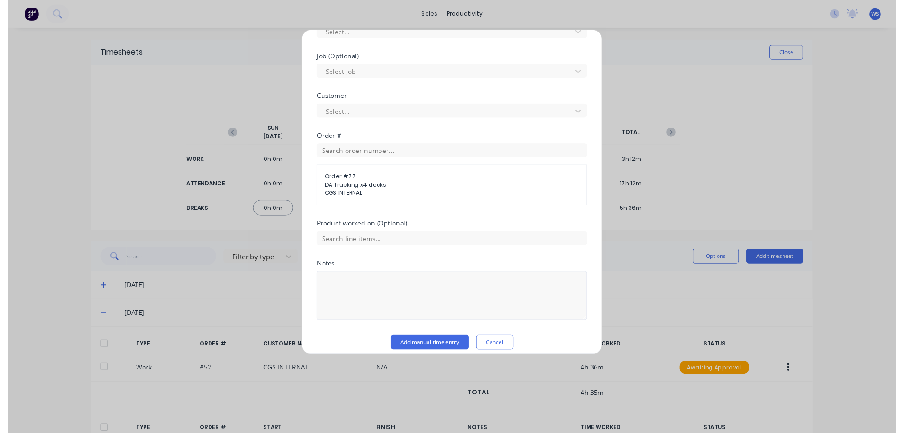
scroll to position [390, 0]
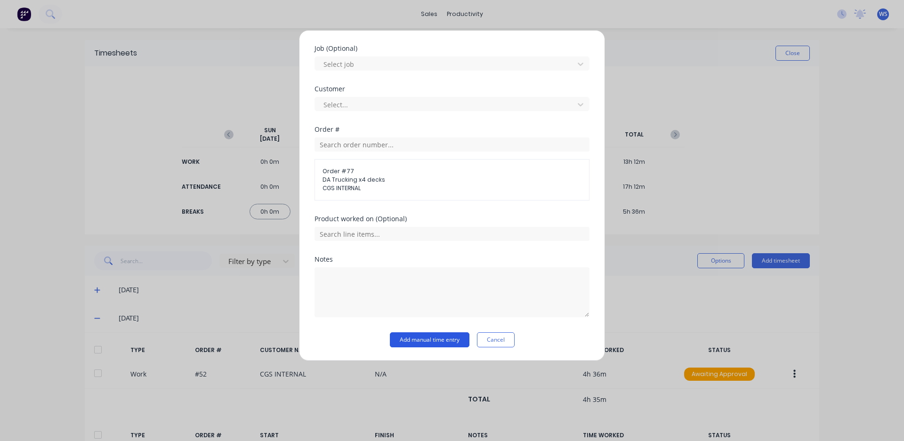
click at [407, 339] on button "Add manual time entry" at bounding box center [430, 339] width 80 height 15
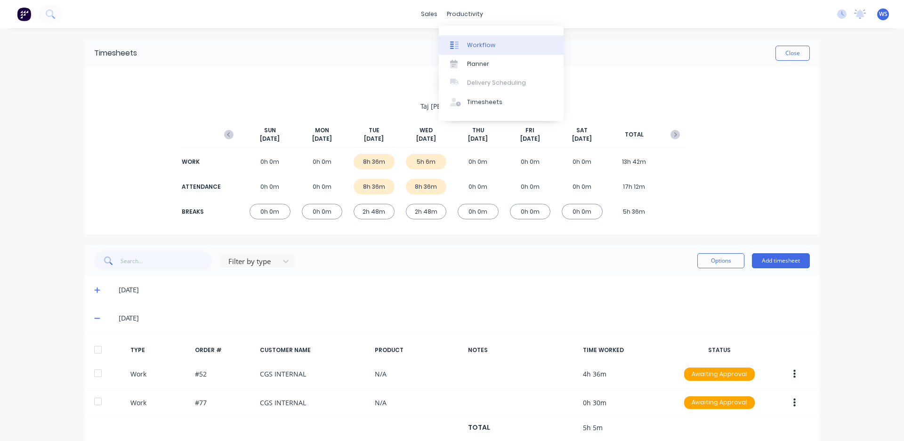
click at [467, 41] on div "Workflow" at bounding box center [481, 45] width 28 height 8
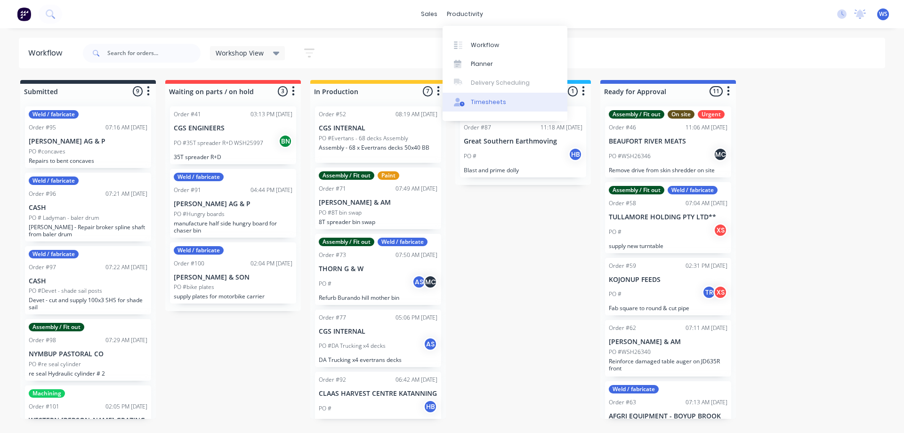
click at [485, 105] on div "Timesheets" at bounding box center [488, 102] width 35 height 8
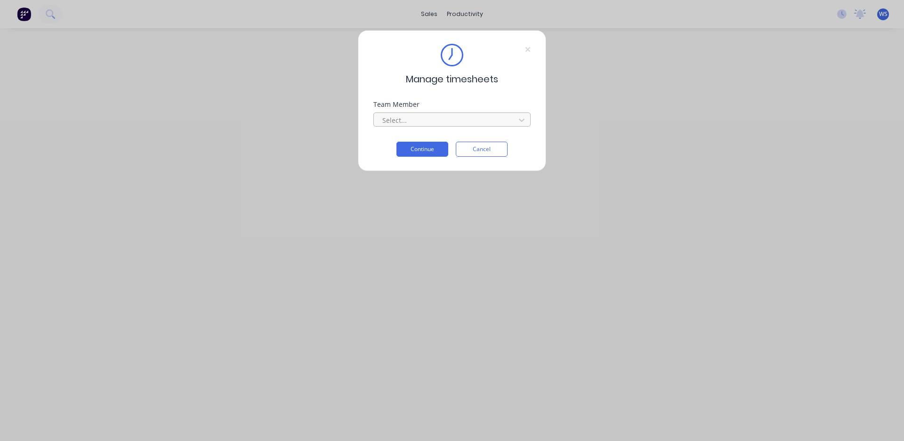
click at [459, 123] on div at bounding box center [445, 120] width 129 height 12
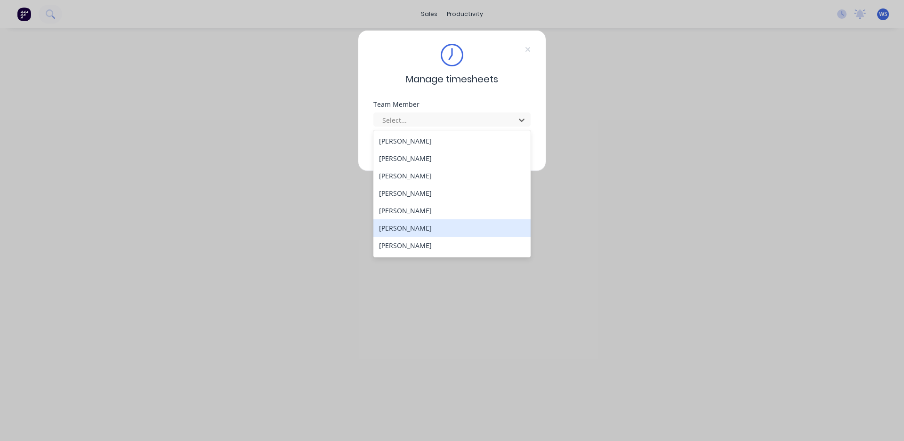
scroll to position [47, 0]
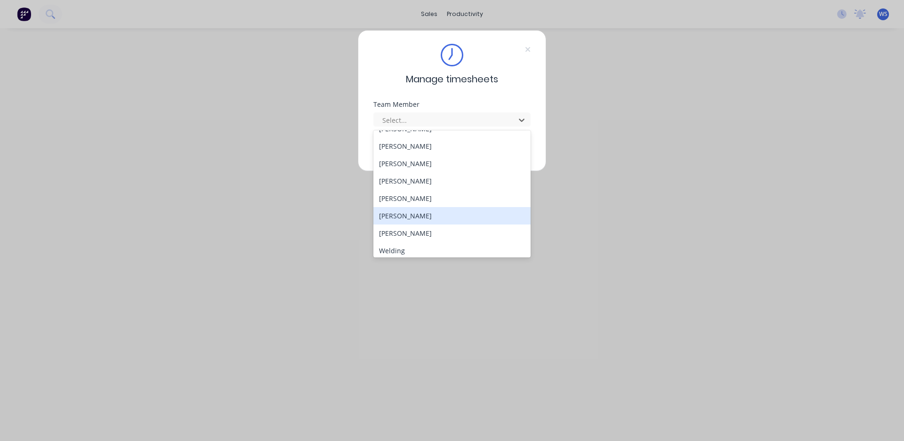
click at [412, 216] on div "[PERSON_NAME]" at bounding box center [451, 215] width 157 height 17
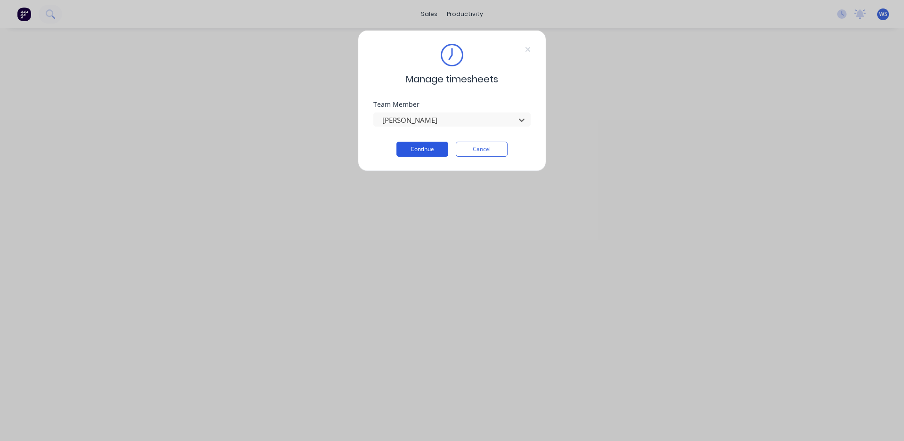
click at [431, 149] on button "Continue" at bounding box center [422, 149] width 52 height 15
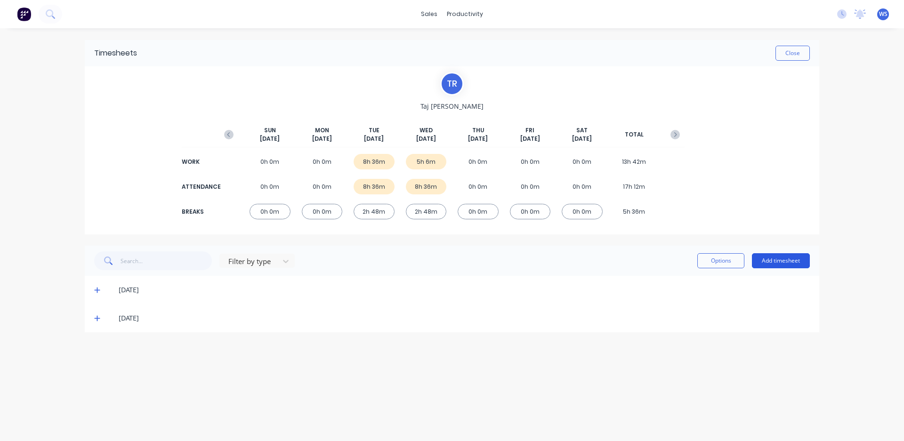
click at [775, 259] on button "Add timesheet" at bounding box center [781, 260] width 58 height 15
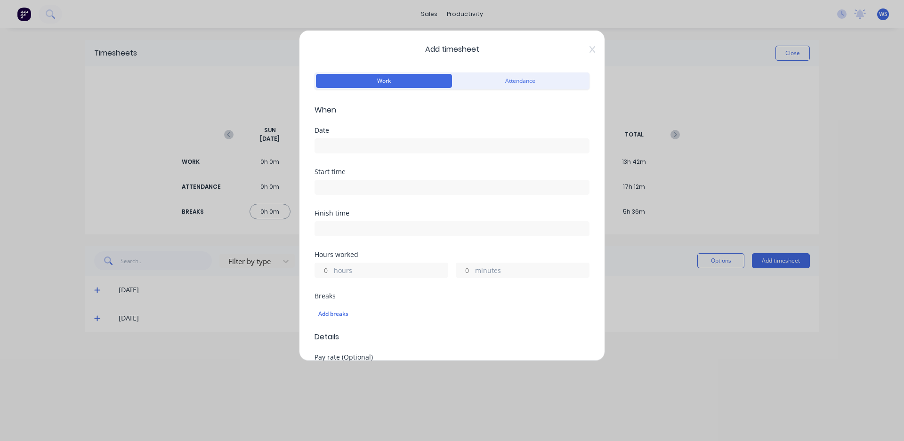
click at [383, 148] on input at bounding box center [452, 146] width 274 height 14
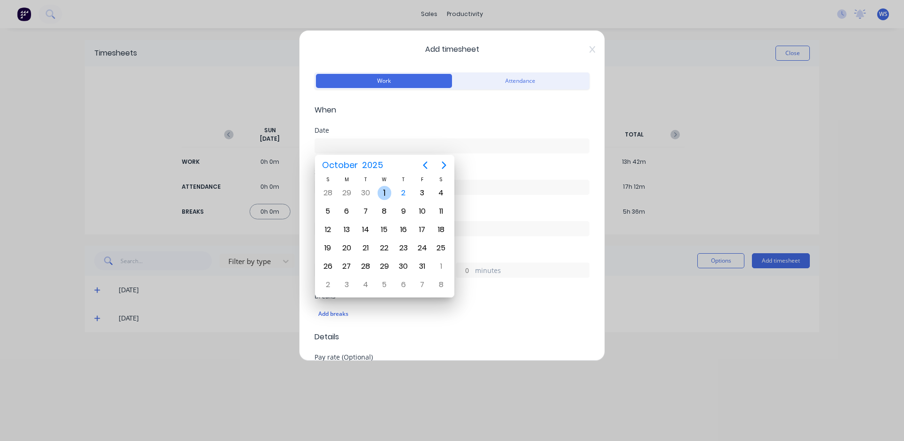
click at [382, 191] on div "1" at bounding box center [385, 193] width 14 height 14
type input "[DATE]"
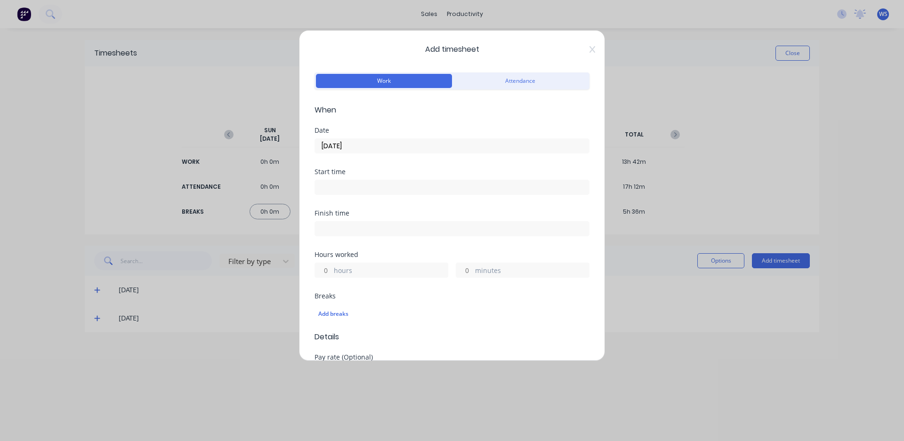
click at [343, 186] on input at bounding box center [452, 187] width 274 height 14
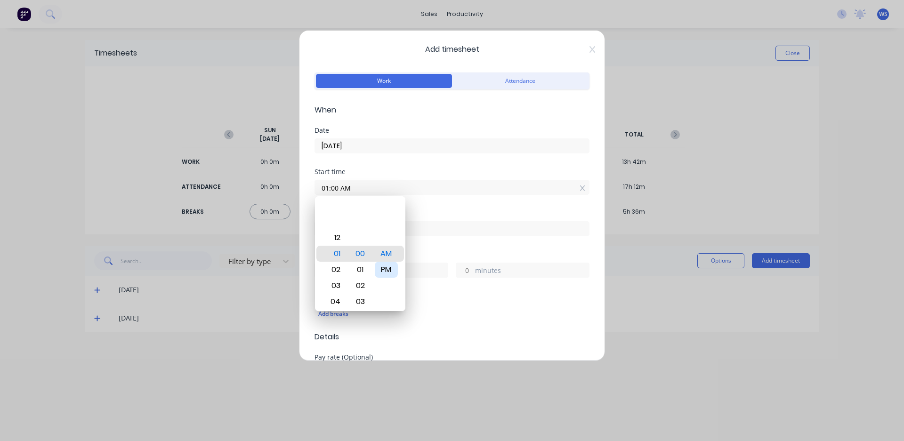
click at [385, 268] on div "PM" at bounding box center [386, 270] width 23 height 16
type input "01:00 PM"
click at [418, 210] on div "Finish time" at bounding box center [452, 213] width 275 height 7
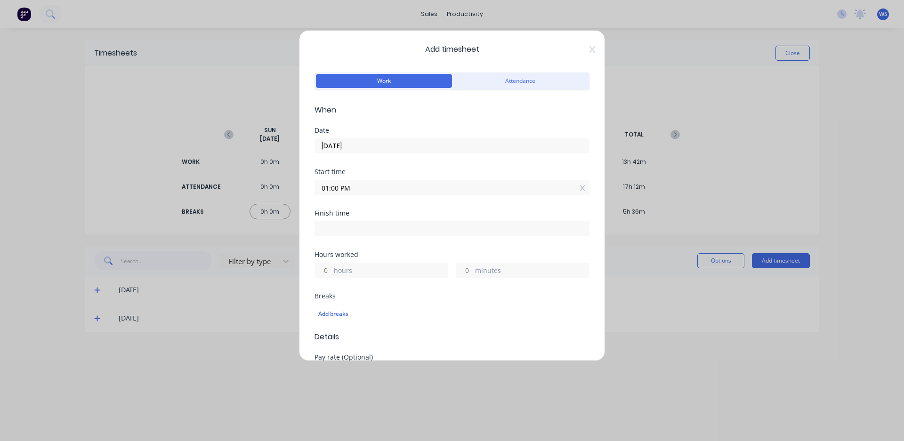
click at [413, 230] on input at bounding box center [452, 229] width 274 height 14
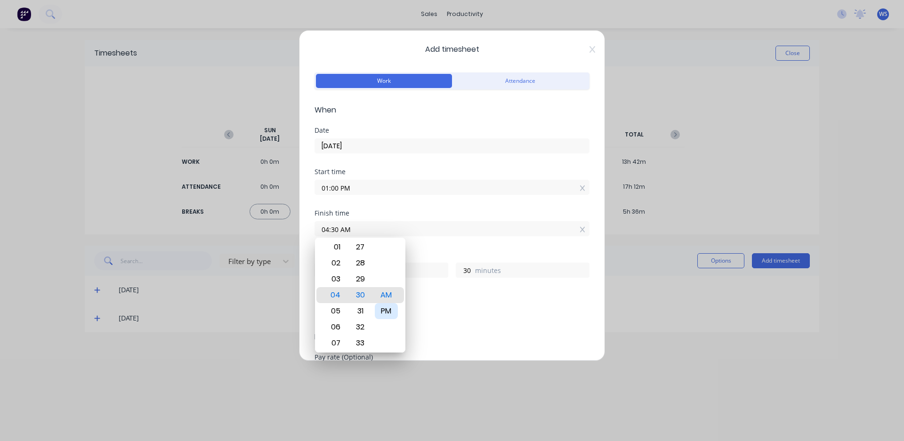
click at [389, 313] on div "PM" at bounding box center [386, 311] width 23 height 16
click at [430, 249] on div "Finish time 04:30 PM" at bounding box center [452, 230] width 275 height 41
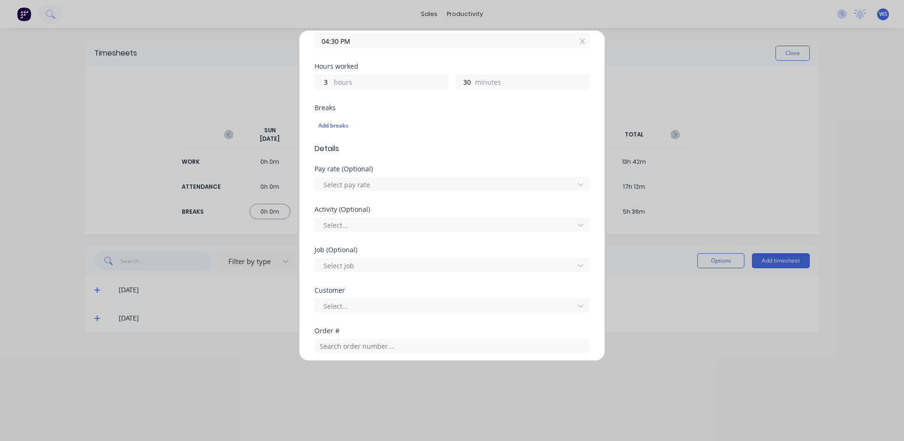
scroll to position [283, 0]
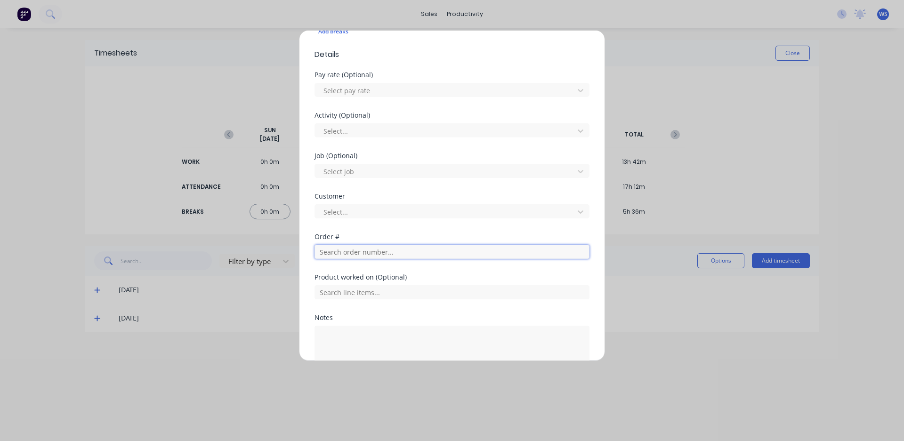
click at [362, 253] on input "text" at bounding box center [452, 252] width 275 height 14
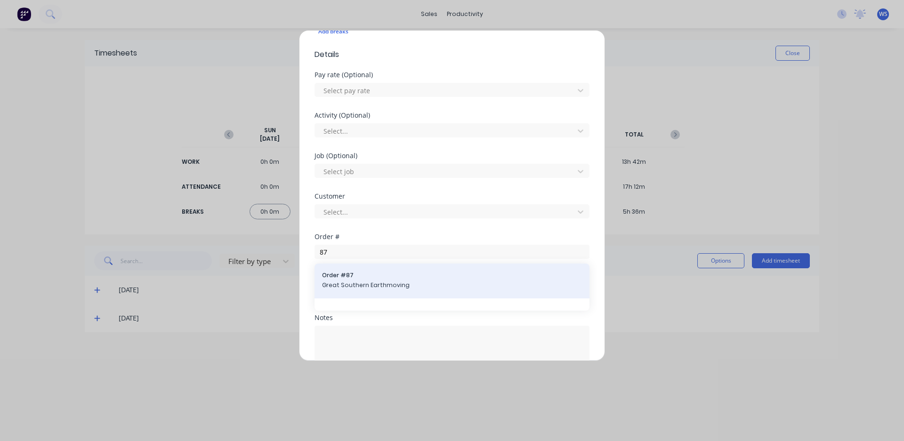
click at [373, 287] on span "Great Southern Earthmoving" at bounding box center [452, 285] width 260 height 8
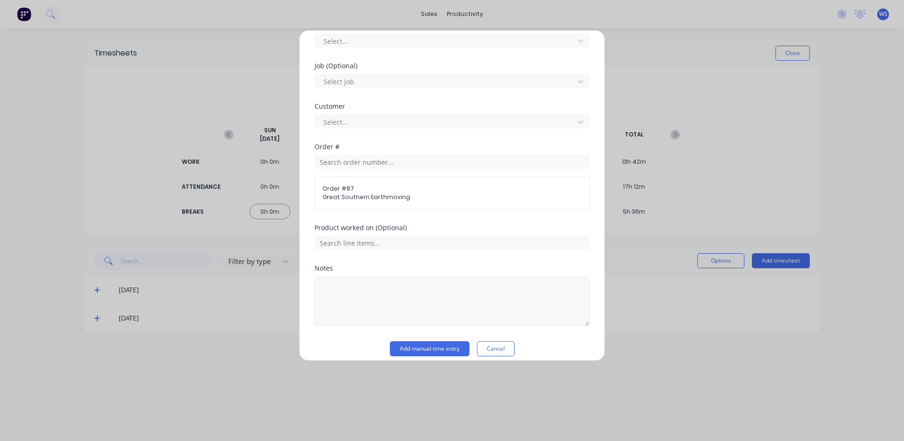
scroll to position [381, 0]
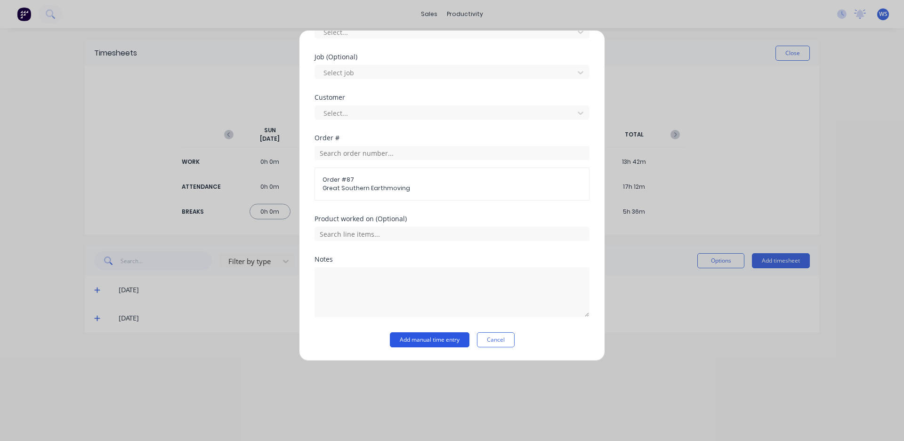
click at [410, 341] on button "Add manual time entry" at bounding box center [430, 339] width 80 height 15
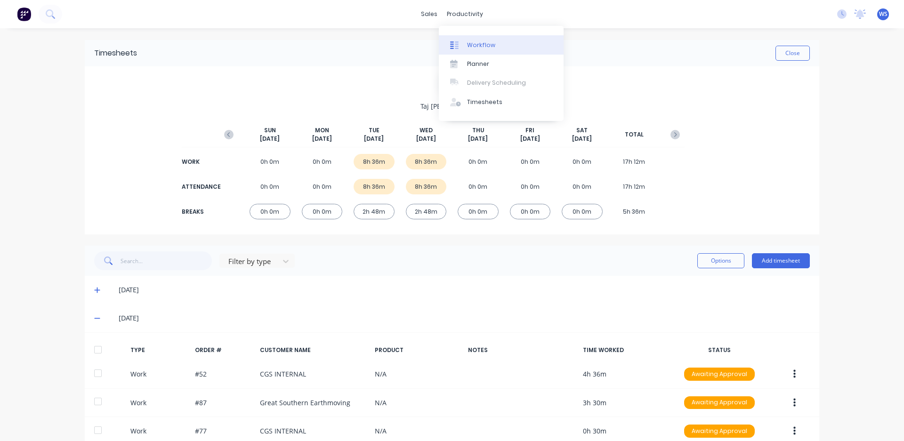
click at [478, 45] on div "Workflow" at bounding box center [481, 45] width 28 height 8
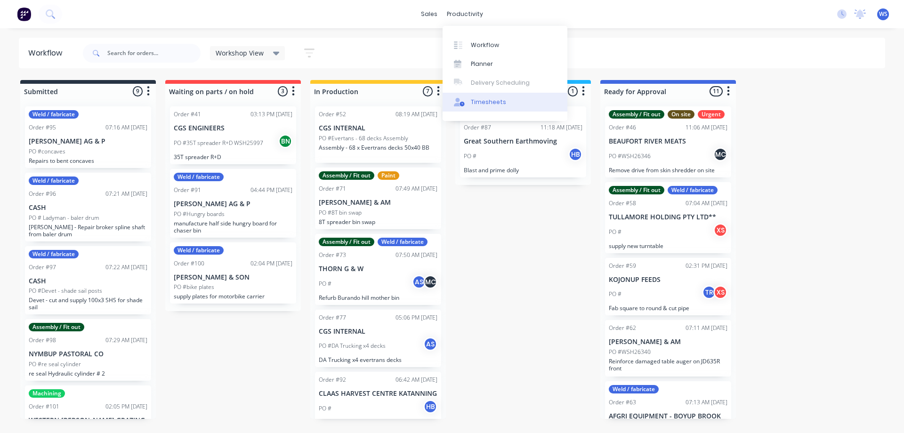
click at [498, 106] on div "Timesheets" at bounding box center [488, 102] width 35 height 8
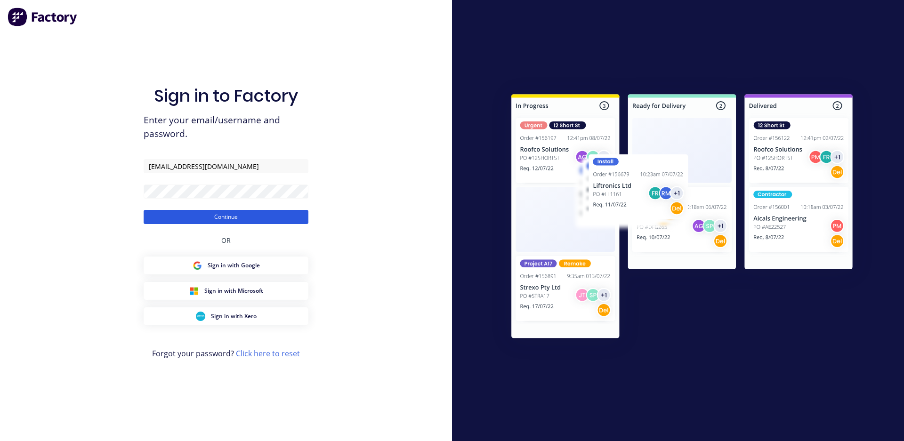
click at [264, 214] on button "Continue" at bounding box center [226, 217] width 165 height 14
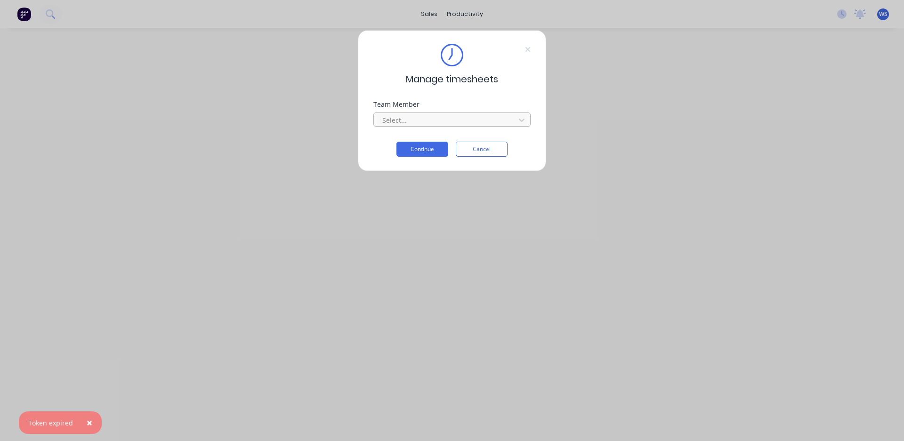
click at [444, 117] on div at bounding box center [445, 120] width 129 height 12
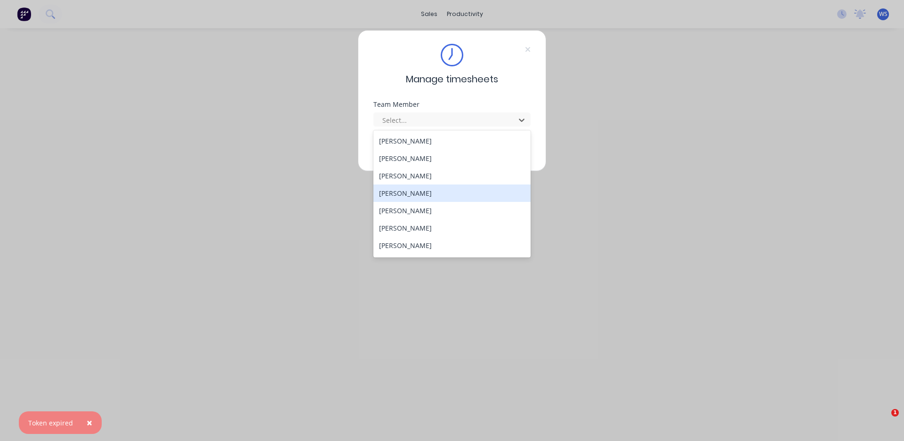
click at [405, 188] on div "[PERSON_NAME]" at bounding box center [451, 193] width 157 height 17
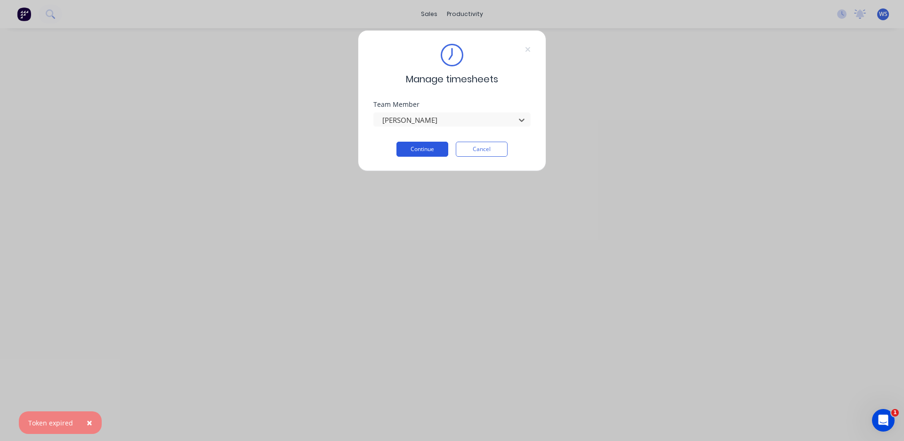
click at [417, 148] on button "Continue" at bounding box center [422, 149] width 52 height 15
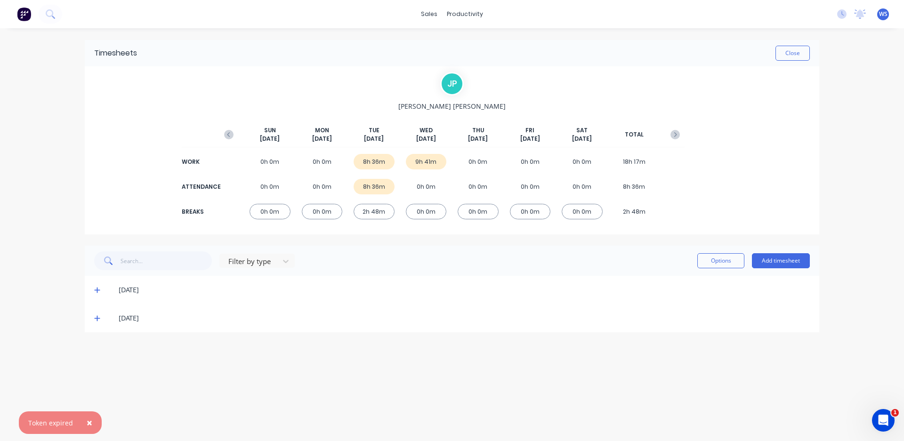
click at [97, 318] on icon at bounding box center [97, 319] width 6 height 6
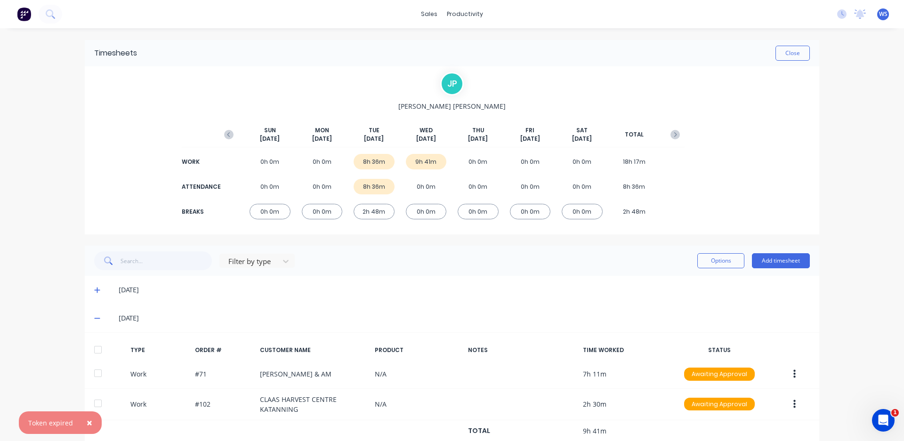
scroll to position [28, 0]
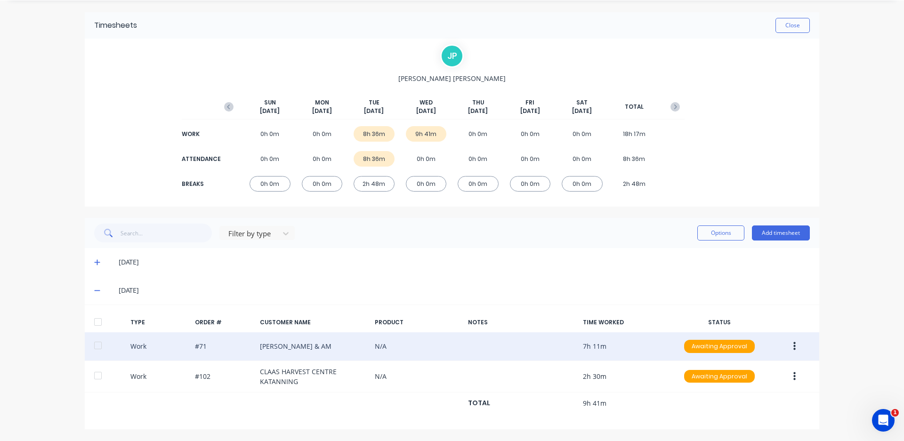
click at [786, 347] on button "button" at bounding box center [795, 346] width 22 height 17
click at [774, 327] on div "Edit" at bounding box center [761, 330] width 73 height 14
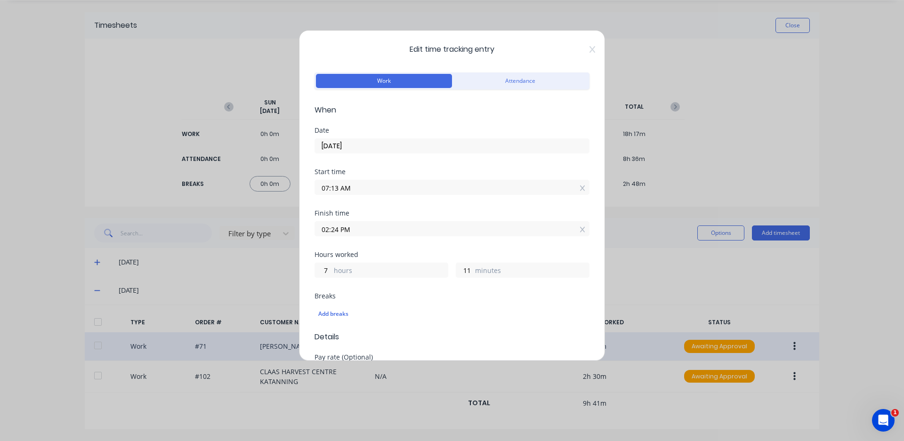
click at [338, 188] on input "07:13 AM" at bounding box center [452, 187] width 274 height 14
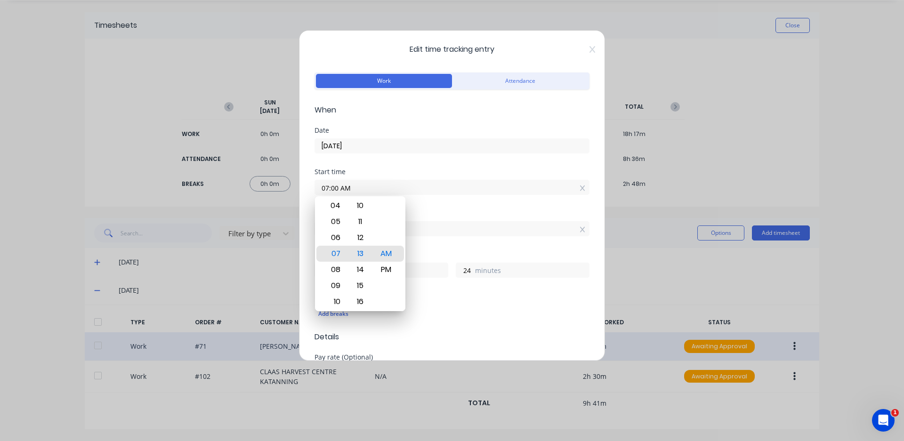
click at [429, 222] on input "02:24 PM" at bounding box center [452, 229] width 274 height 14
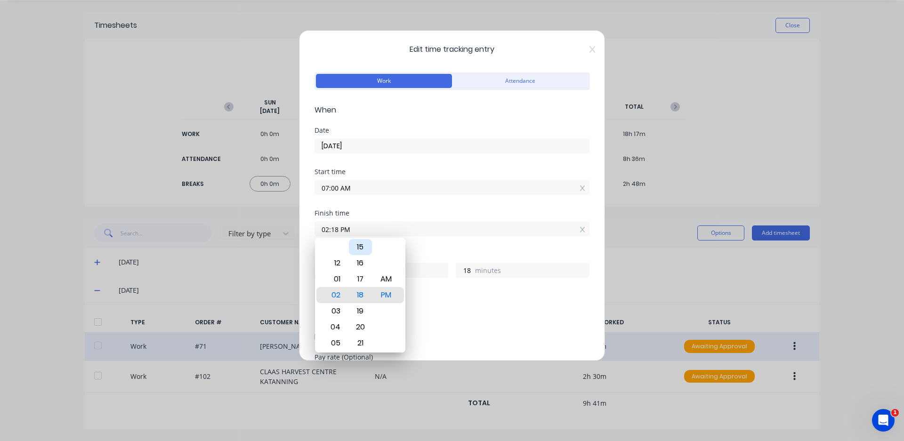
click at [362, 248] on div "15" at bounding box center [360, 247] width 23 height 16
click at [436, 314] on div "Add breaks" at bounding box center [451, 314] width 267 height 12
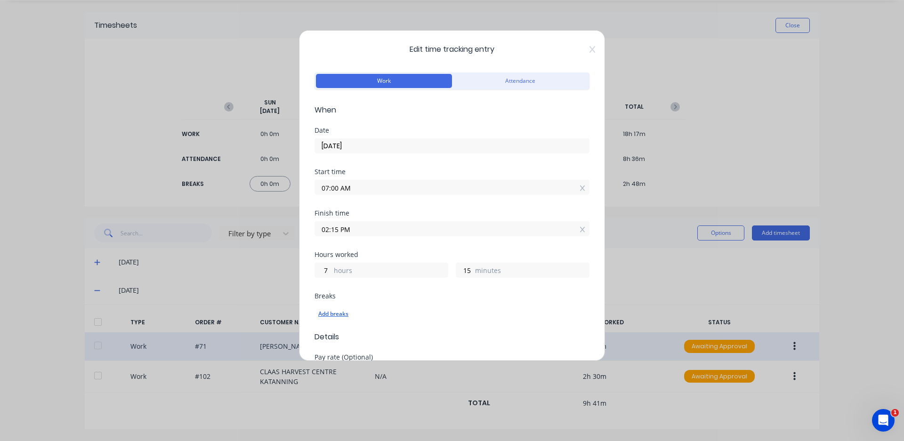
click at [341, 316] on div "Add breaks" at bounding box center [451, 314] width 267 height 12
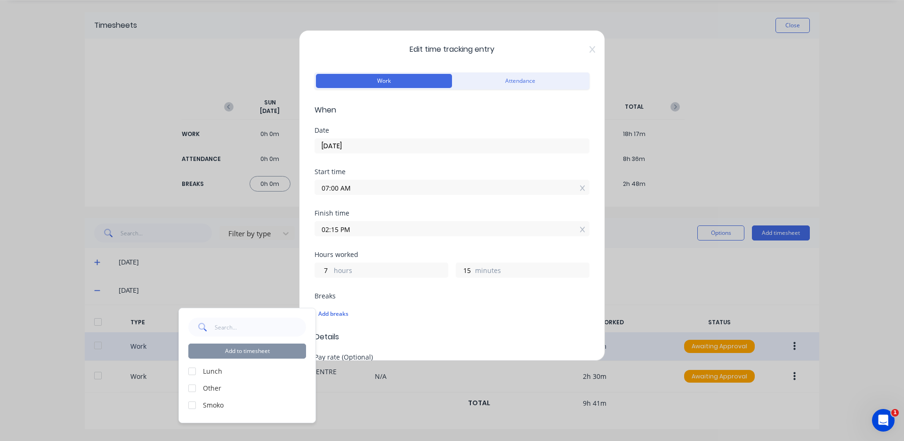
click at [197, 372] on div at bounding box center [192, 371] width 19 height 19
click at [193, 405] on div at bounding box center [192, 405] width 19 height 19
click at [220, 353] on button "Add to timesheet" at bounding box center [247, 351] width 118 height 15
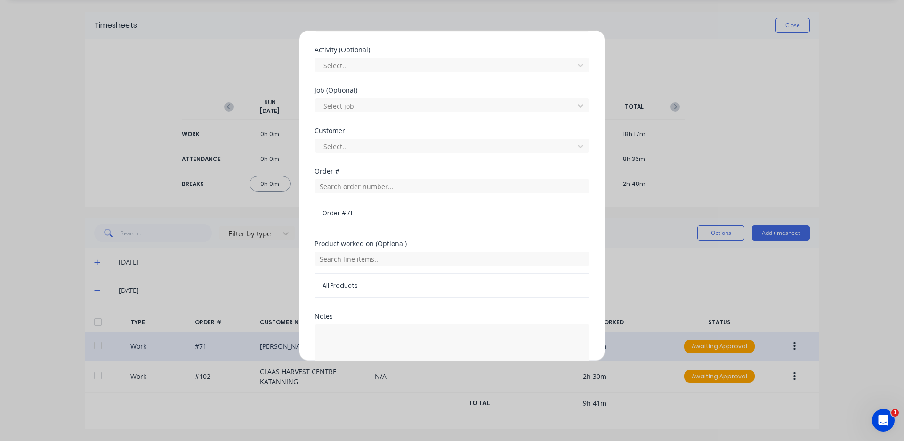
scroll to position [437, 0]
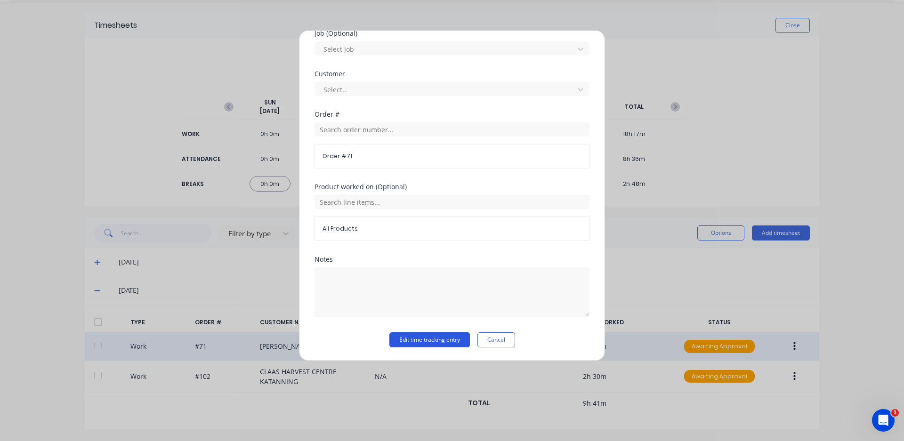
click at [440, 336] on button "Edit time tracking entry" at bounding box center [429, 339] width 81 height 15
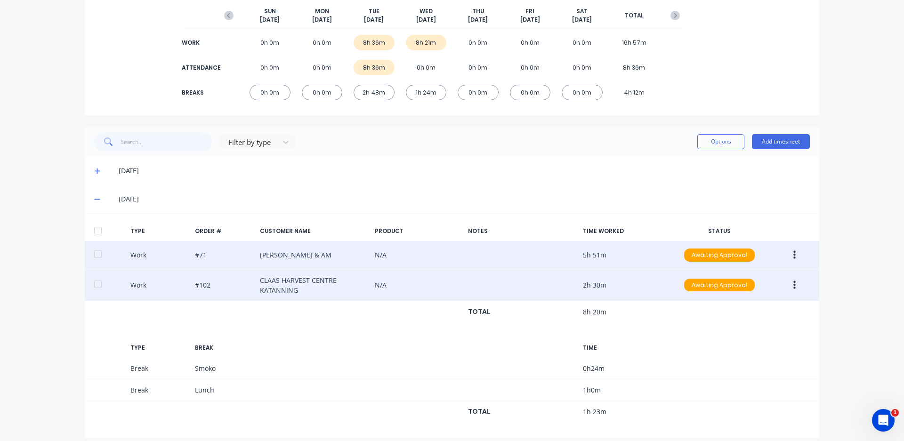
scroll to position [122, 0]
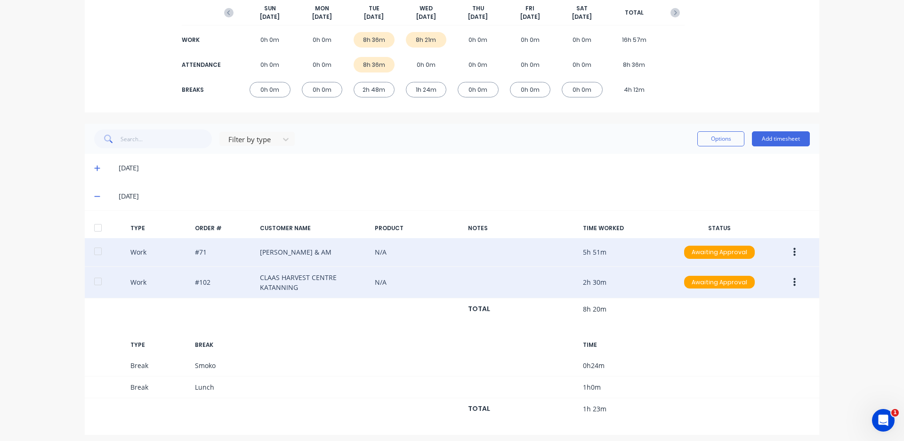
click at [793, 281] on icon "button" at bounding box center [794, 282] width 2 height 10
click at [738, 269] on div "Edit" at bounding box center [761, 266] width 73 height 14
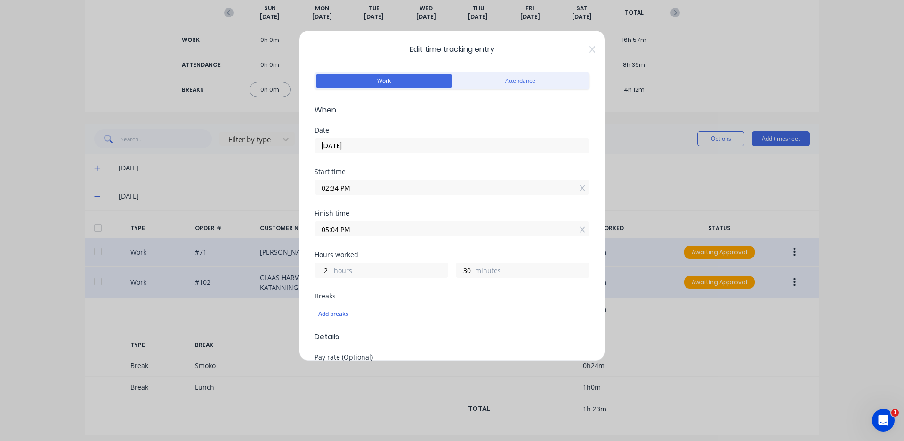
click at [337, 187] on input "02:34 PM" at bounding box center [452, 187] width 274 height 14
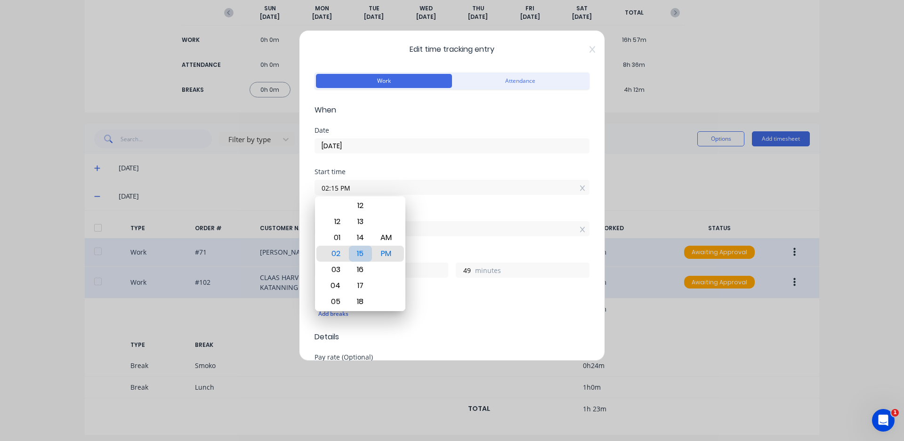
click at [362, 253] on div "15" at bounding box center [360, 254] width 23 height 16
click at [364, 286] on div "30" at bounding box center [360, 286] width 23 height 16
click at [425, 293] on form "Work Attendance When Date [DATE] Start time 02:30 PM Finish time 05:04 PM Hours…" at bounding box center [452, 411] width 275 height 682
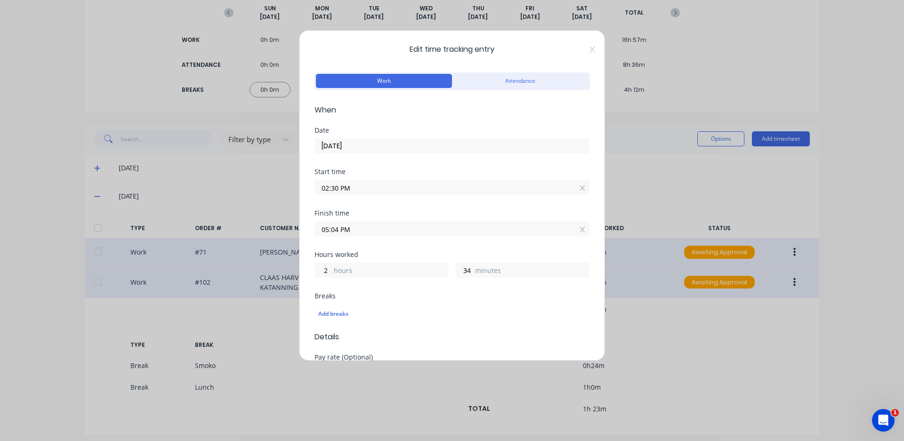
click at [337, 230] on input "05:04 PM" at bounding box center [452, 229] width 274 height 14
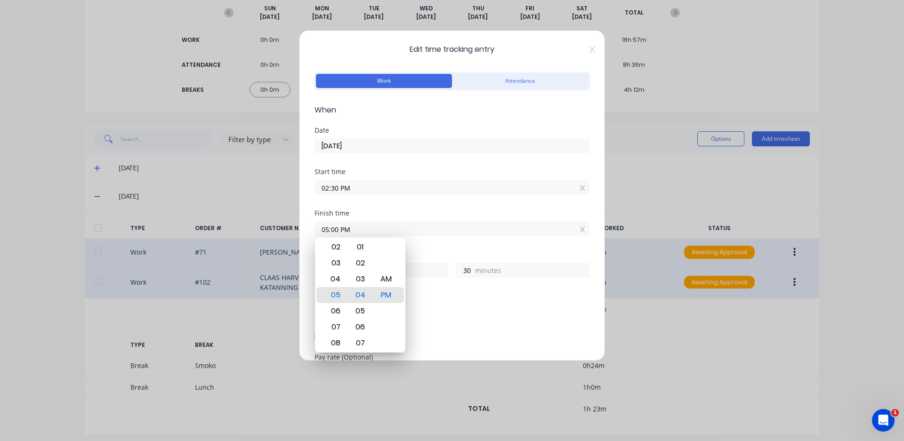
click at [456, 312] on div "Add breaks" at bounding box center [451, 314] width 267 height 12
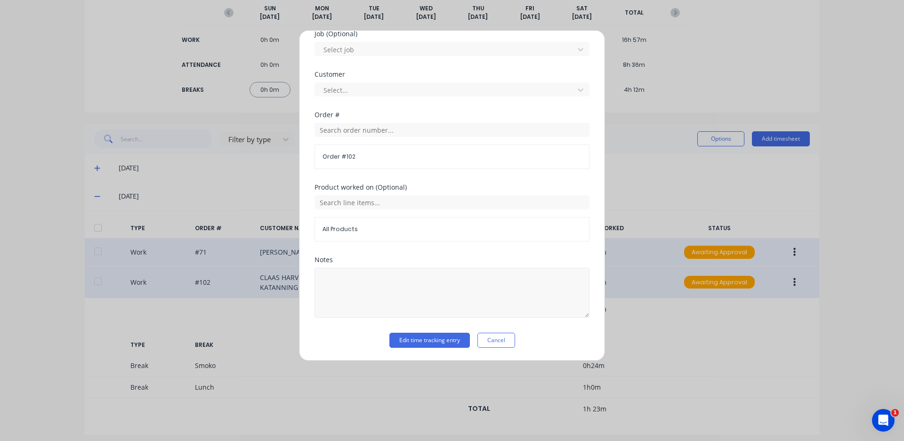
scroll to position [405, 0]
click at [429, 335] on button "Edit time tracking entry" at bounding box center [429, 339] width 81 height 15
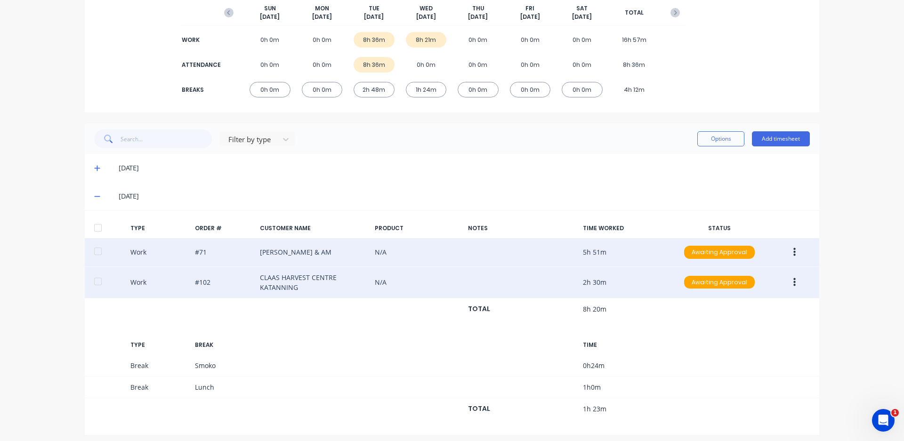
click at [793, 254] on icon "button" at bounding box center [794, 252] width 2 height 10
click at [745, 241] on div "Edit" at bounding box center [761, 236] width 73 height 14
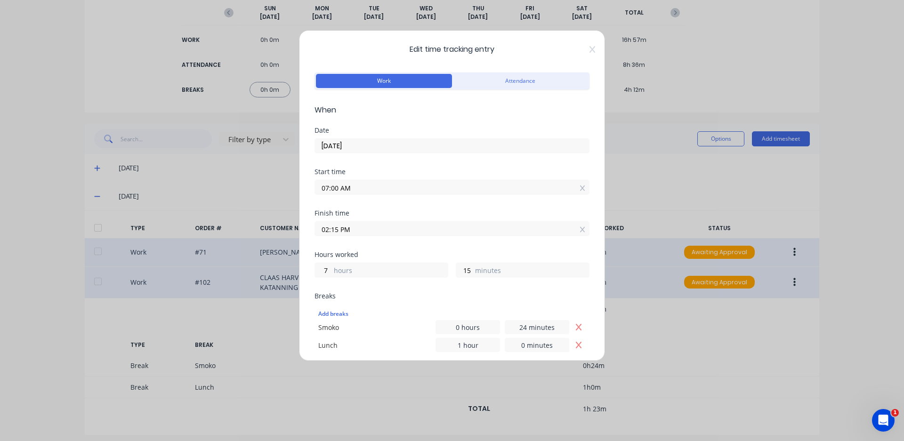
click at [337, 229] on input "02:15 PM" at bounding box center [452, 229] width 274 height 14
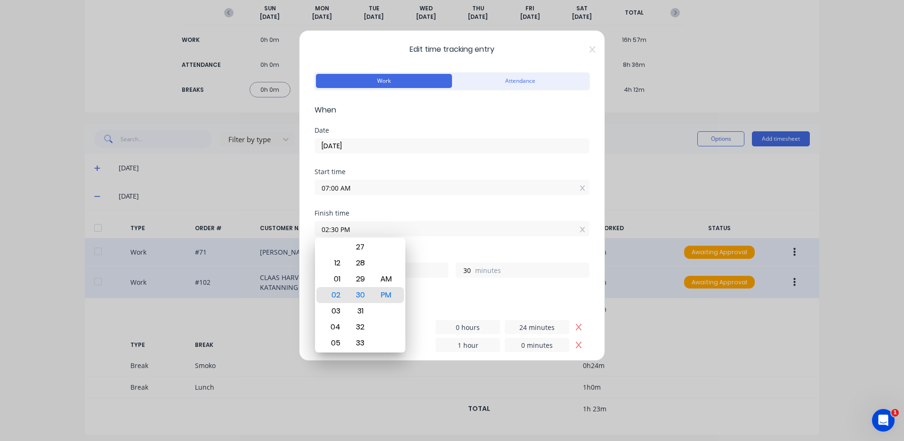
click at [437, 252] on div "Hours worked" at bounding box center [452, 254] width 275 height 7
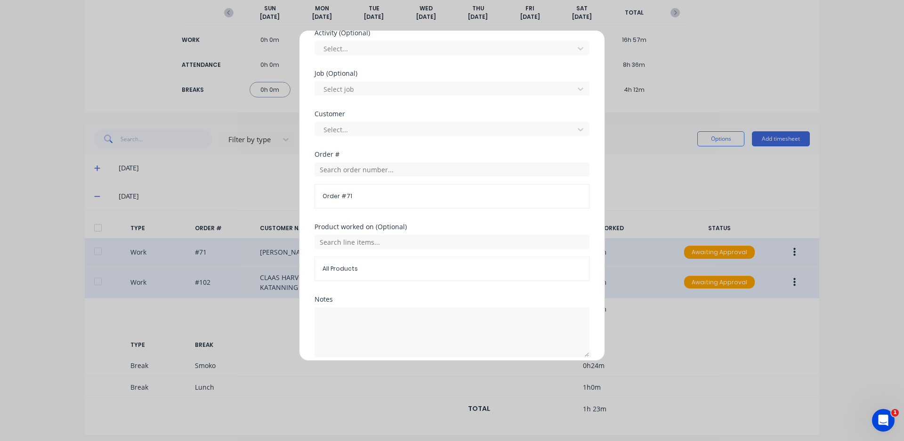
scroll to position [437, 0]
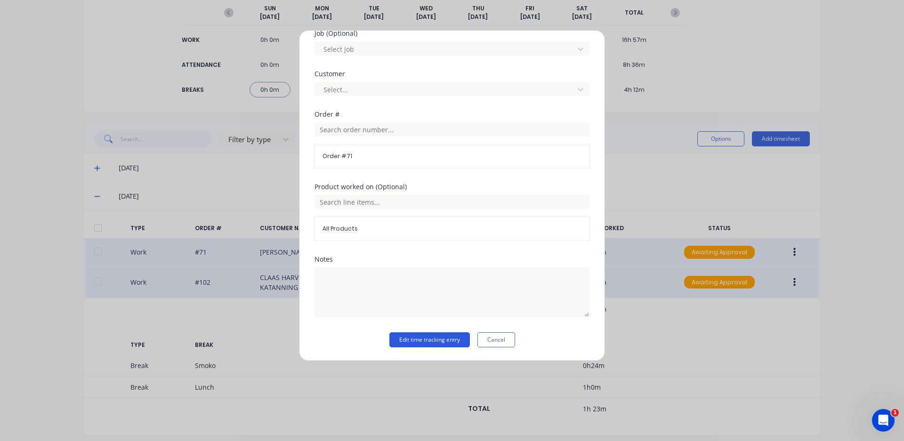
click at [461, 341] on button "Edit time tracking entry" at bounding box center [429, 339] width 81 height 15
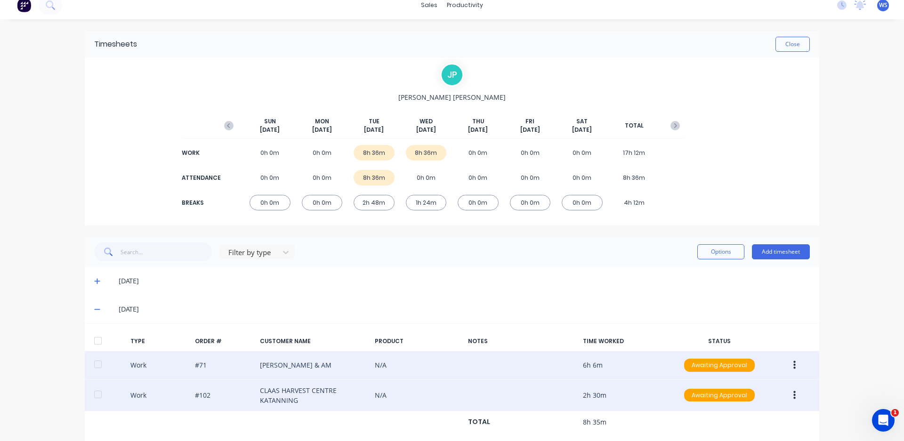
scroll to position [0, 0]
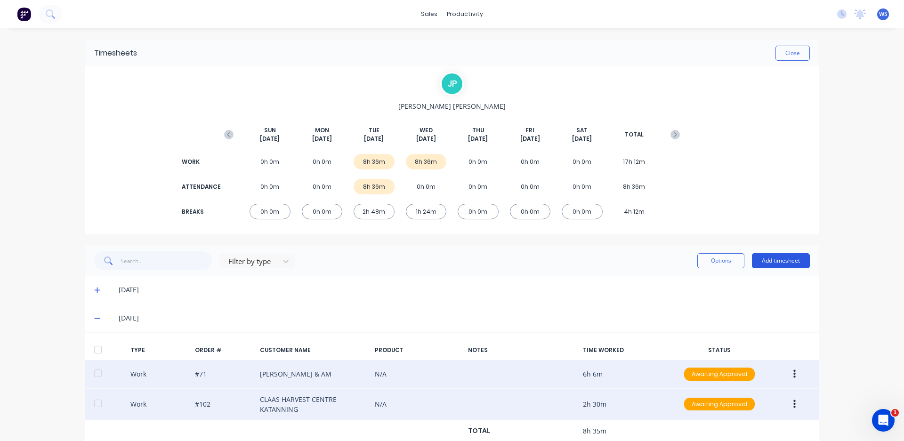
click at [762, 262] on button "Add timesheet" at bounding box center [781, 260] width 58 height 15
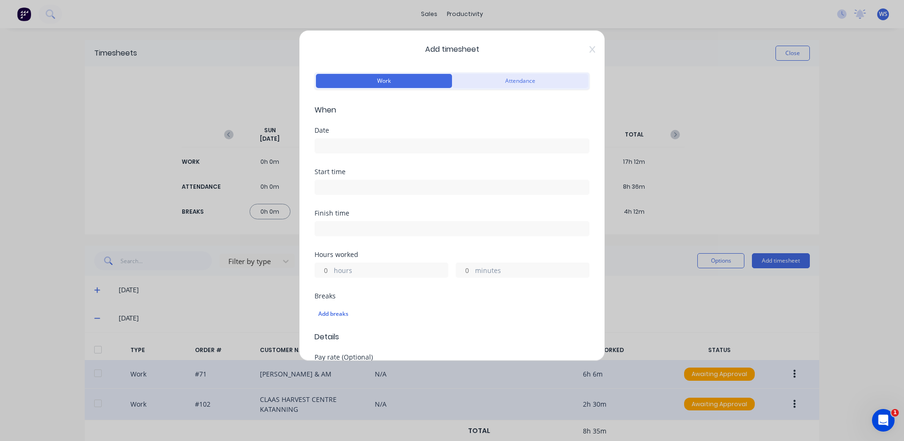
click at [515, 85] on button "Attendance" at bounding box center [520, 81] width 136 height 14
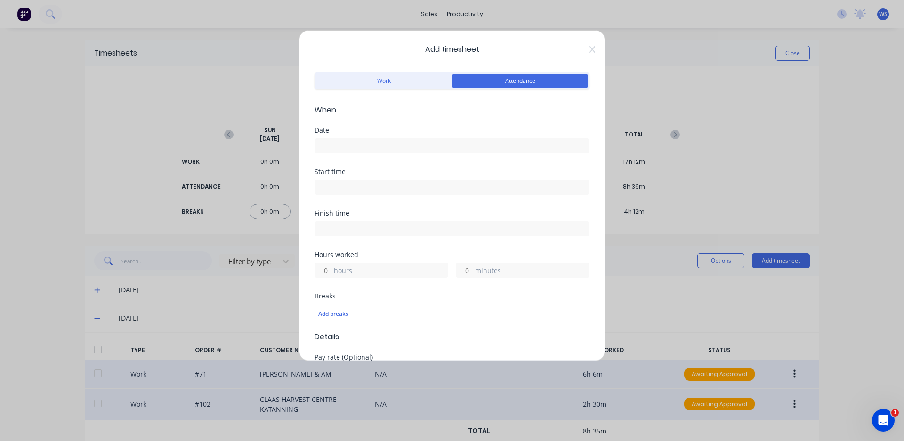
click at [405, 143] on input at bounding box center [452, 146] width 274 height 14
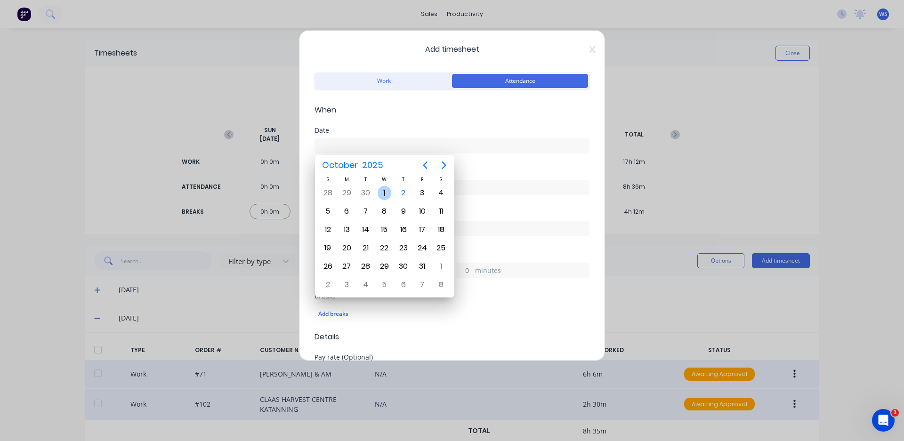
click at [386, 191] on div "1" at bounding box center [385, 193] width 14 height 14
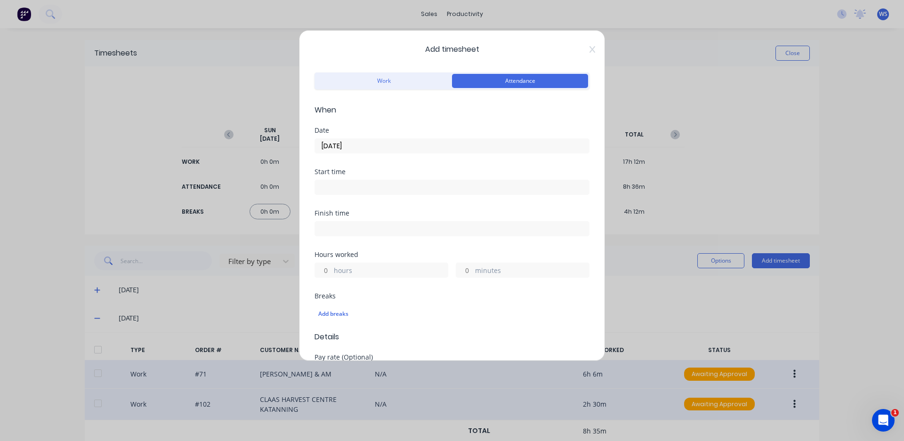
click at [382, 184] on input at bounding box center [452, 187] width 274 height 14
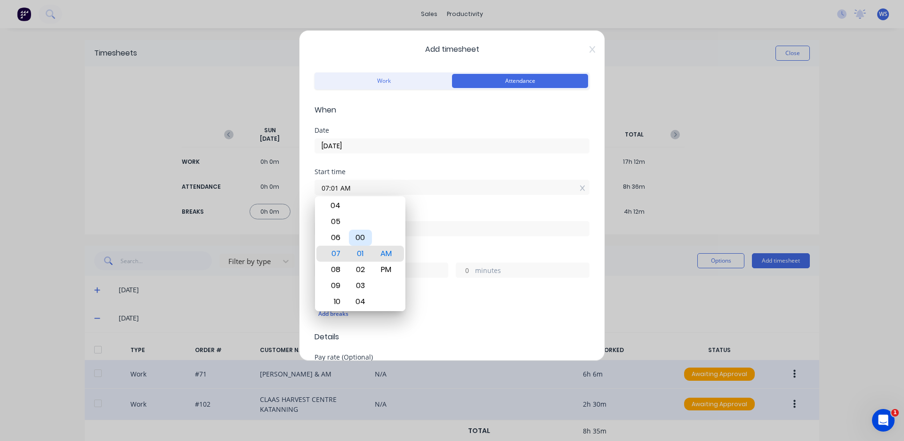
click at [361, 239] on div "00" at bounding box center [360, 238] width 23 height 16
click at [423, 306] on div "Add breaks" at bounding box center [452, 314] width 275 height 20
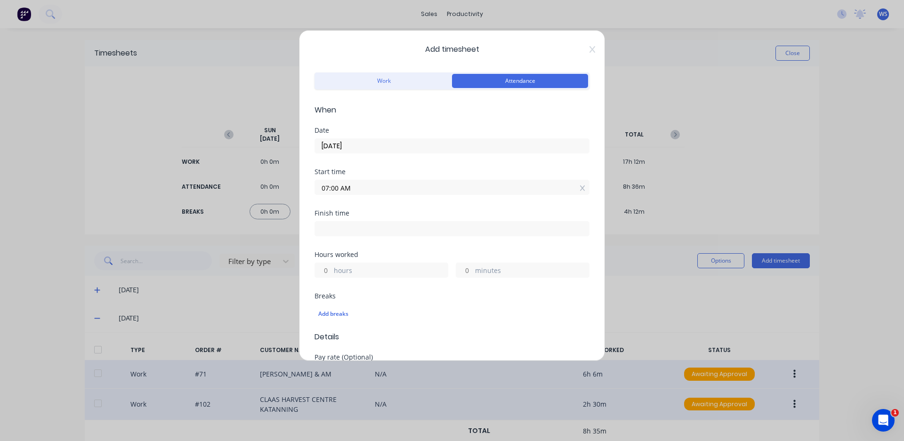
click at [343, 235] on input at bounding box center [452, 229] width 274 height 14
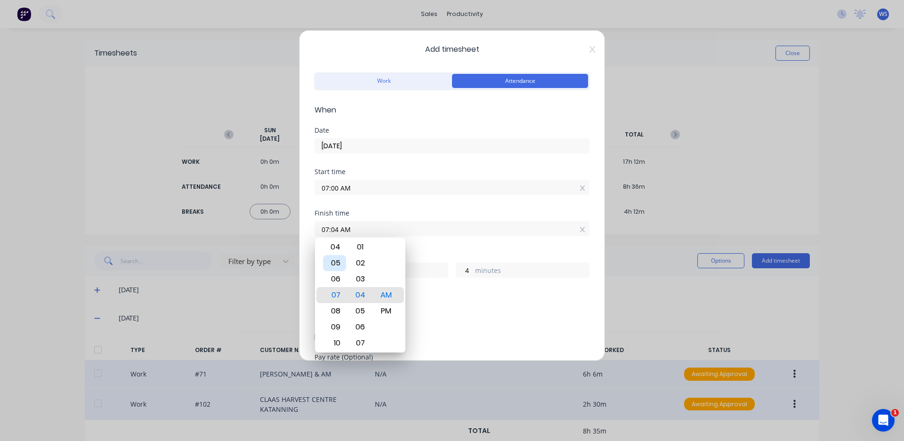
click at [334, 261] on div "05" at bounding box center [334, 263] width 23 height 16
click at [362, 265] on div "00" at bounding box center [360, 263] width 23 height 16
click at [383, 310] on div "PM" at bounding box center [386, 311] width 23 height 16
click at [417, 311] on div "Add breaks" at bounding box center [451, 314] width 267 height 12
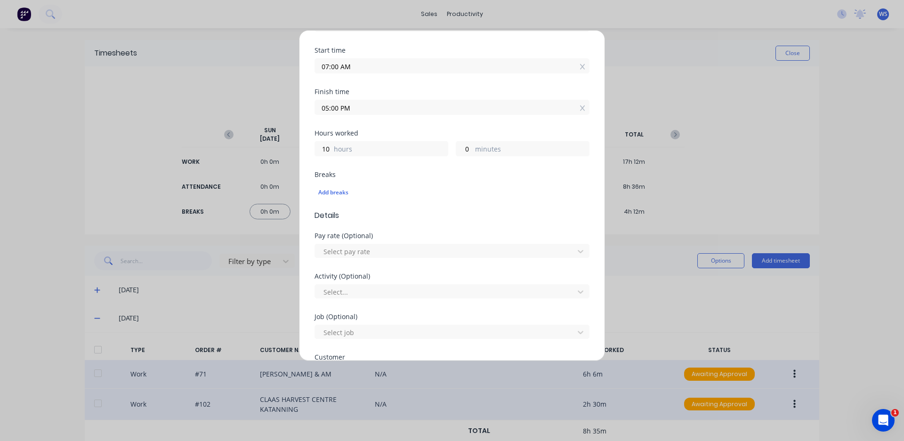
scroll to position [119, 0]
click at [346, 194] on div "Add breaks" at bounding box center [451, 195] width 267 height 12
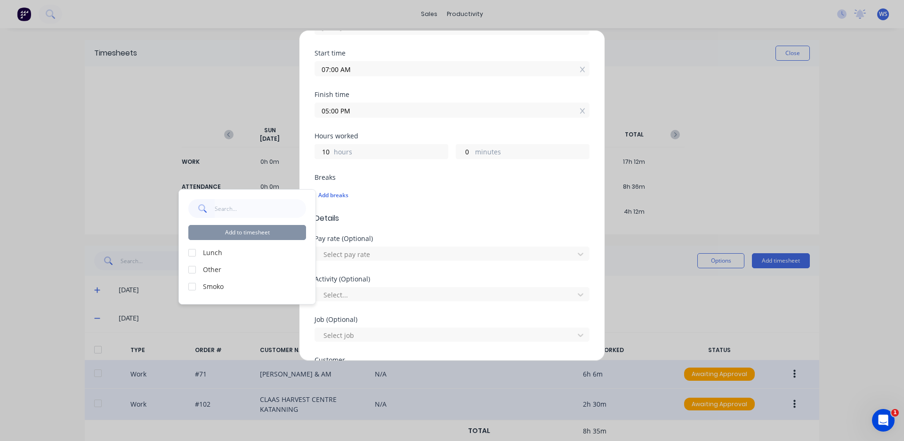
click at [192, 251] on div at bounding box center [192, 252] width 19 height 19
click at [194, 286] on div at bounding box center [192, 286] width 19 height 19
click at [242, 232] on button "Add to timesheet" at bounding box center [247, 232] width 118 height 15
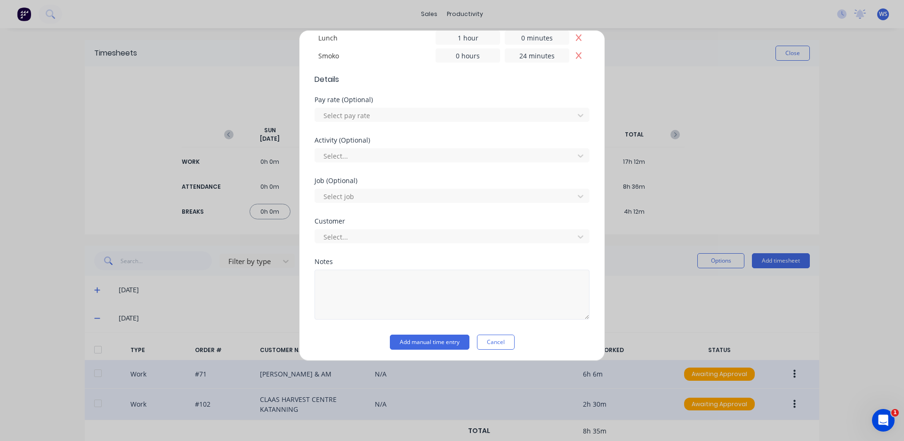
scroll to position [292, 0]
click at [404, 334] on button "Add manual time entry" at bounding box center [430, 339] width 80 height 15
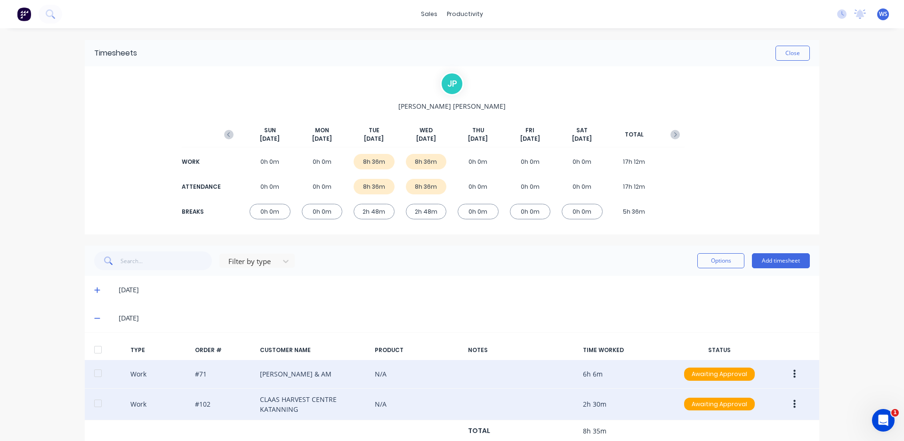
click at [28, 16] on img at bounding box center [24, 14] width 14 height 14
